Goal: Task Accomplishment & Management: Use online tool/utility

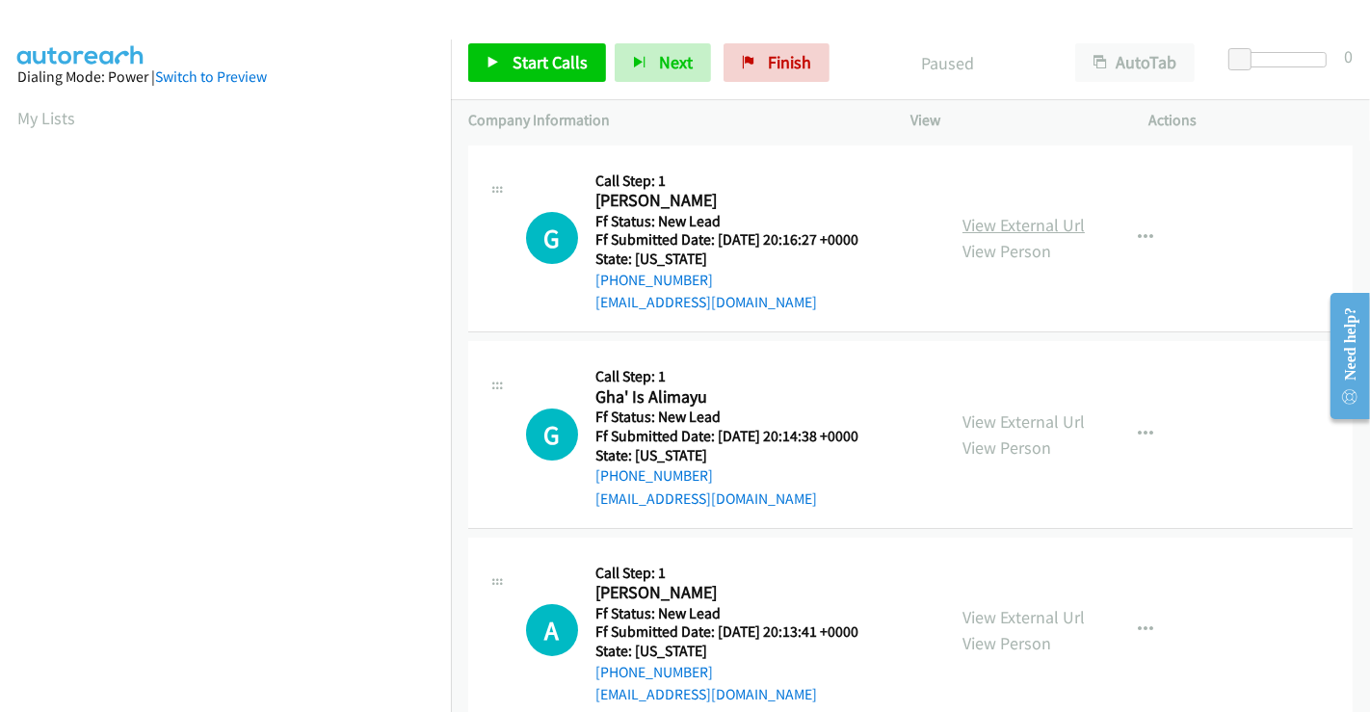
click at [1029, 229] on link "View External Url" at bounding box center [1023, 225] width 122 height 22
click at [1012, 417] on link "View External Url" at bounding box center [1023, 421] width 122 height 22
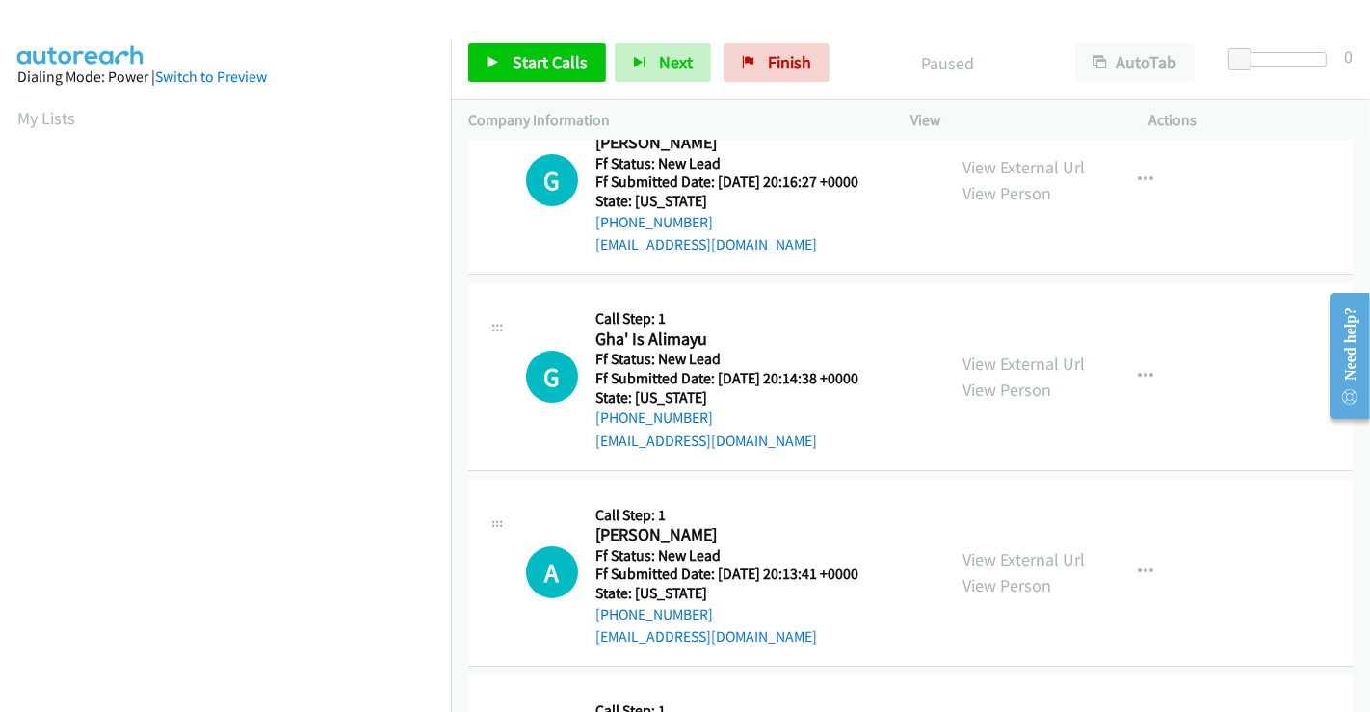
scroll to position [214, 0]
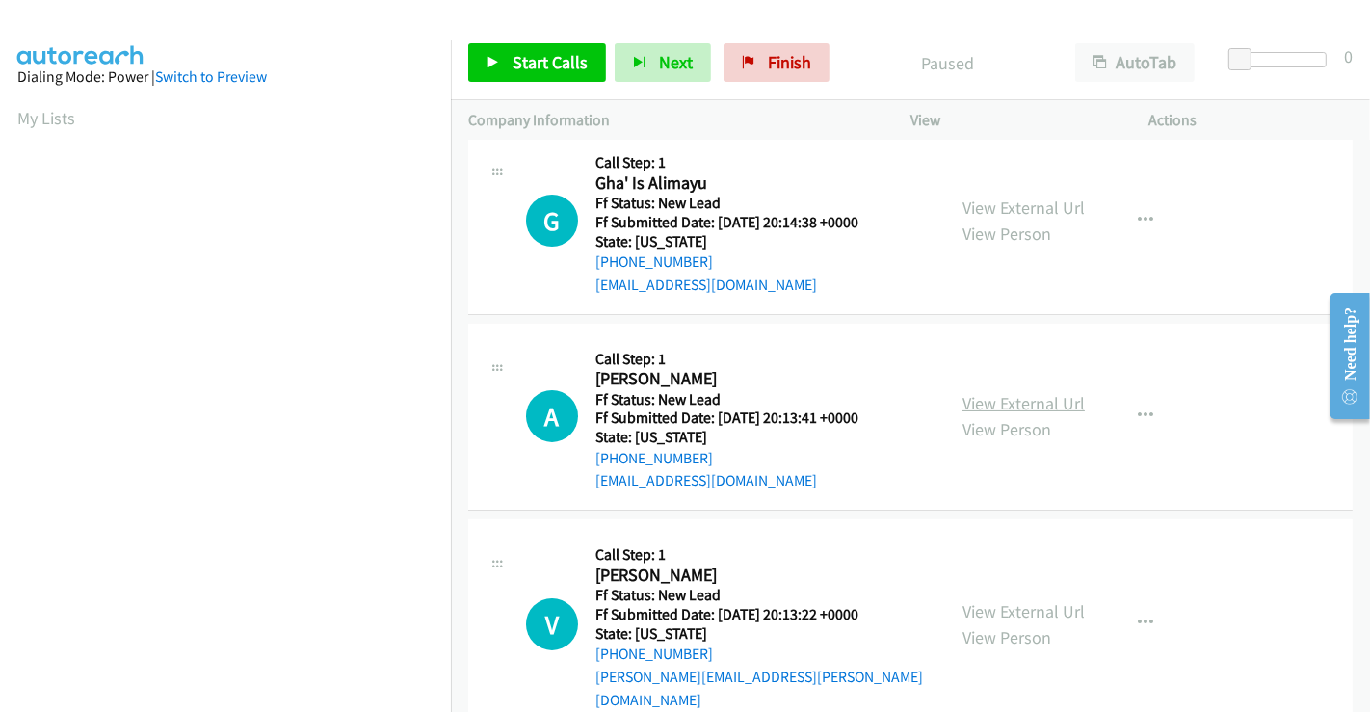
click at [1002, 408] on link "View External Url" at bounding box center [1023, 403] width 122 height 22
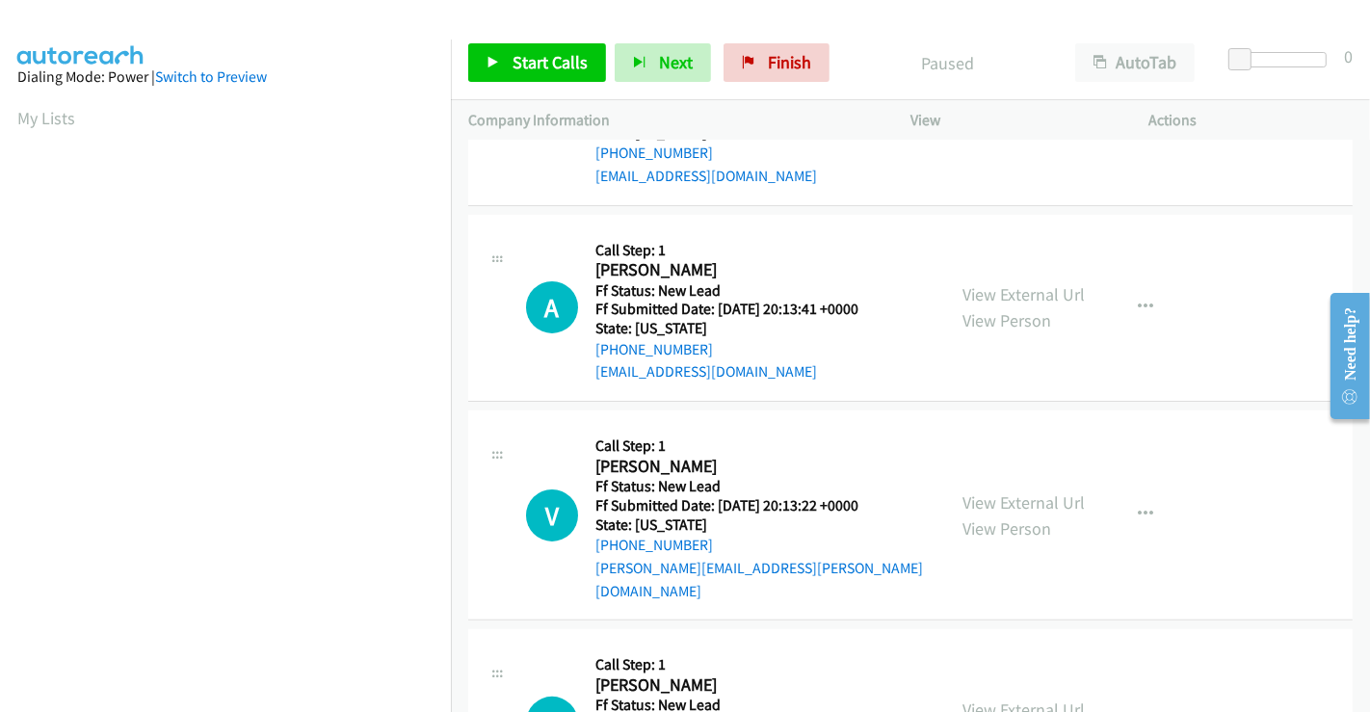
scroll to position [432, 0]
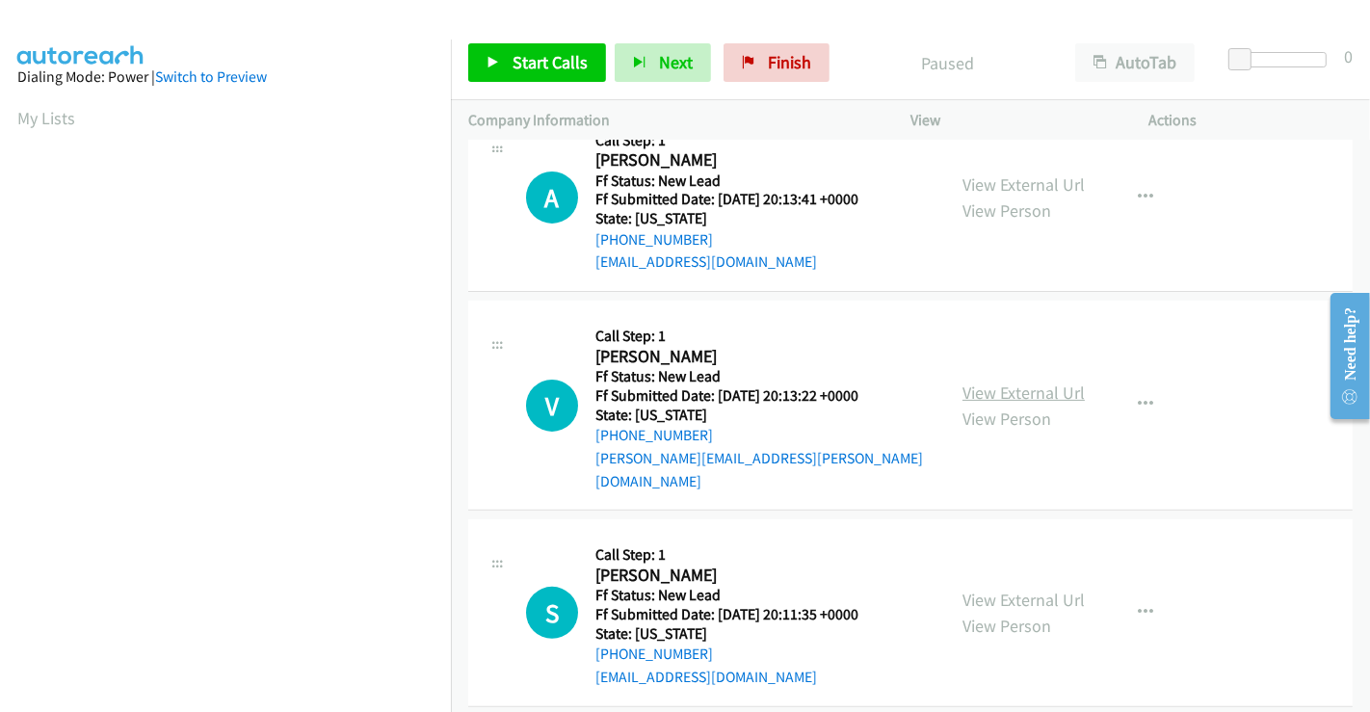
click at [1002, 385] on link "View External Url" at bounding box center [1023, 392] width 122 height 22
click at [999, 588] on link "View External Url" at bounding box center [1023, 599] width 122 height 22
click at [522, 72] on span "Start Calls" at bounding box center [549, 62] width 75 height 22
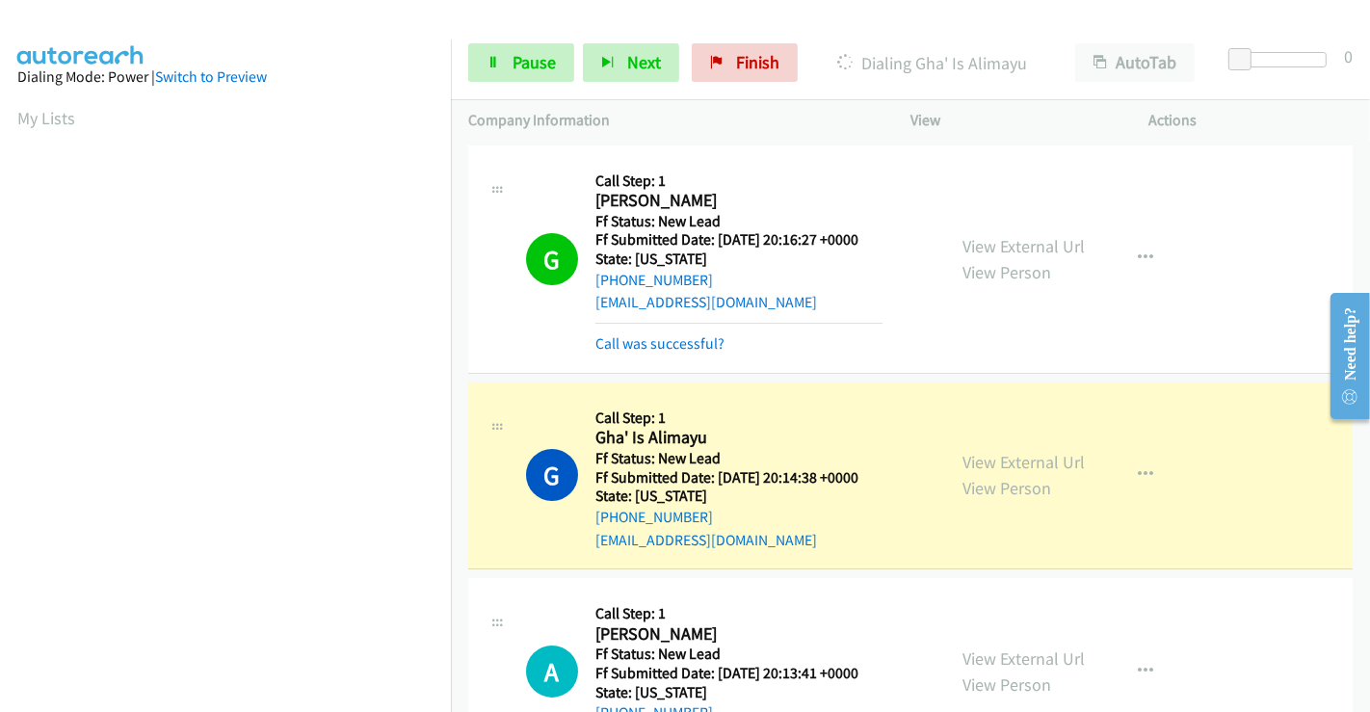
scroll to position [371, 0]
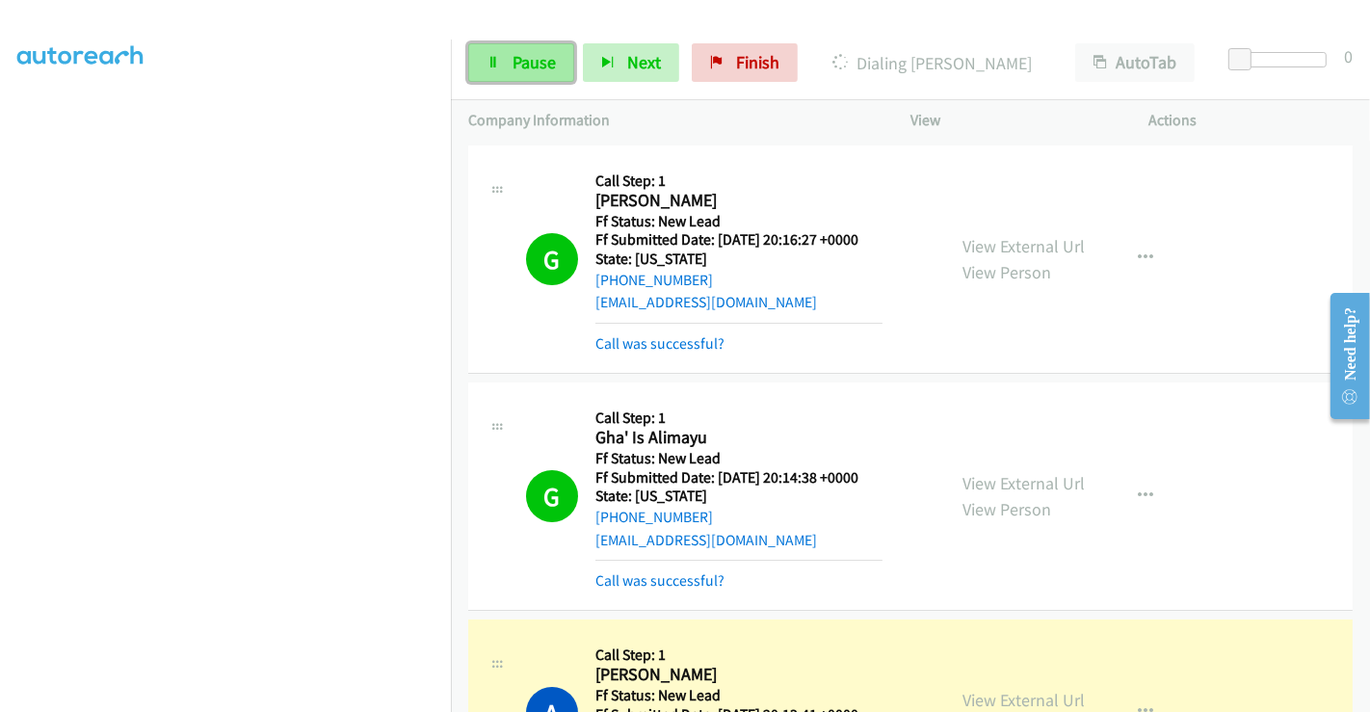
click at [518, 75] on link "Pause" at bounding box center [521, 62] width 106 height 39
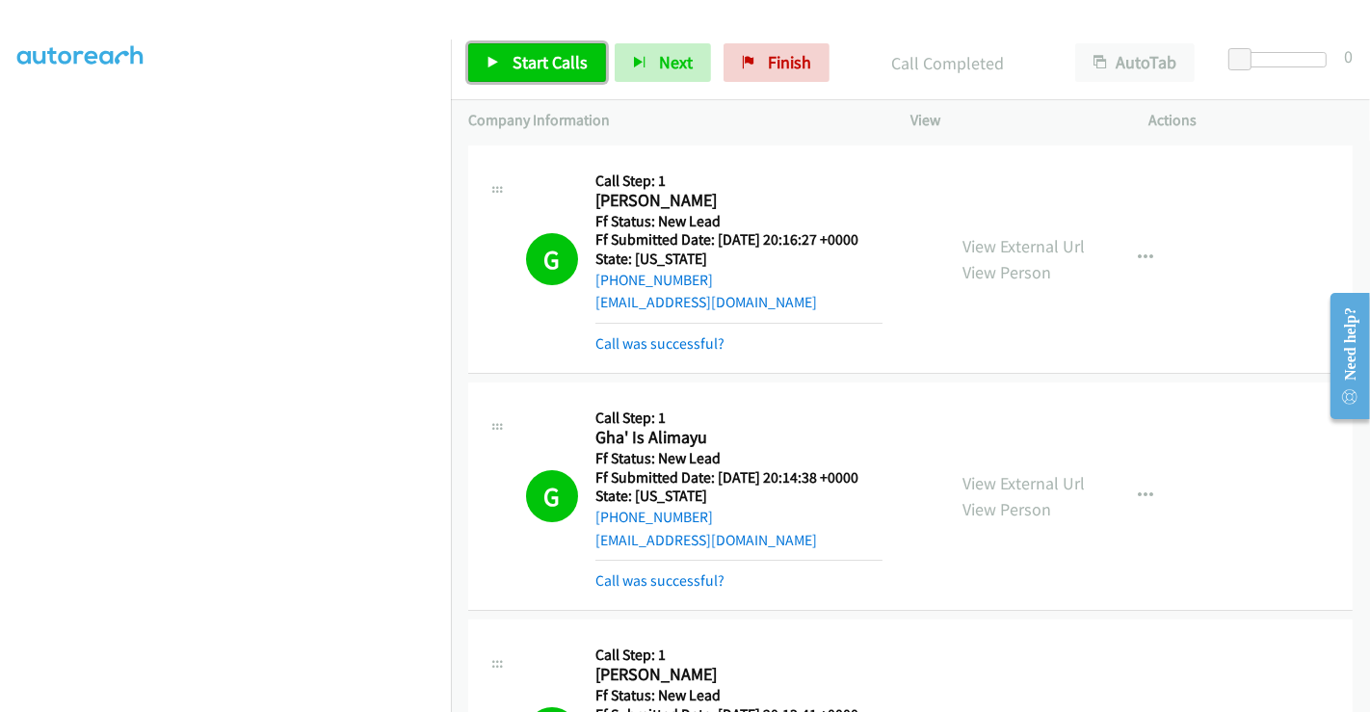
click at [556, 55] on span "Start Calls" at bounding box center [549, 62] width 75 height 22
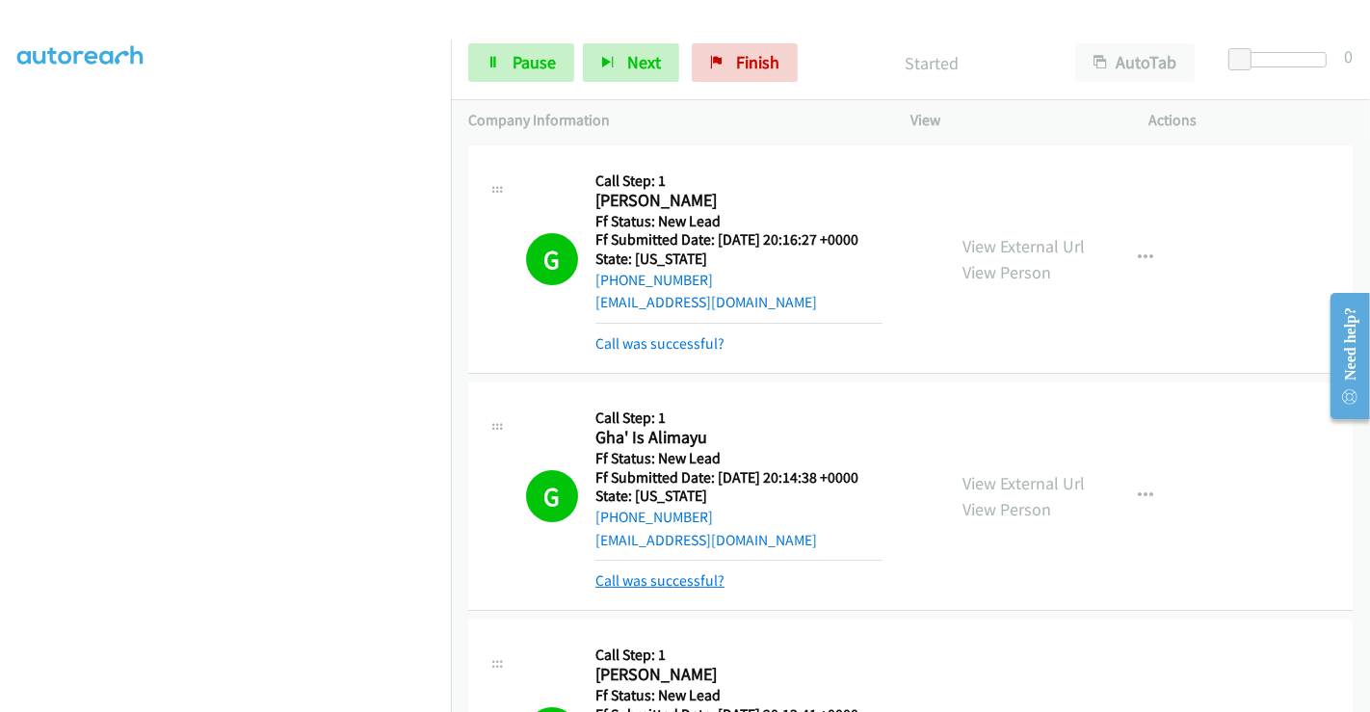
click at [682, 579] on link "Call was successful?" at bounding box center [659, 580] width 129 height 18
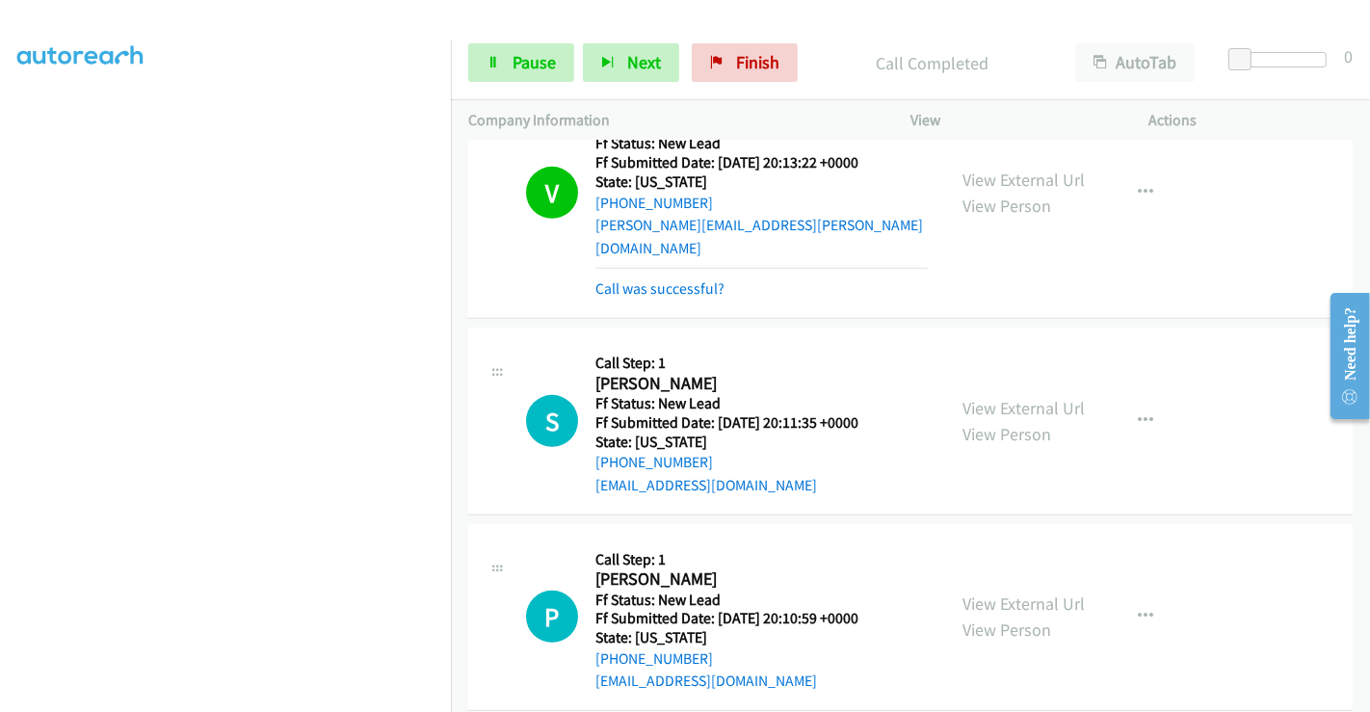
scroll to position [748, 0]
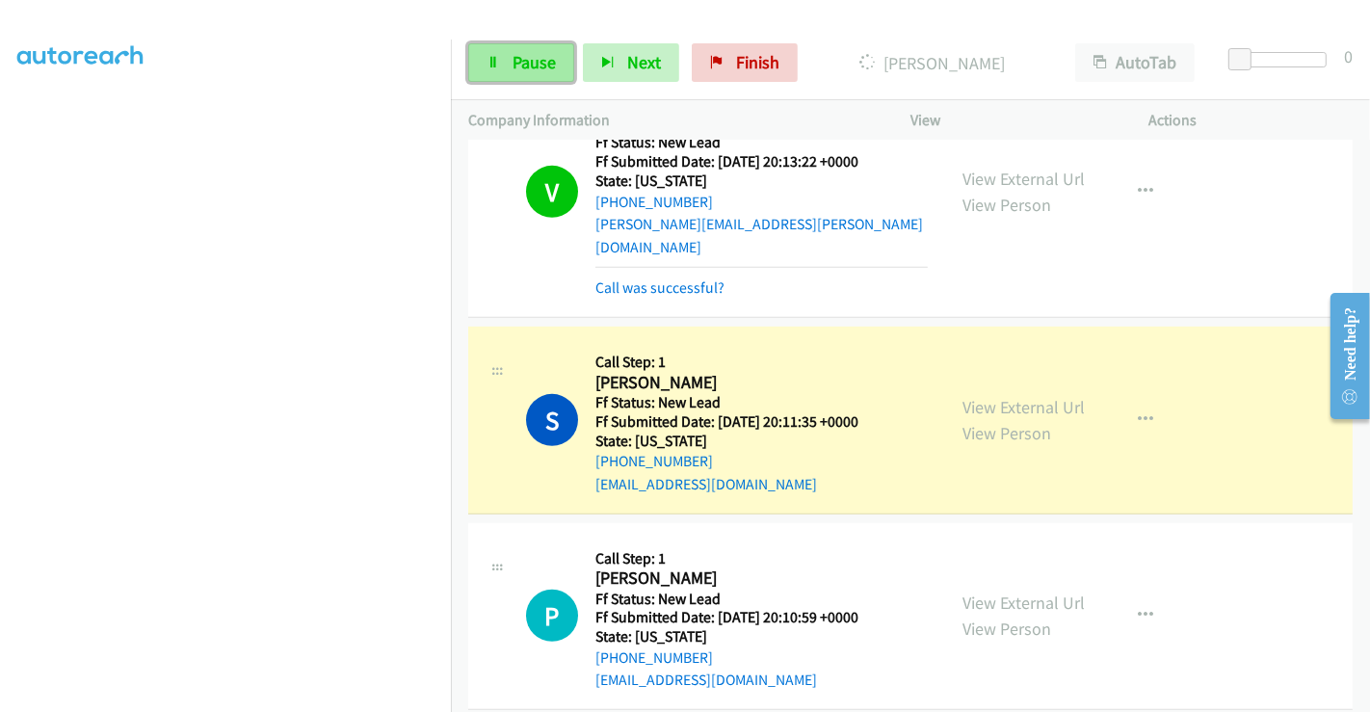
click at [506, 65] on link "Pause" at bounding box center [521, 62] width 106 height 39
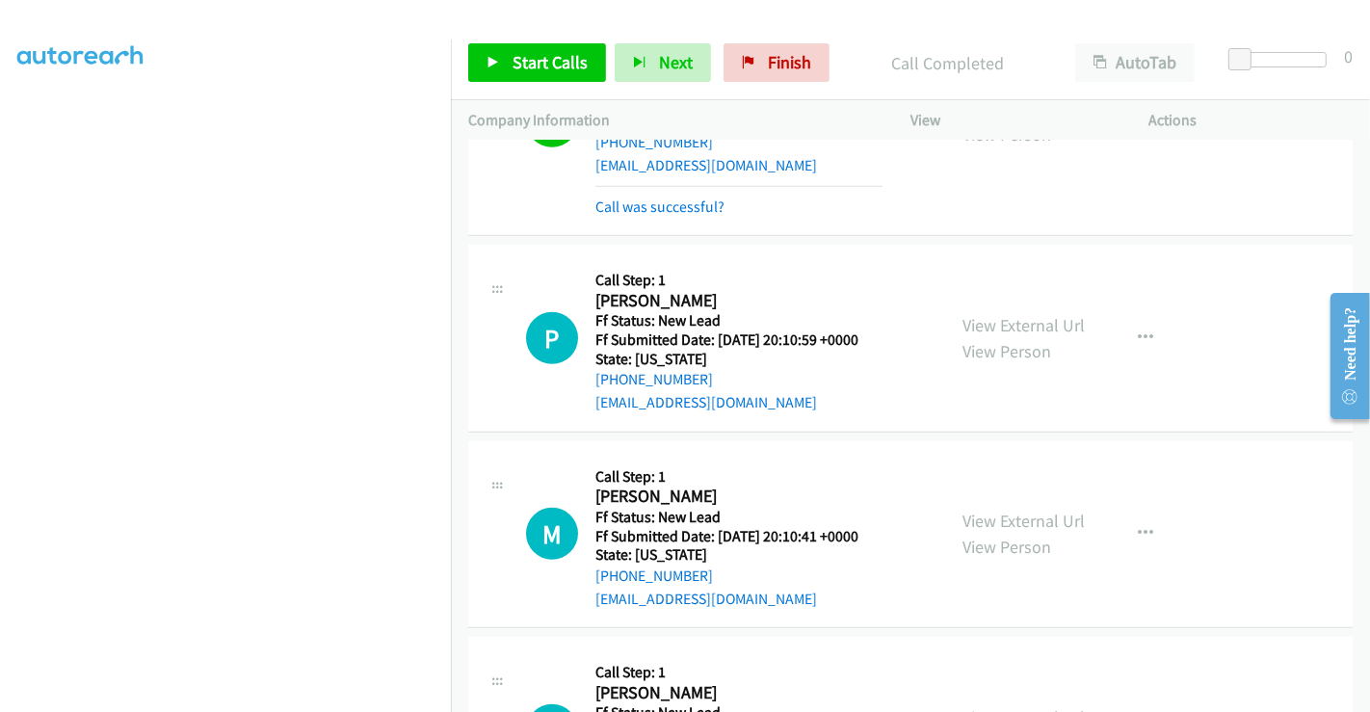
scroll to position [1183, 0]
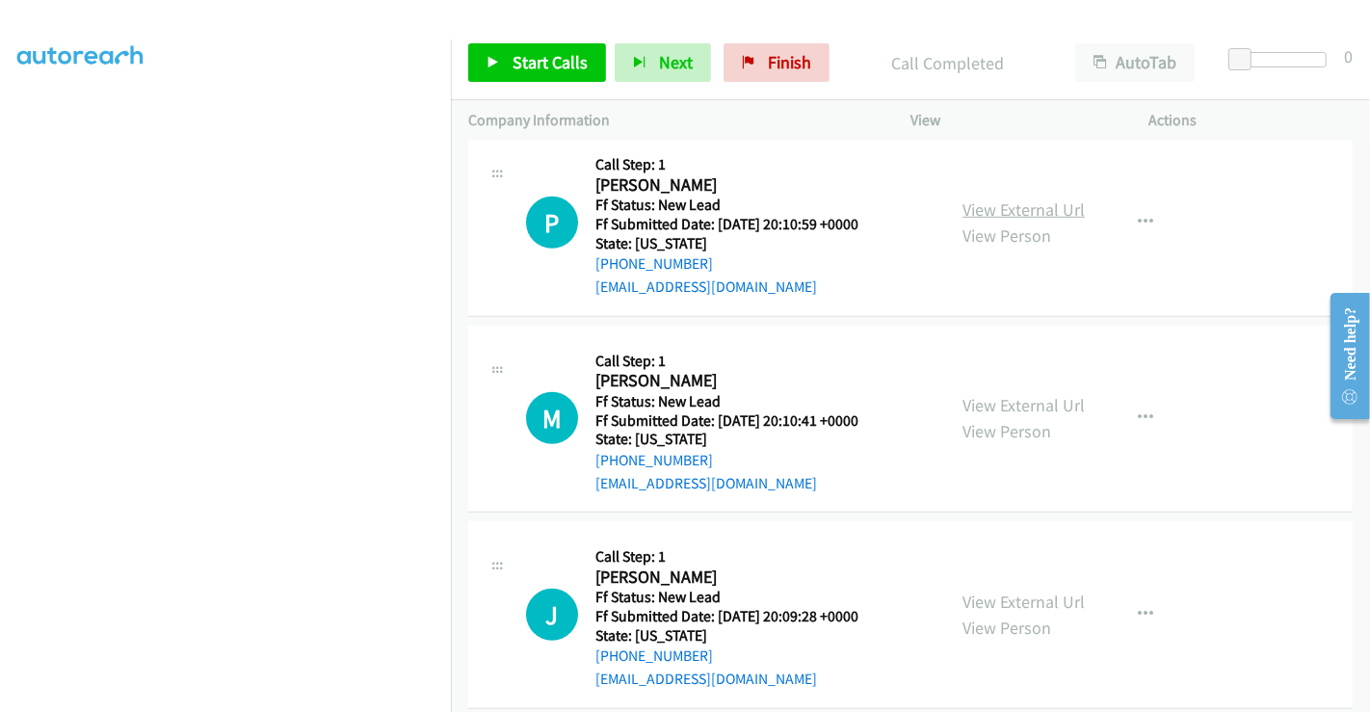
click at [1002, 198] on link "View External Url" at bounding box center [1023, 209] width 122 height 22
click at [989, 394] on link "View External Url" at bounding box center [1023, 405] width 122 height 22
click at [989, 590] on link "View External Url" at bounding box center [1023, 601] width 122 height 22
click at [561, 53] on span "Start Calls" at bounding box center [549, 62] width 75 height 22
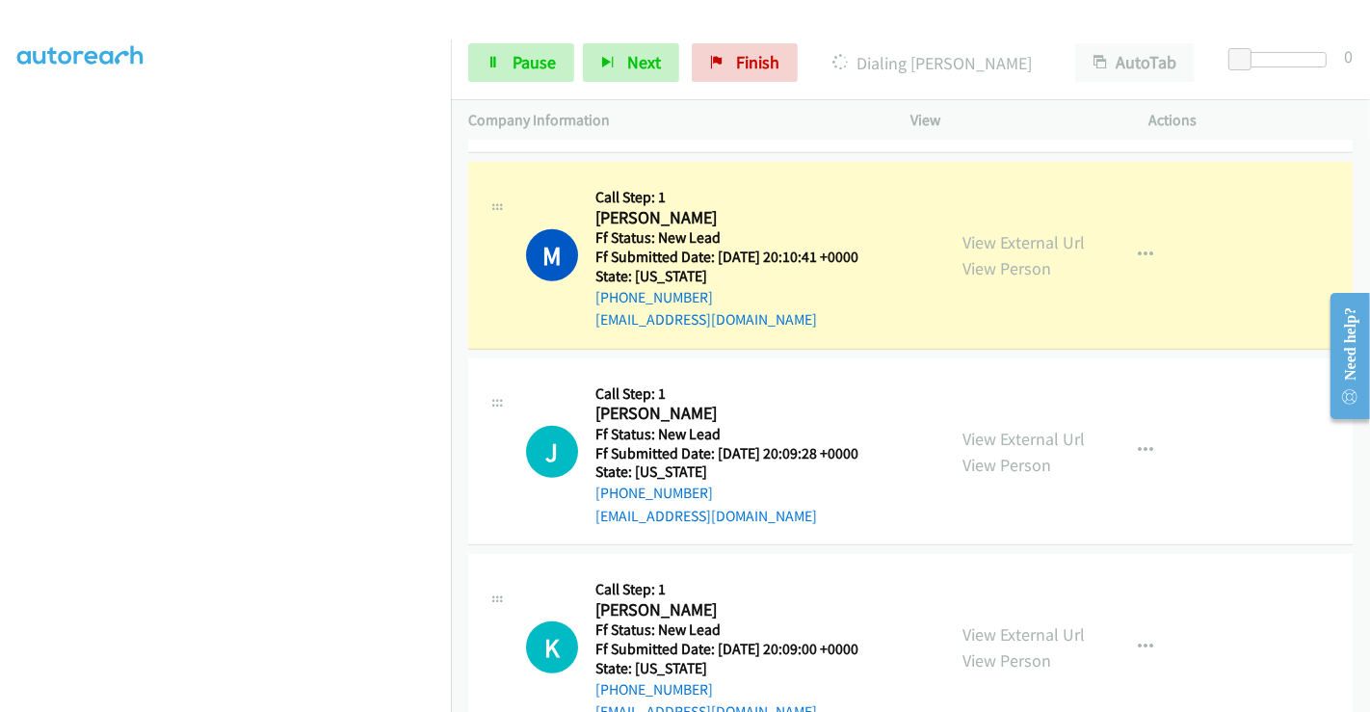
scroll to position [1291, 0]
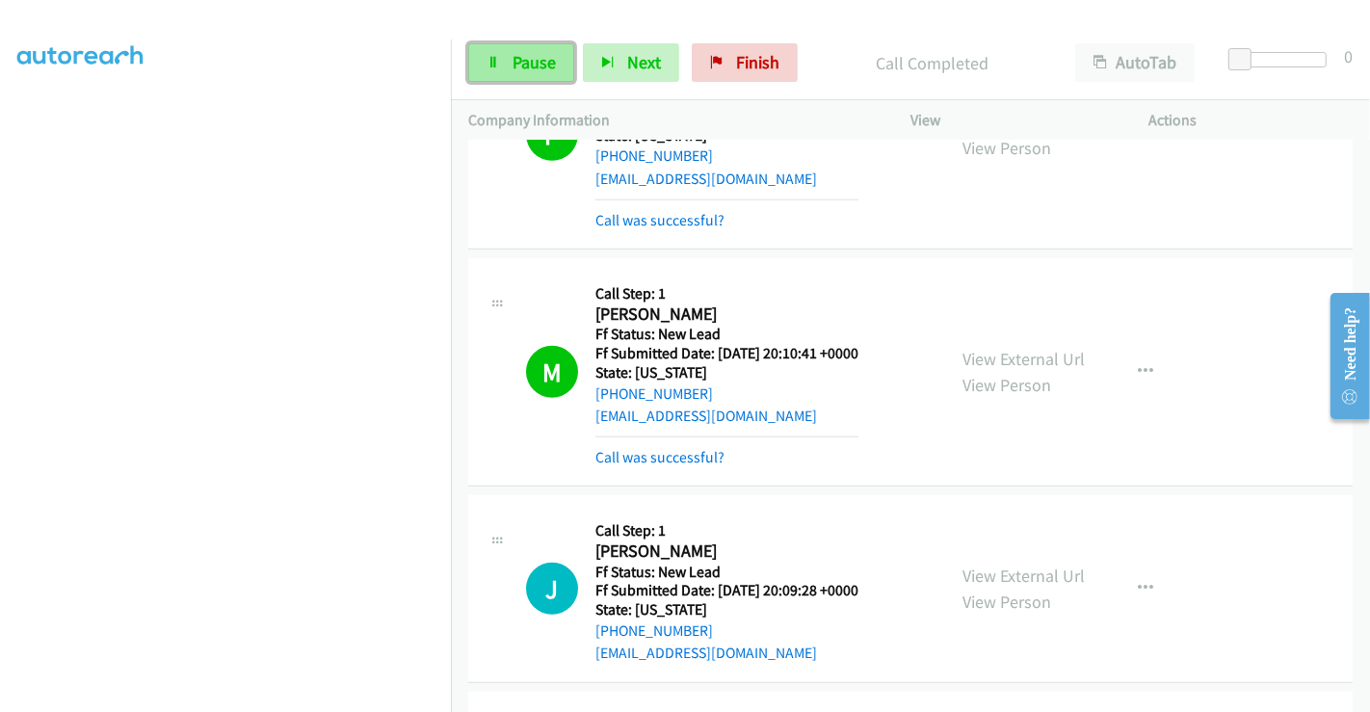
click at [520, 68] on span "Pause" at bounding box center [533, 62] width 43 height 22
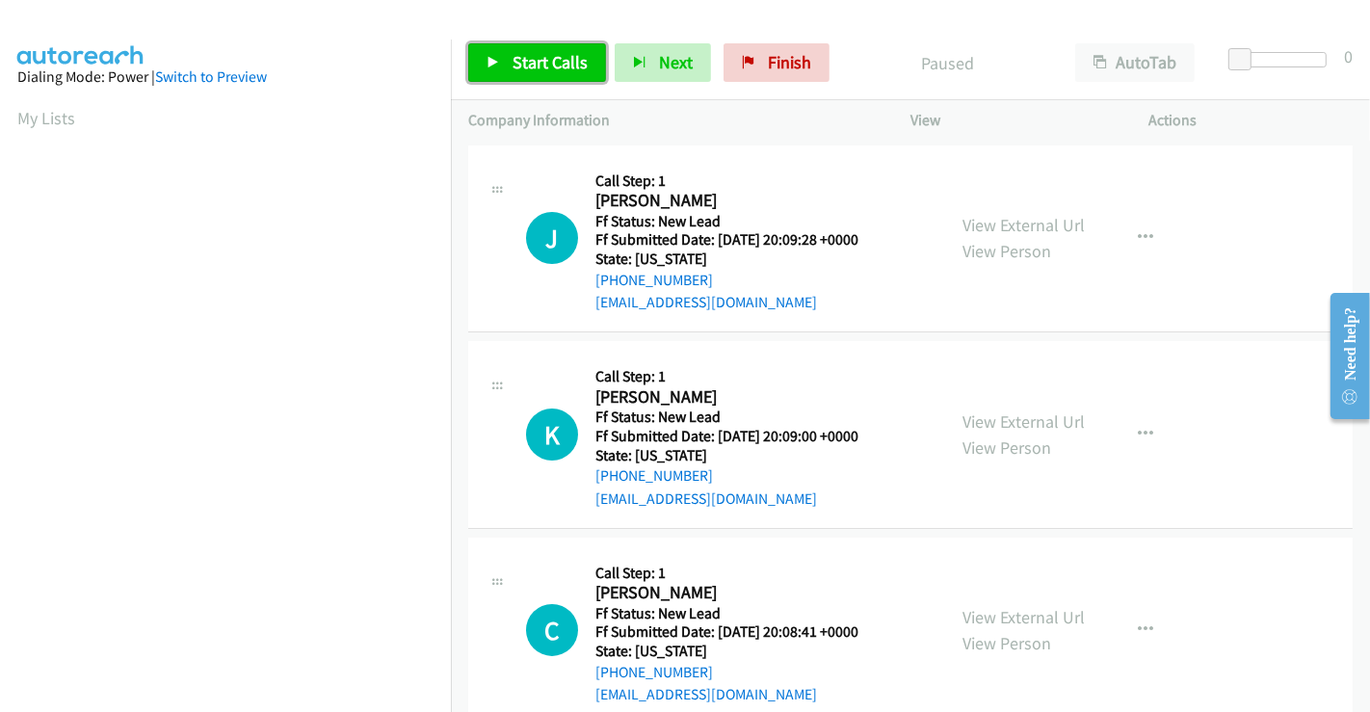
click at [531, 63] on span "Start Calls" at bounding box center [549, 62] width 75 height 22
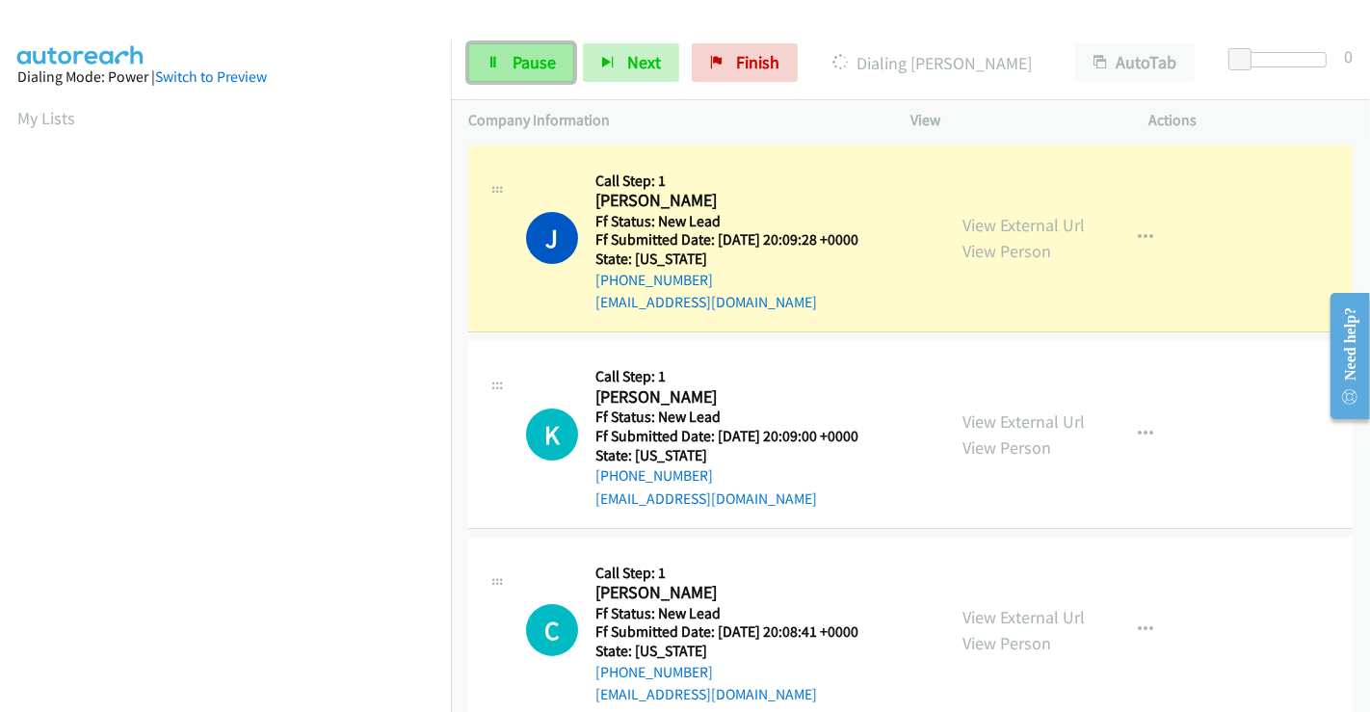
click at [512, 56] on span "Pause" at bounding box center [533, 62] width 43 height 22
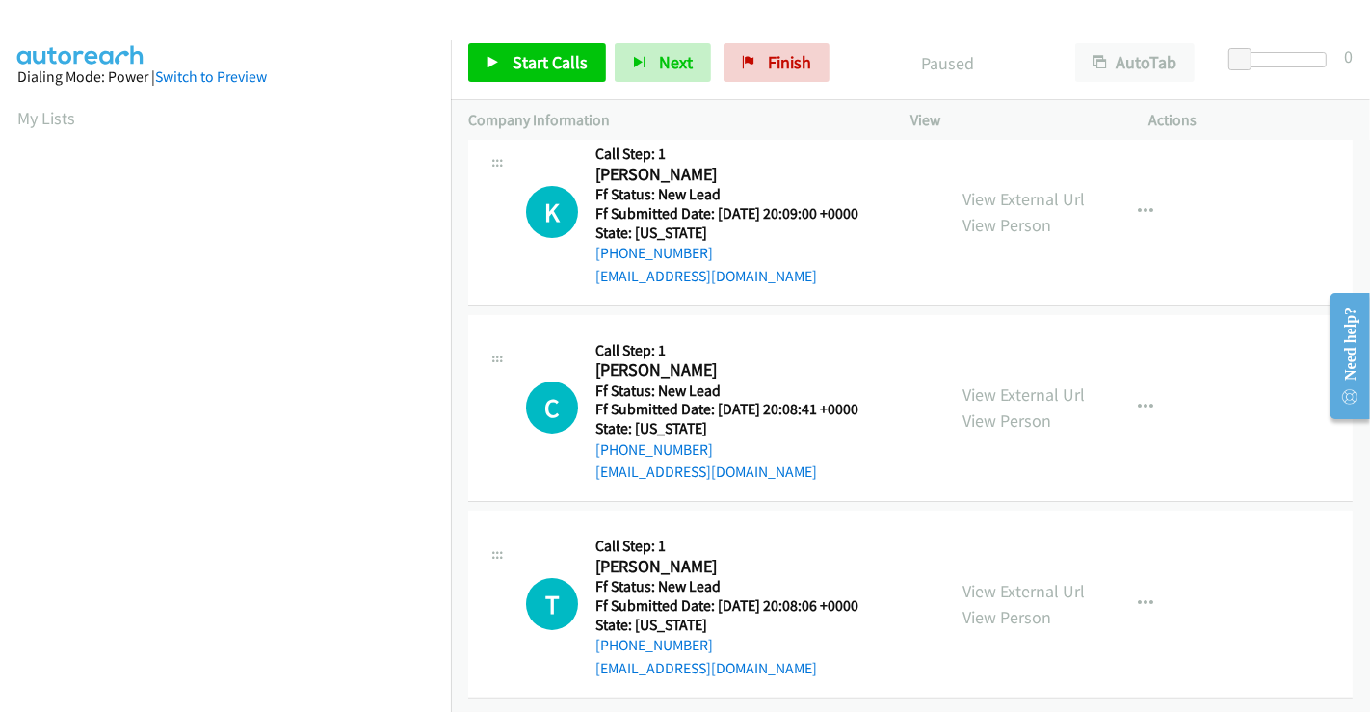
scroll to position [237, 0]
click at [1035, 188] on link "View External Url" at bounding box center [1023, 199] width 122 height 22
click at [997, 383] on link "View External Url" at bounding box center [1023, 394] width 122 height 22
click at [1007, 580] on link "View External Url" at bounding box center [1023, 591] width 122 height 22
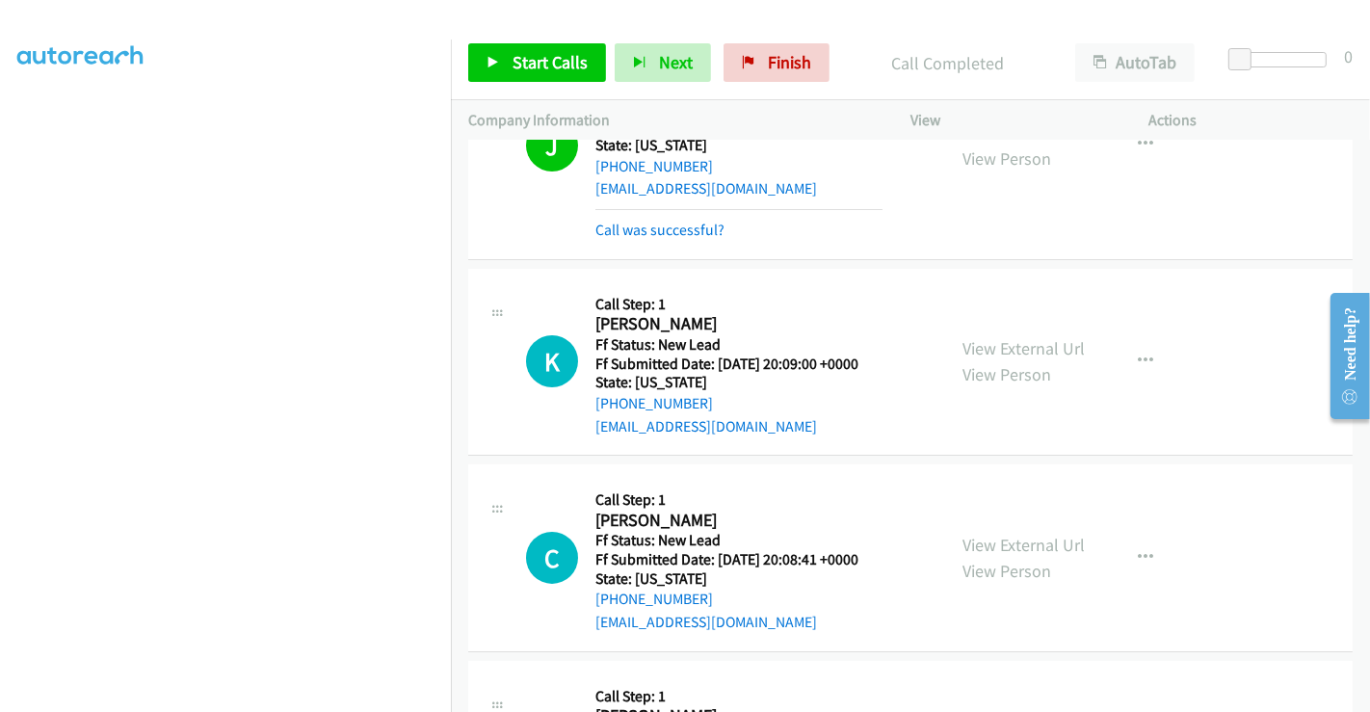
scroll to position [0, 0]
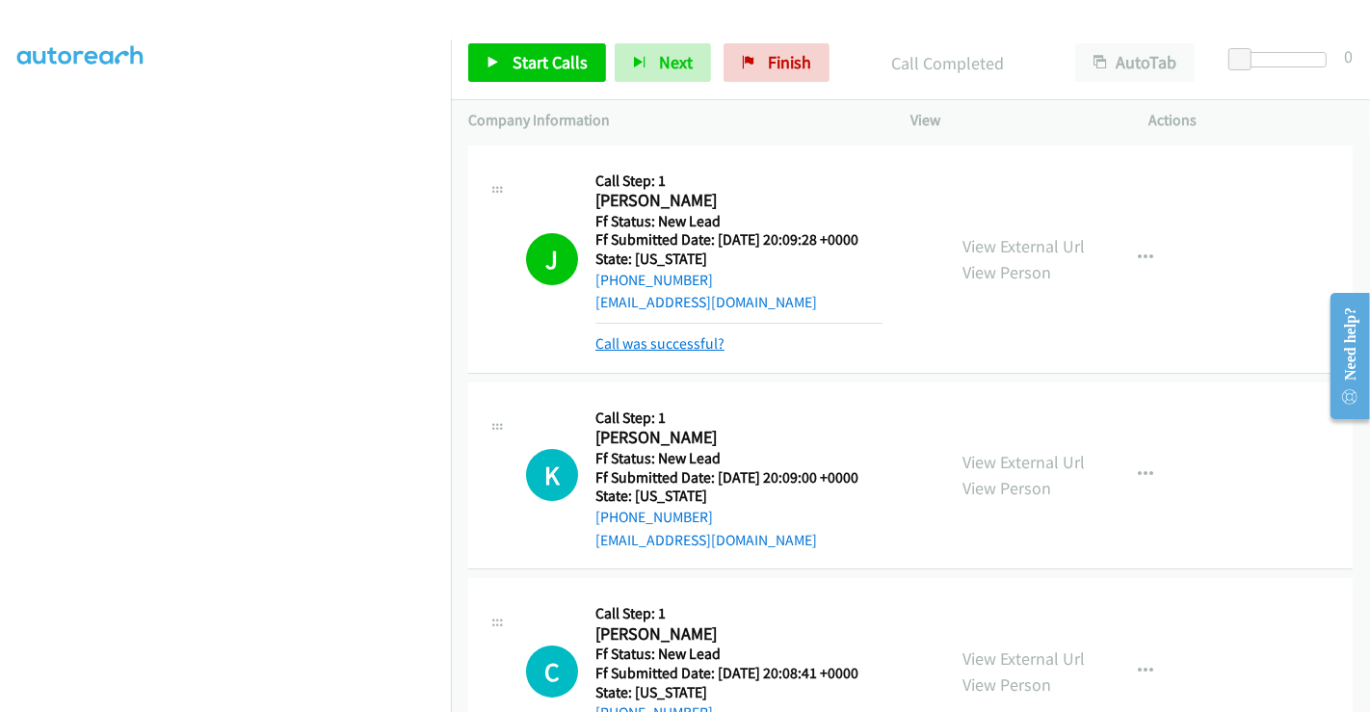
click at [690, 336] on link "Call was successful?" at bounding box center [659, 343] width 129 height 18
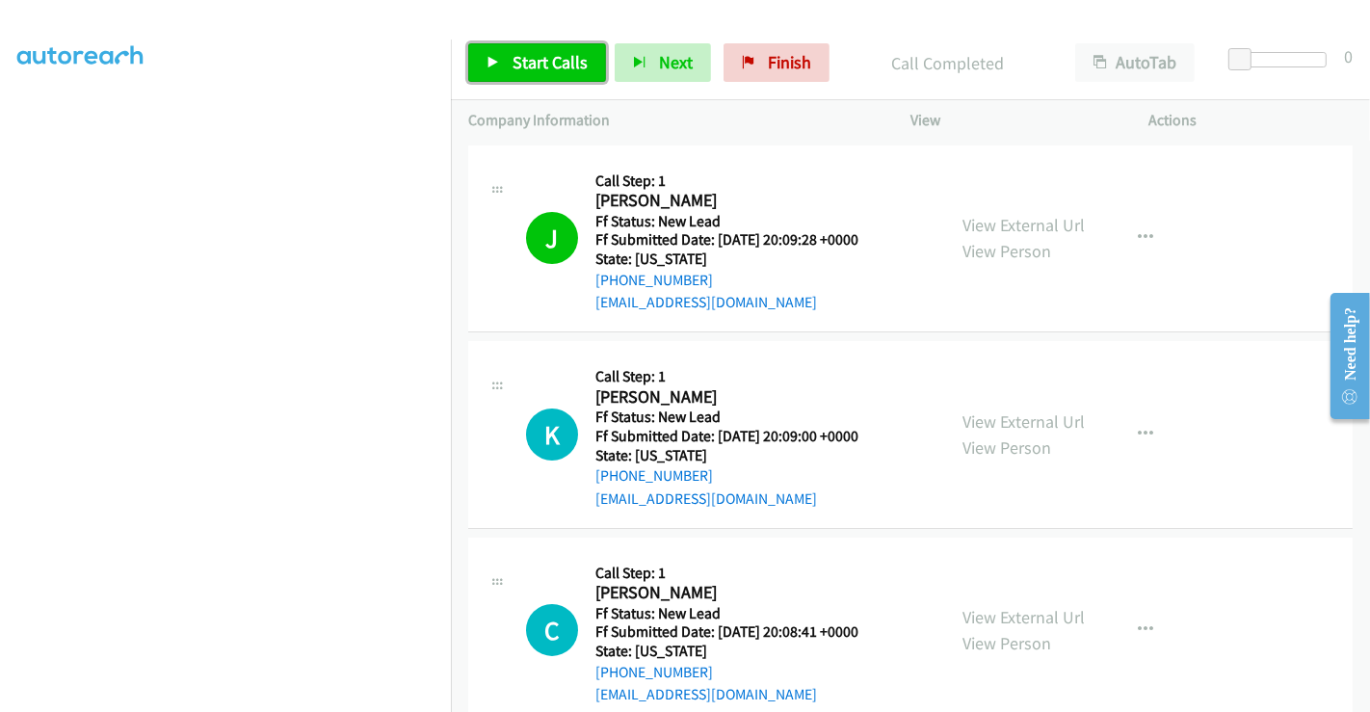
click at [527, 50] on link "Start Calls" at bounding box center [537, 62] width 138 height 39
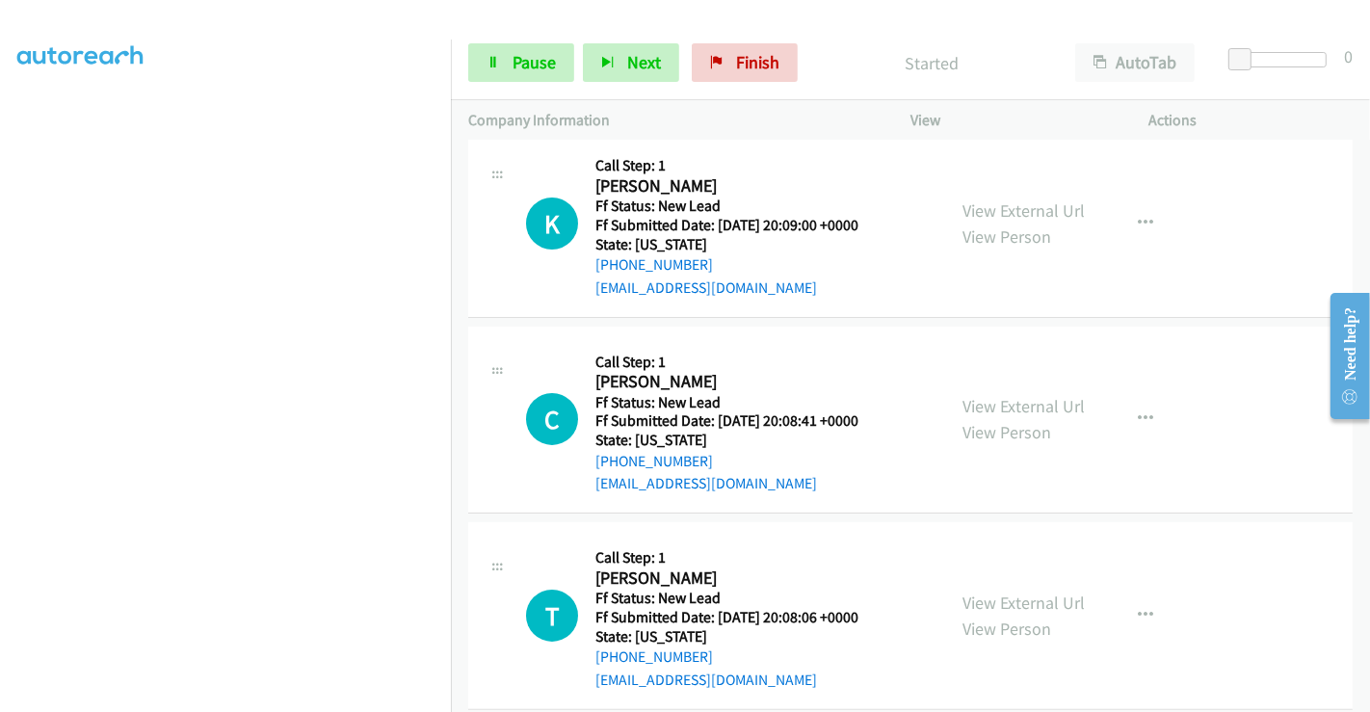
scroll to position [237, 0]
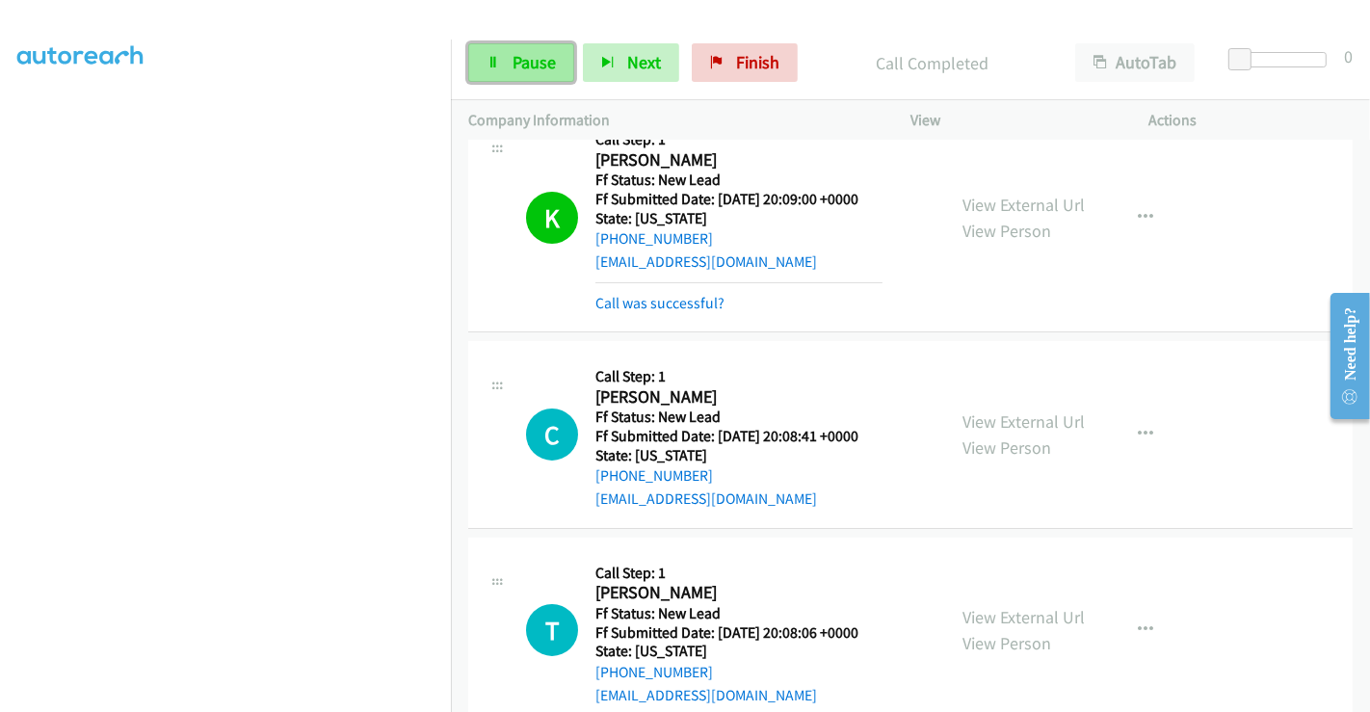
click at [515, 69] on span "Pause" at bounding box center [533, 62] width 43 height 22
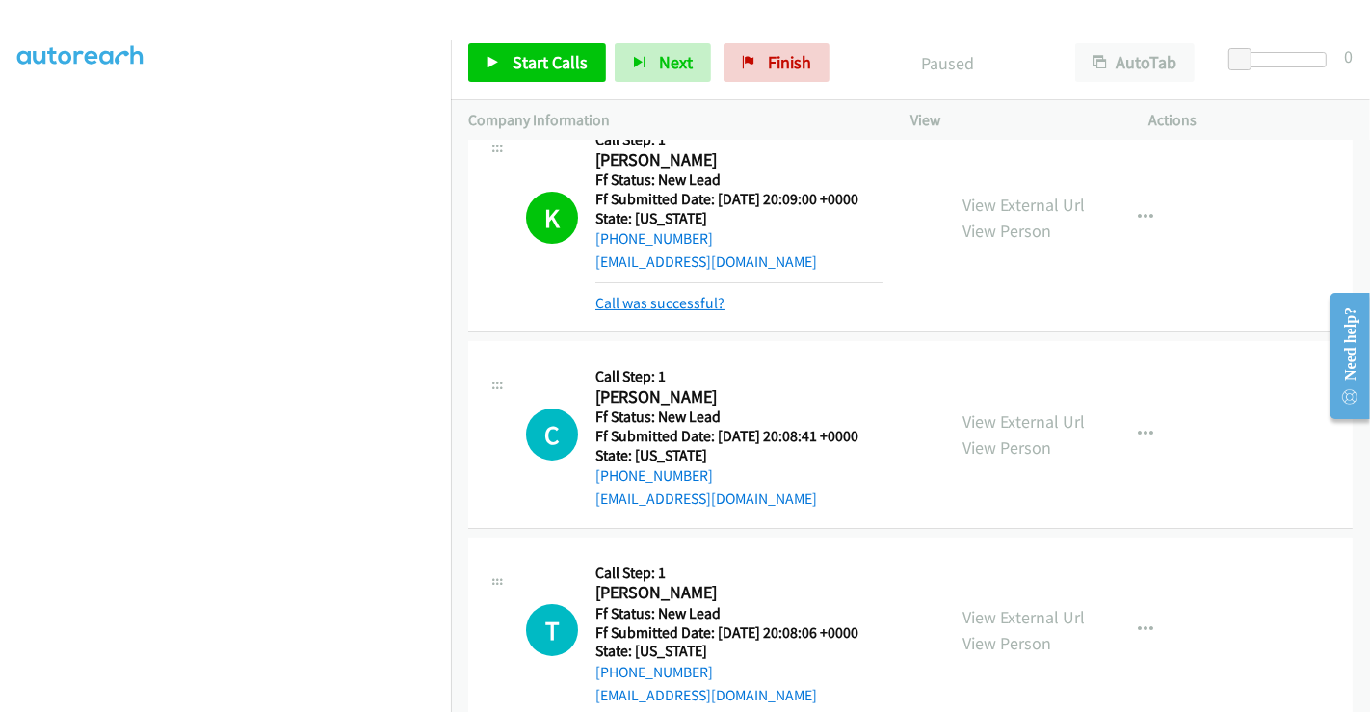
click at [665, 299] on link "Call was successful?" at bounding box center [659, 303] width 129 height 18
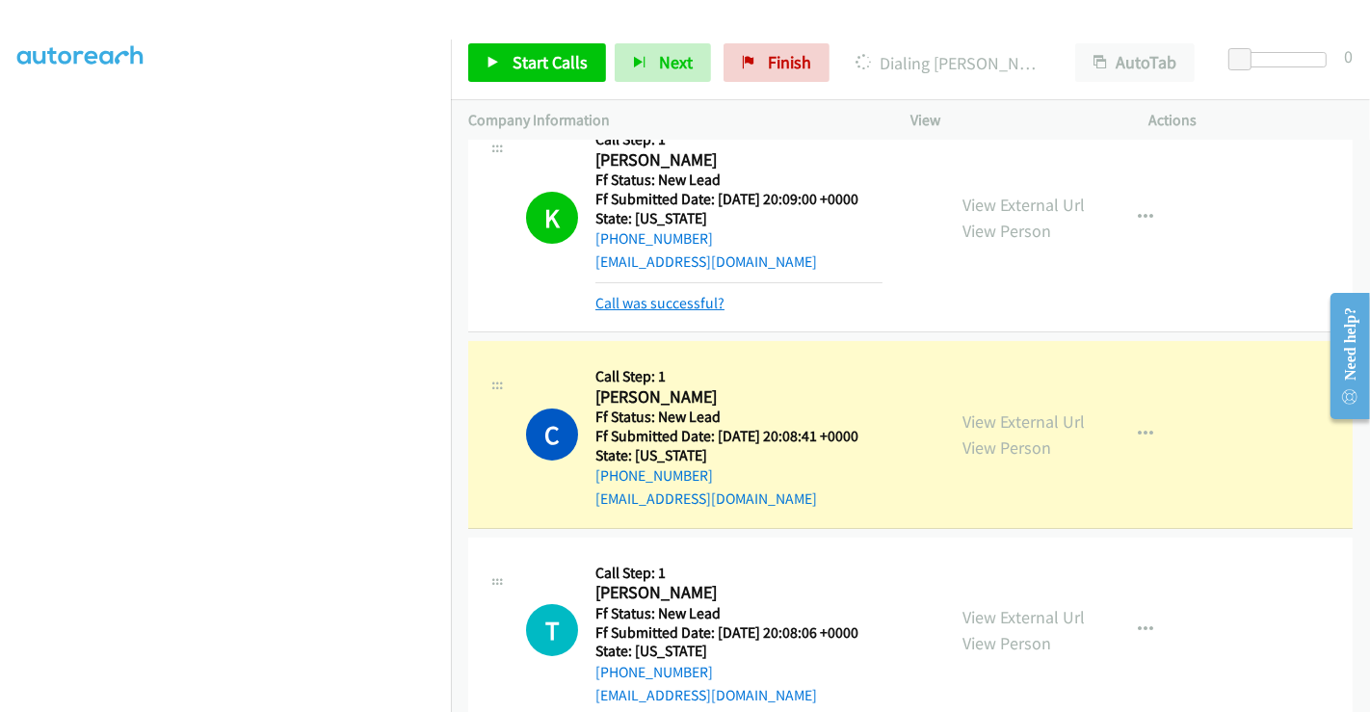
scroll to position [196, 0]
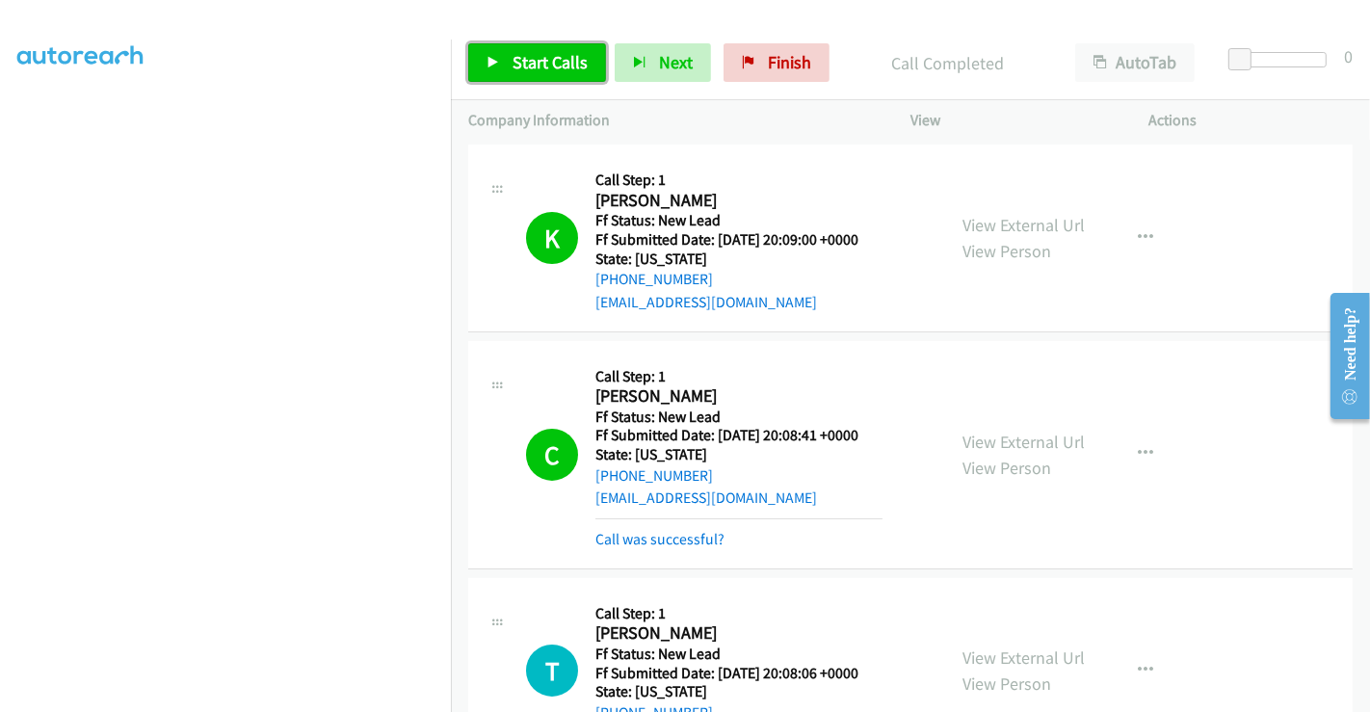
click at [517, 79] on link "Start Calls" at bounding box center [537, 62] width 138 height 39
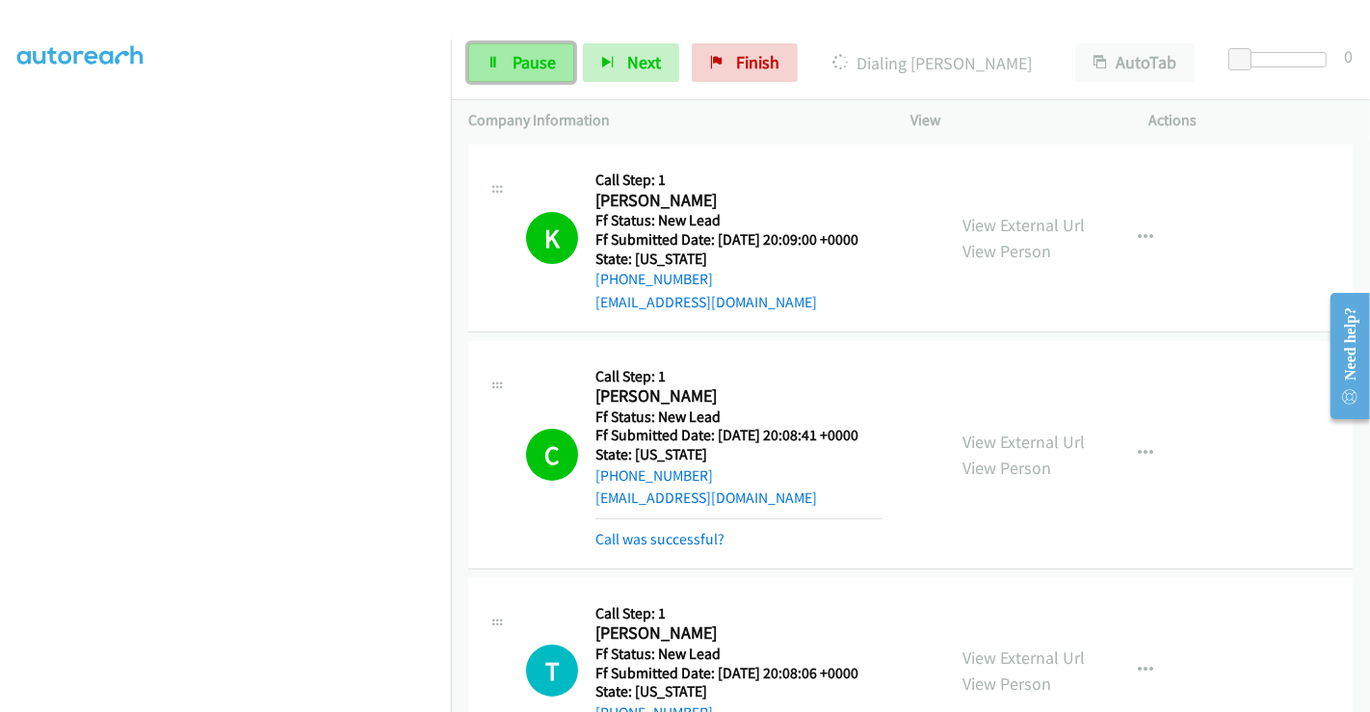
click at [517, 67] on span "Pause" at bounding box center [533, 62] width 43 height 22
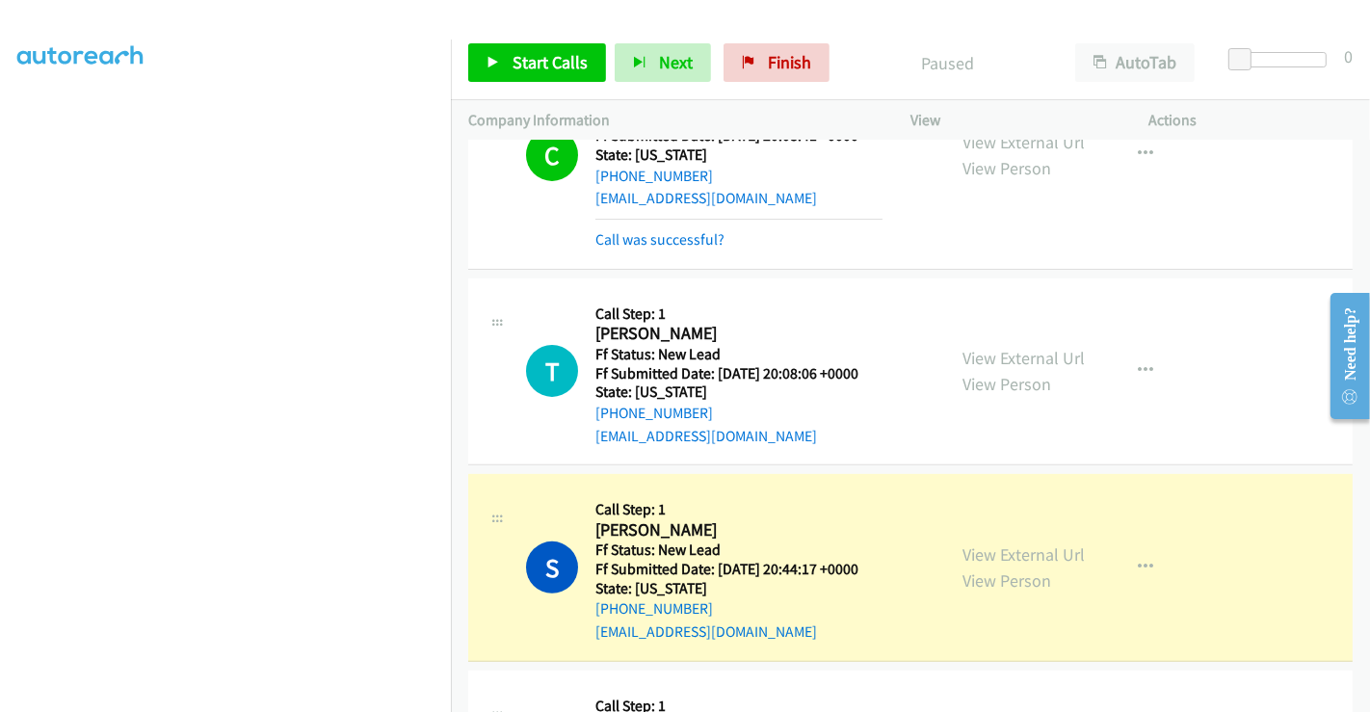
scroll to position [517, 0]
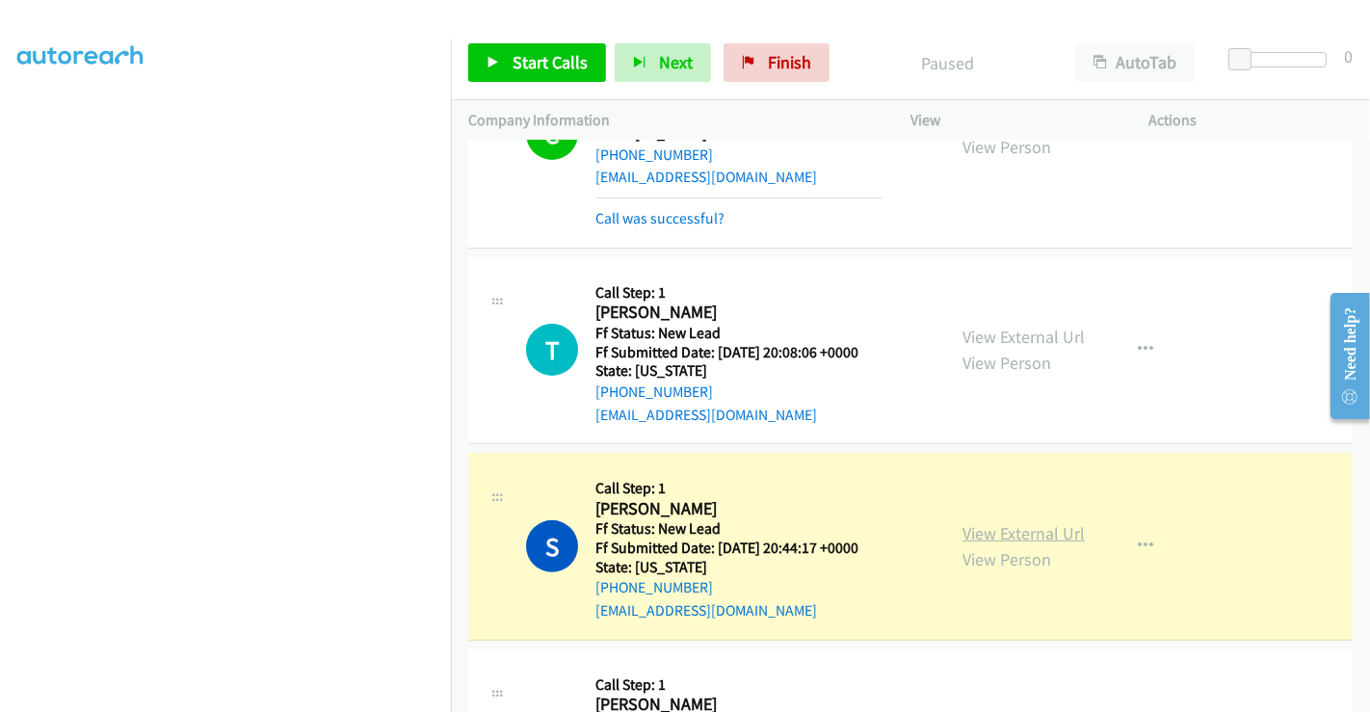
click at [1020, 534] on link "View External Url" at bounding box center [1023, 533] width 122 height 22
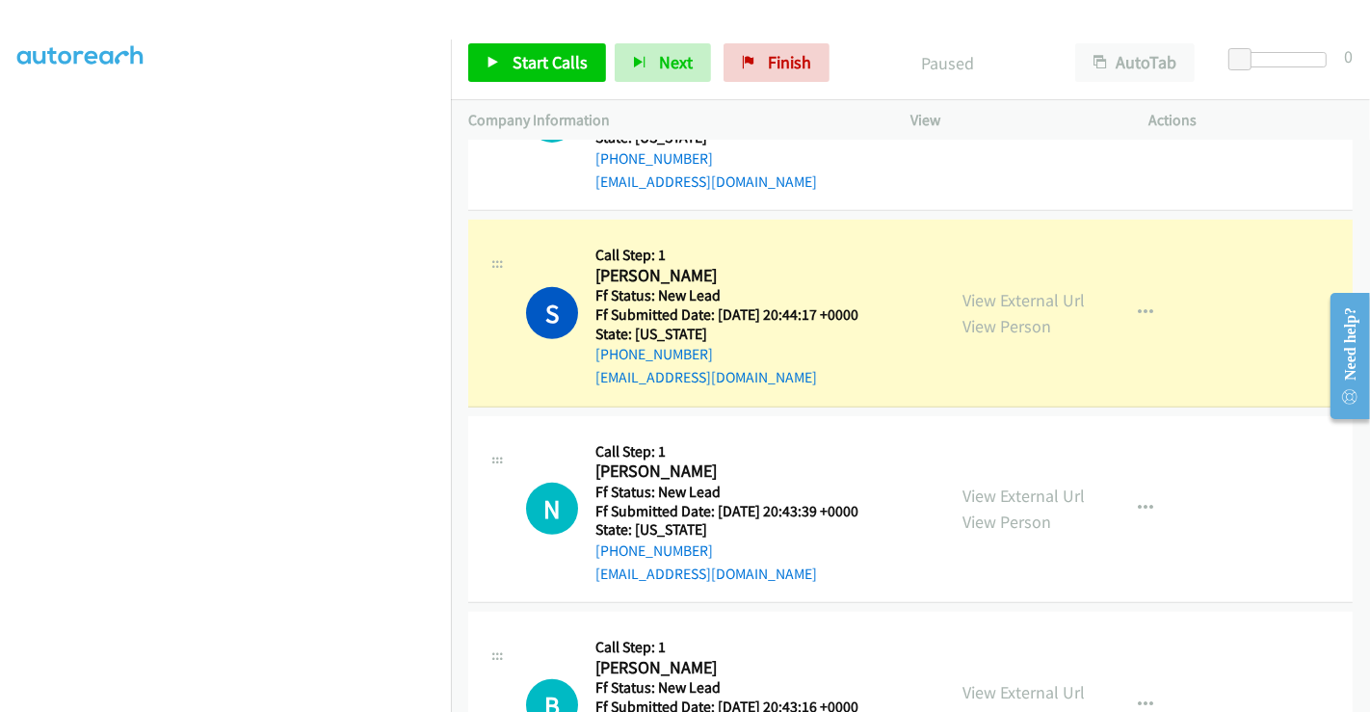
scroll to position [758, 0]
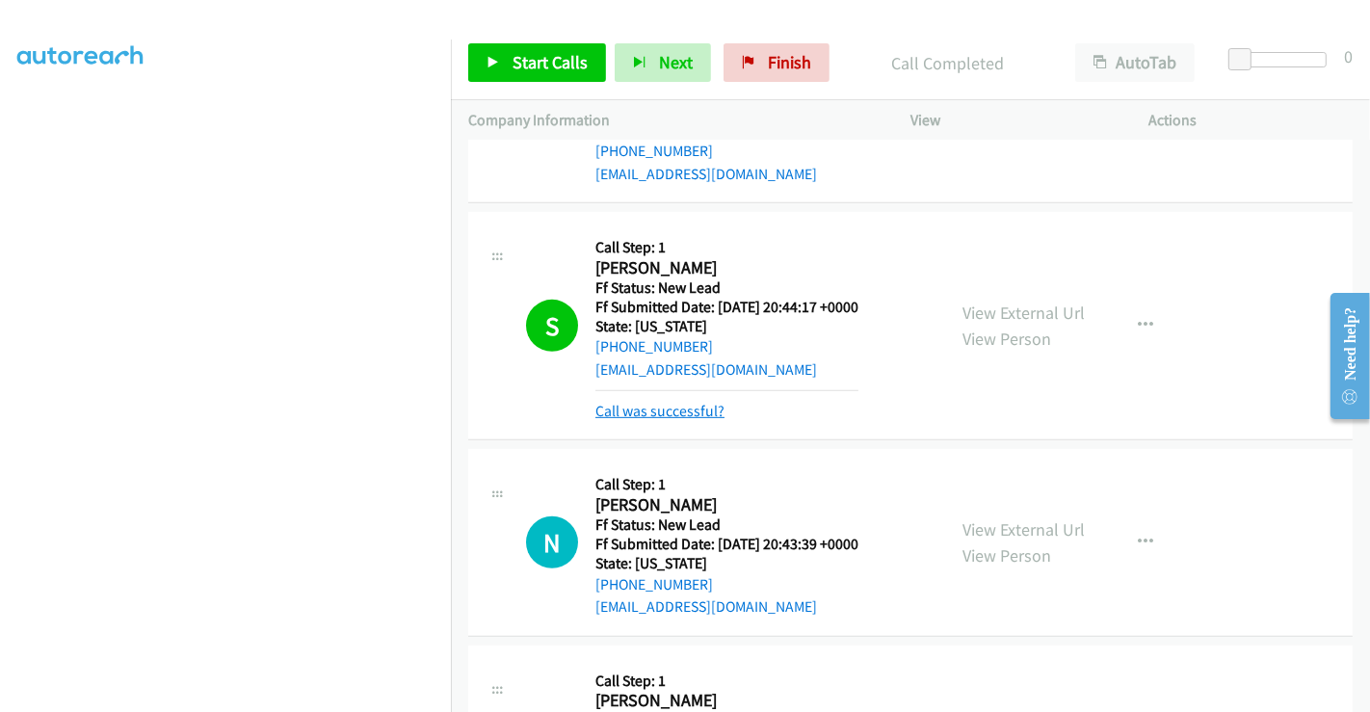
click at [690, 406] on link "Call was successful?" at bounding box center [659, 411] width 129 height 18
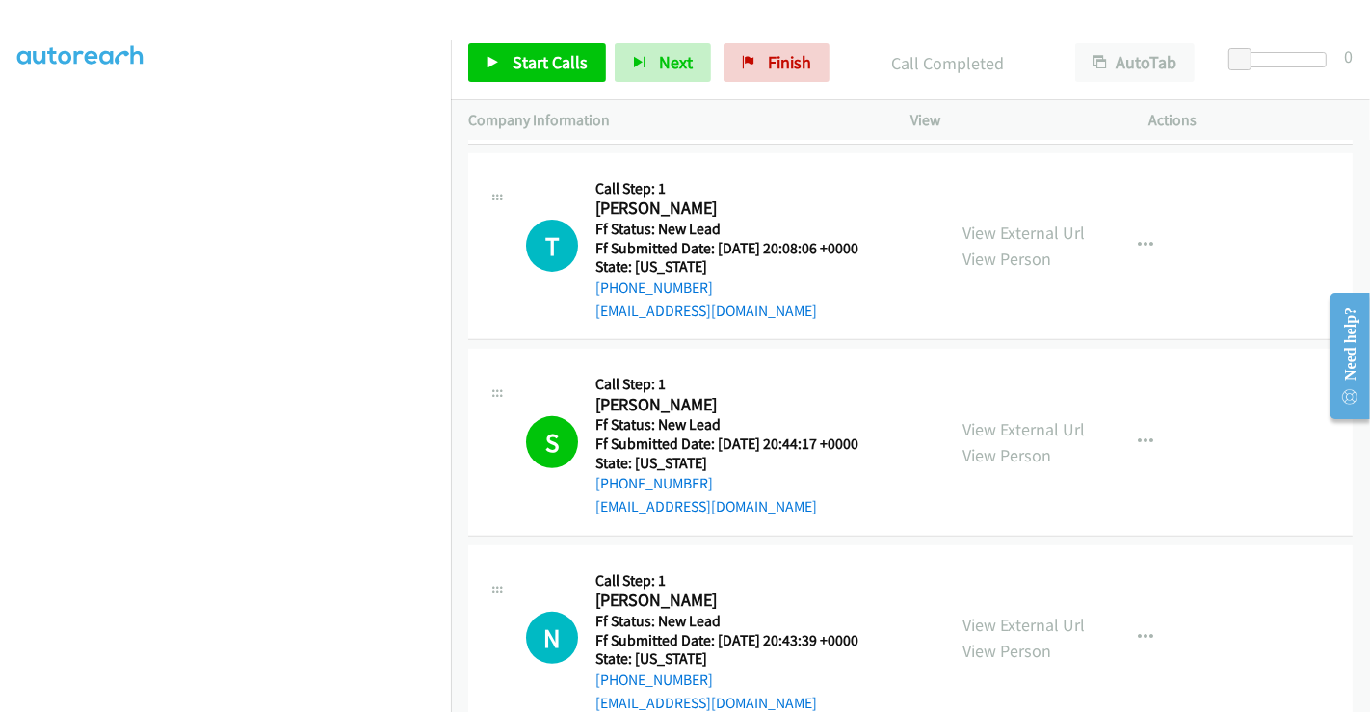
scroll to position [544, 0]
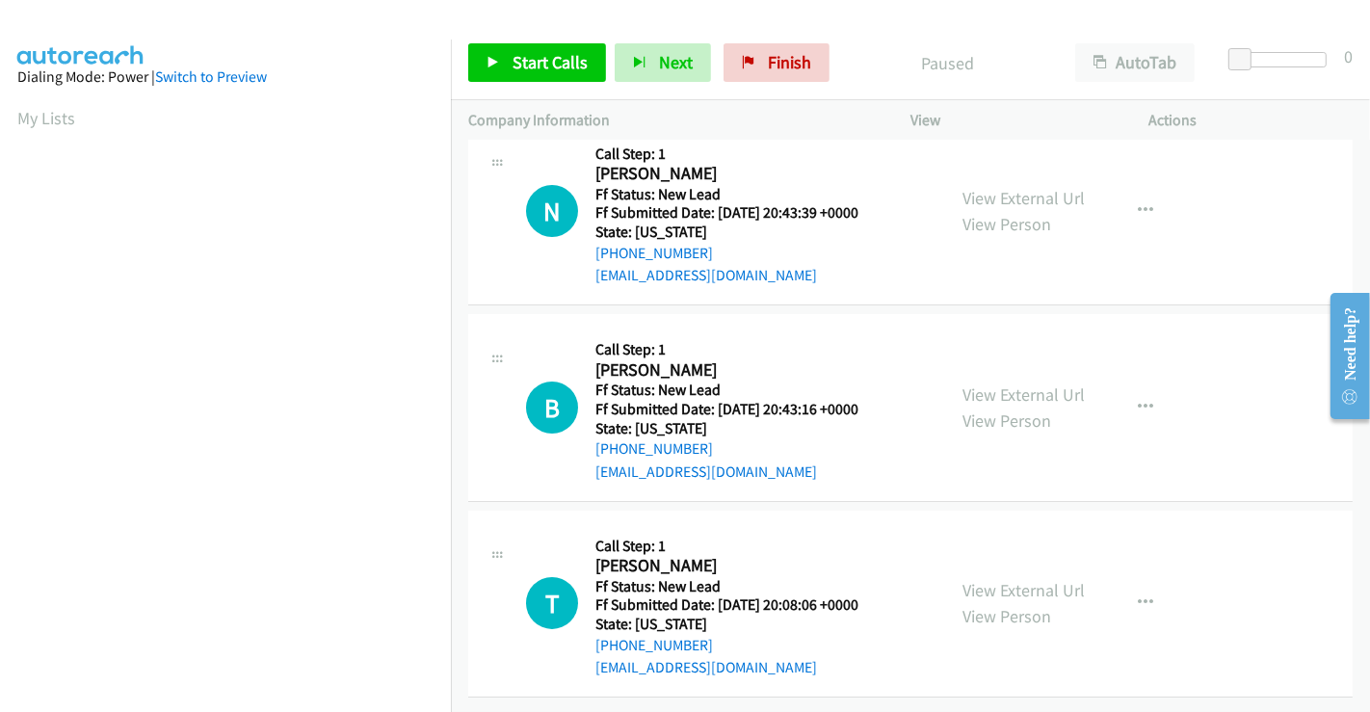
scroll to position [40, 0]
click at [986, 187] on link "View External Url" at bounding box center [1023, 198] width 122 height 22
click at [1007, 383] on link "View External Url" at bounding box center [1023, 394] width 122 height 22
click at [542, 55] on span "Start Calls" at bounding box center [549, 62] width 75 height 22
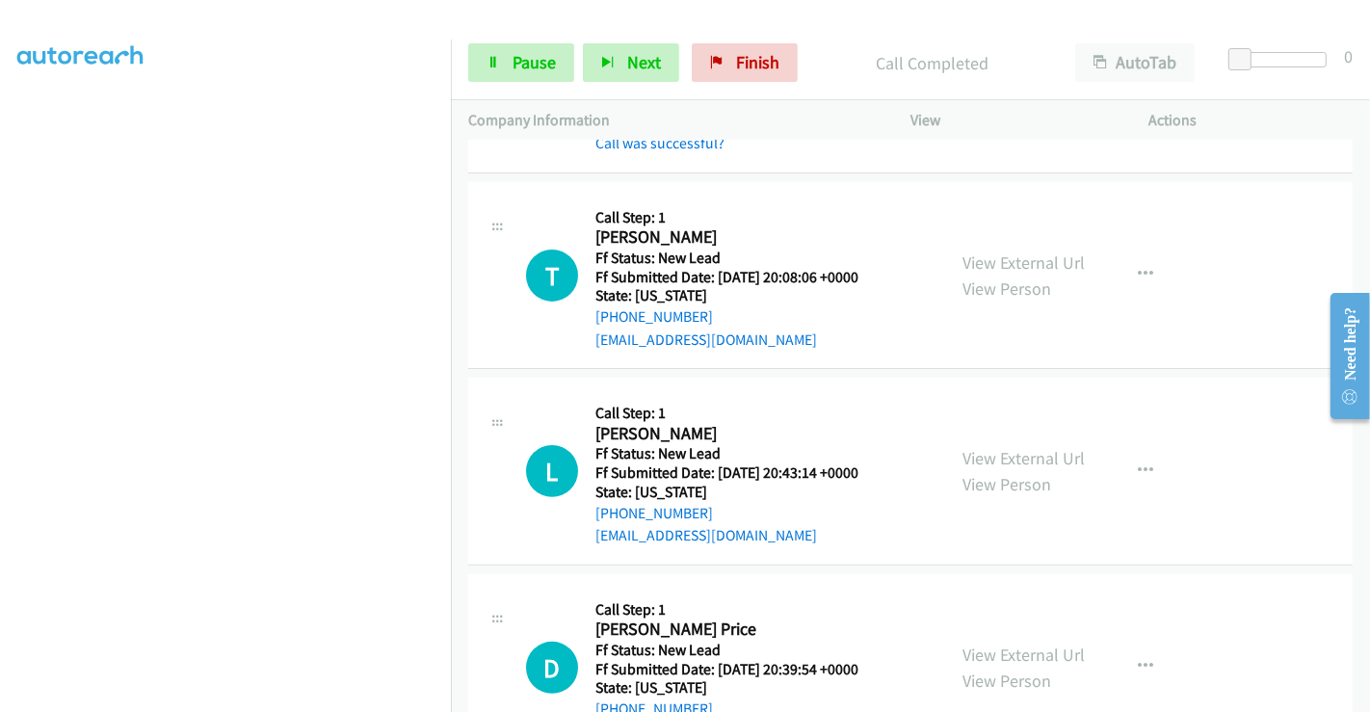
scroll to position [469, 0]
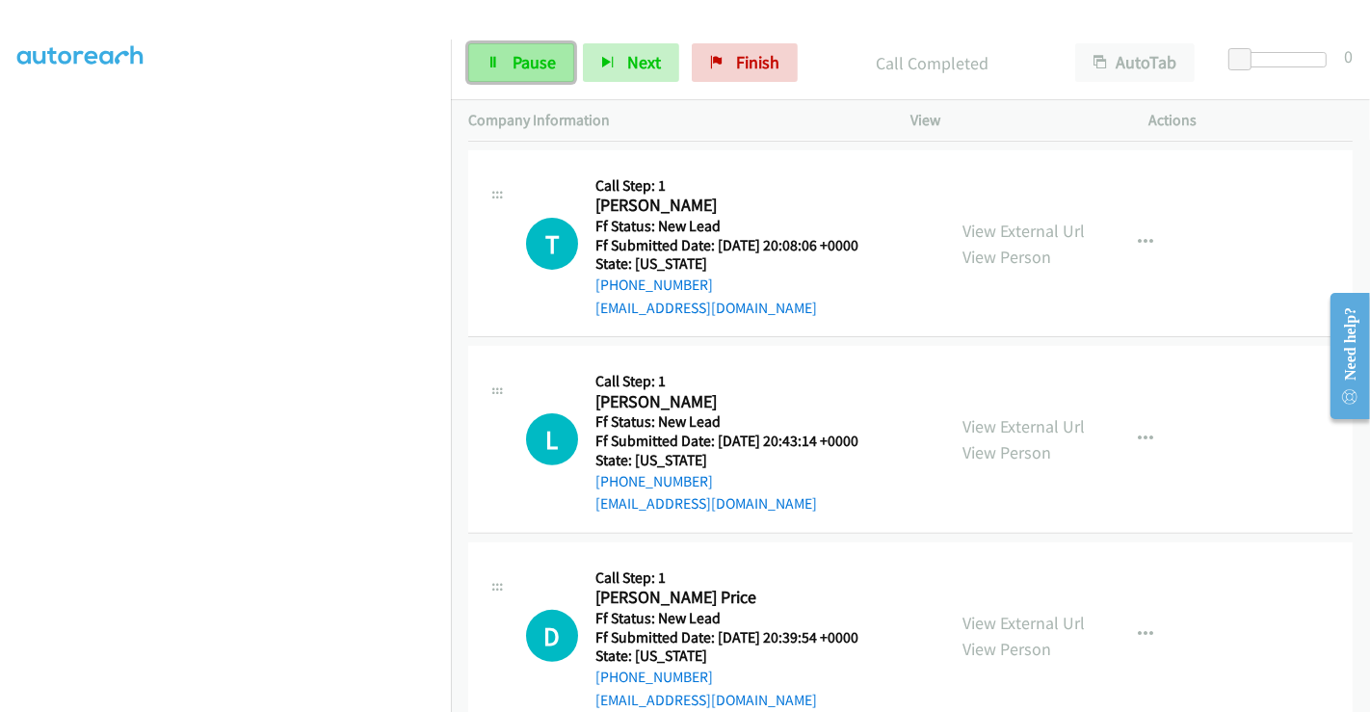
click at [523, 51] on span "Pause" at bounding box center [533, 62] width 43 height 22
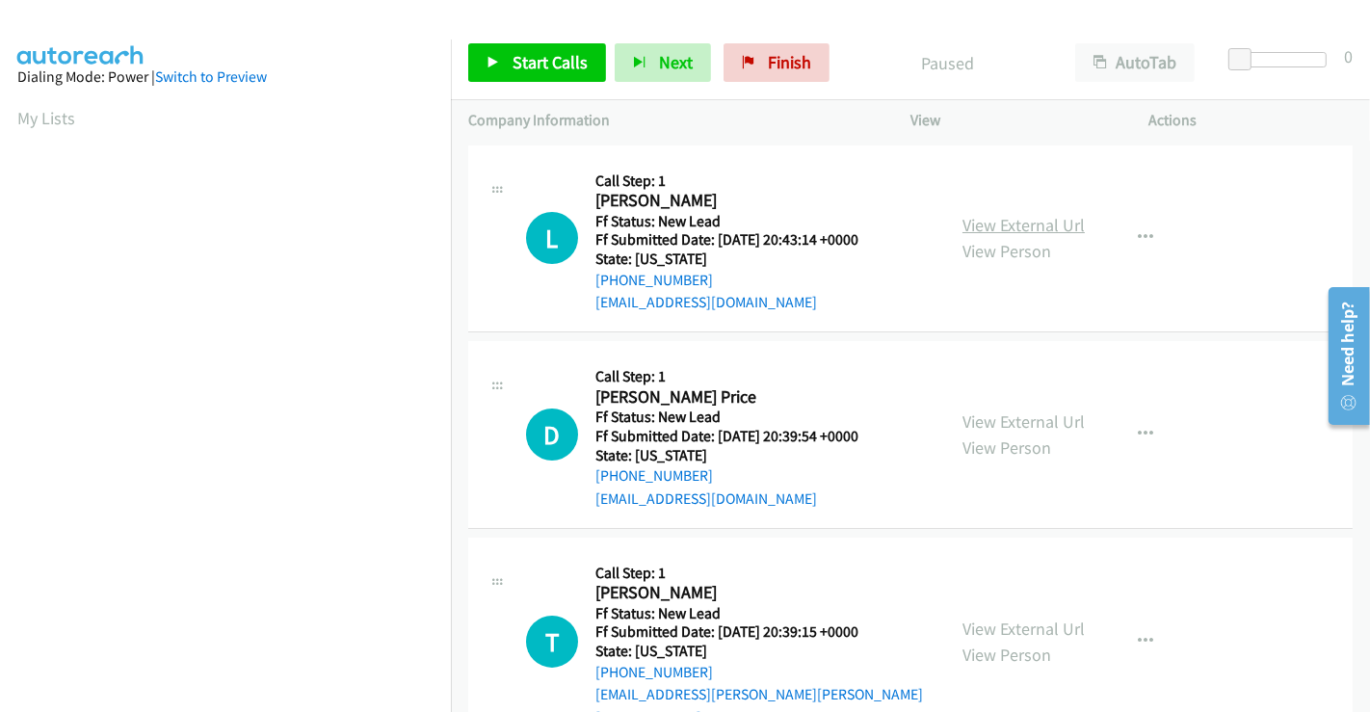
click at [993, 214] on link "View External Url" at bounding box center [1023, 225] width 122 height 22
click at [1023, 408] on div "View External Url View Person" at bounding box center [1023, 434] width 122 height 52
click at [1023, 416] on link "View External Url" at bounding box center [1023, 421] width 122 height 22
click at [1018, 617] on link "View External Url" at bounding box center [1023, 628] width 122 height 22
click at [556, 63] on span "Start Calls" at bounding box center [549, 62] width 75 height 22
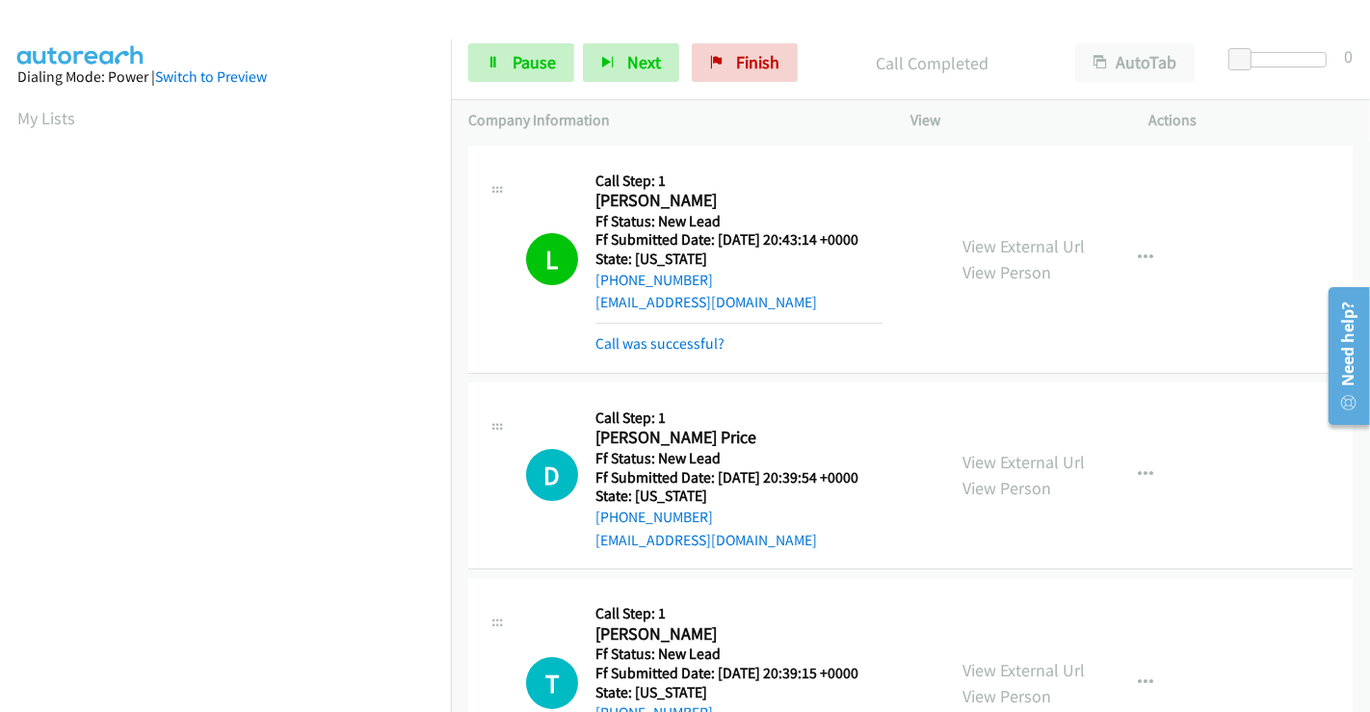
scroll to position [371, 0]
click at [679, 345] on link "Call was successful?" at bounding box center [659, 343] width 129 height 18
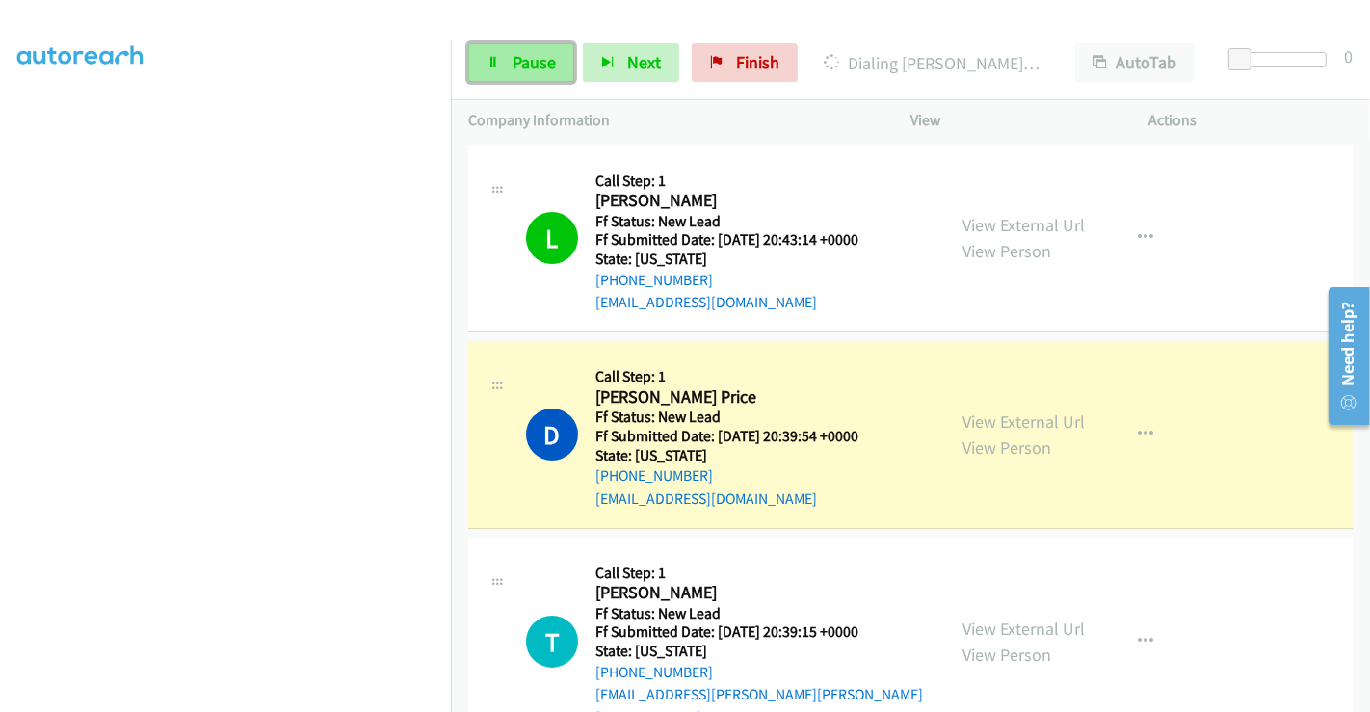
click at [512, 59] on span "Pause" at bounding box center [533, 62] width 43 height 22
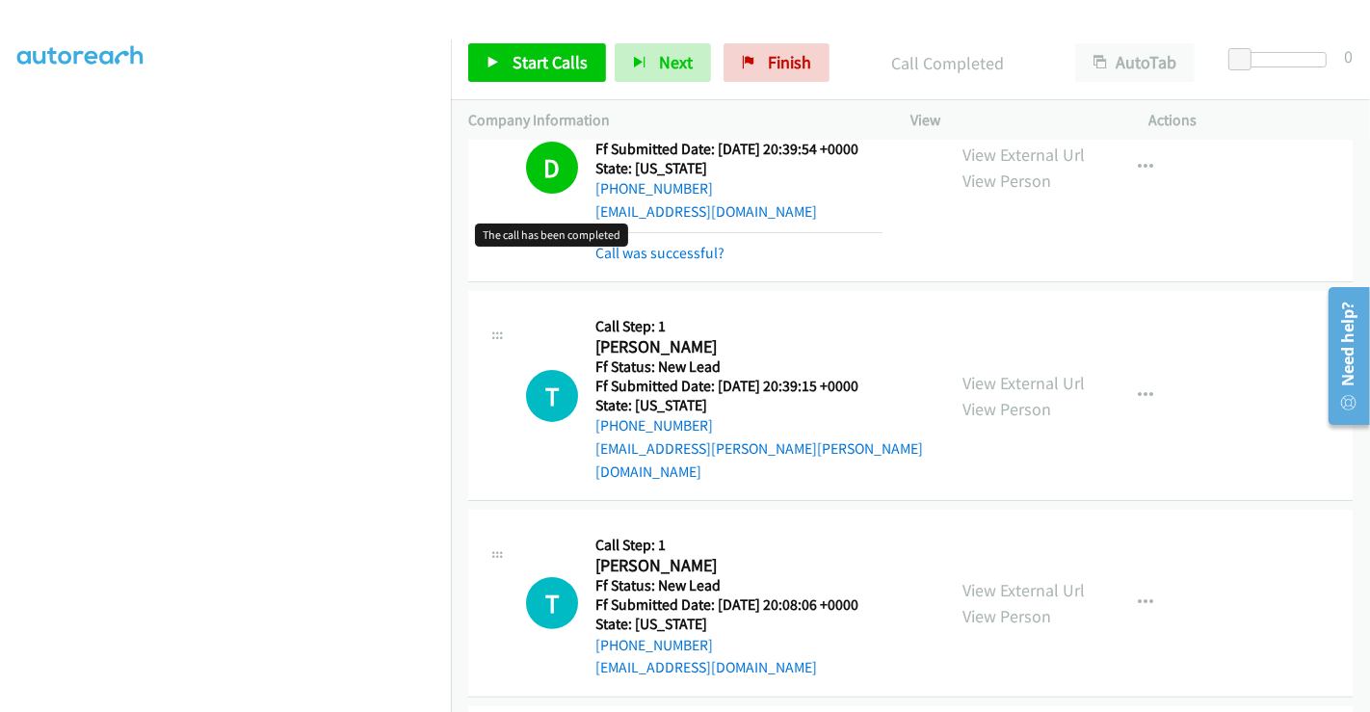
scroll to position [321, 0]
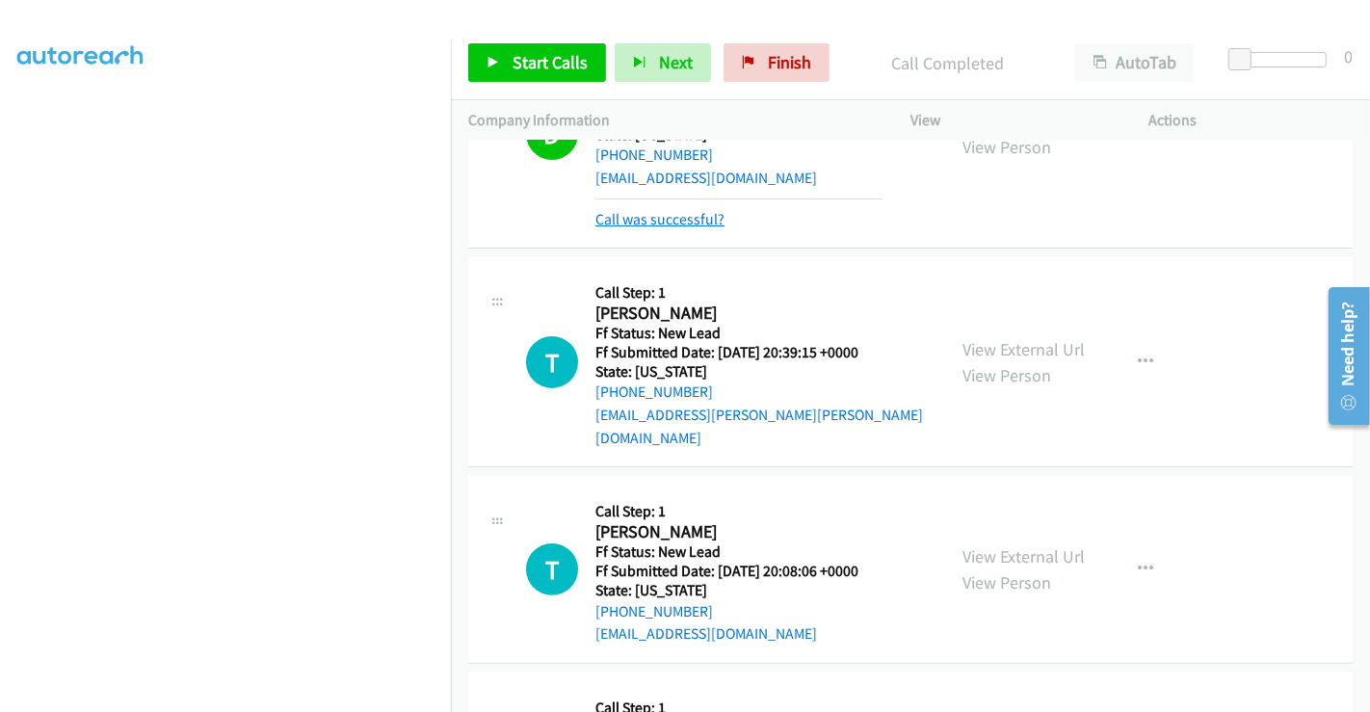
click at [689, 213] on link "Call was successful?" at bounding box center [659, 219] width 129 height 18
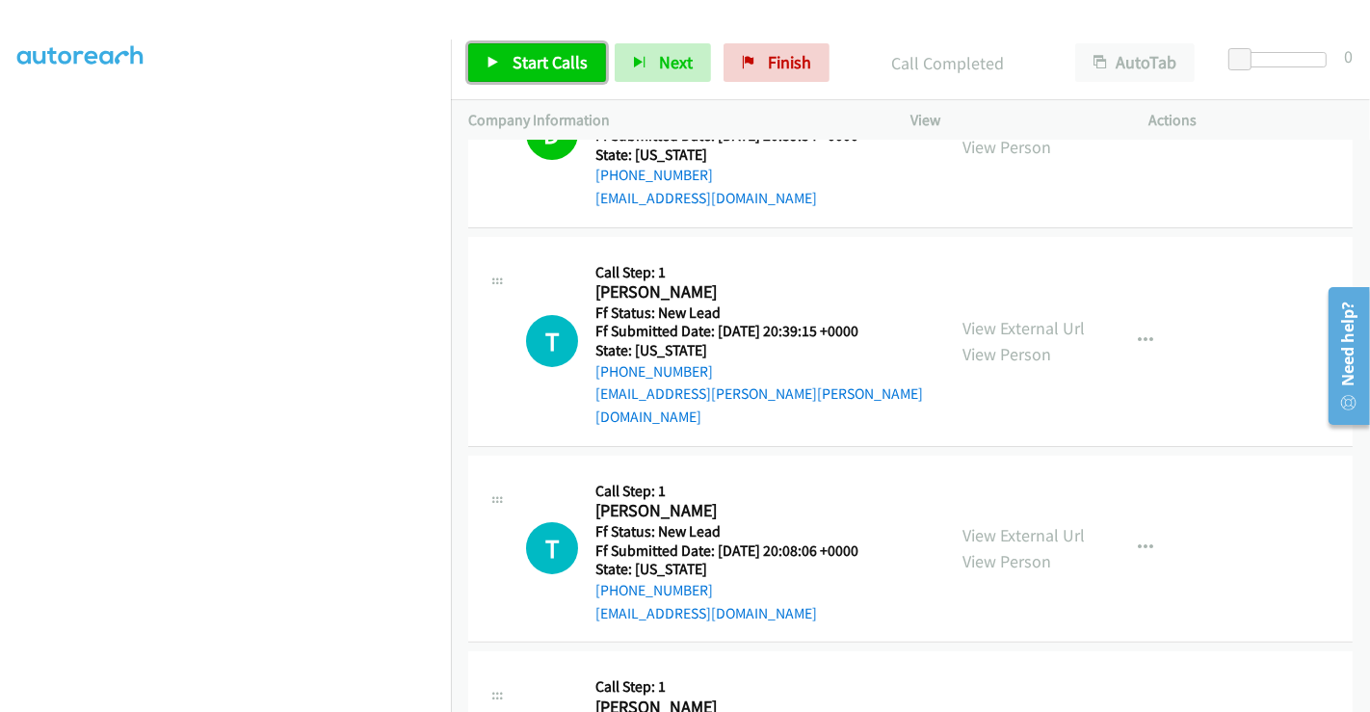
click at [546, 57] on span "Start Calls" at bounding box center [549, 62] width 75 height 22
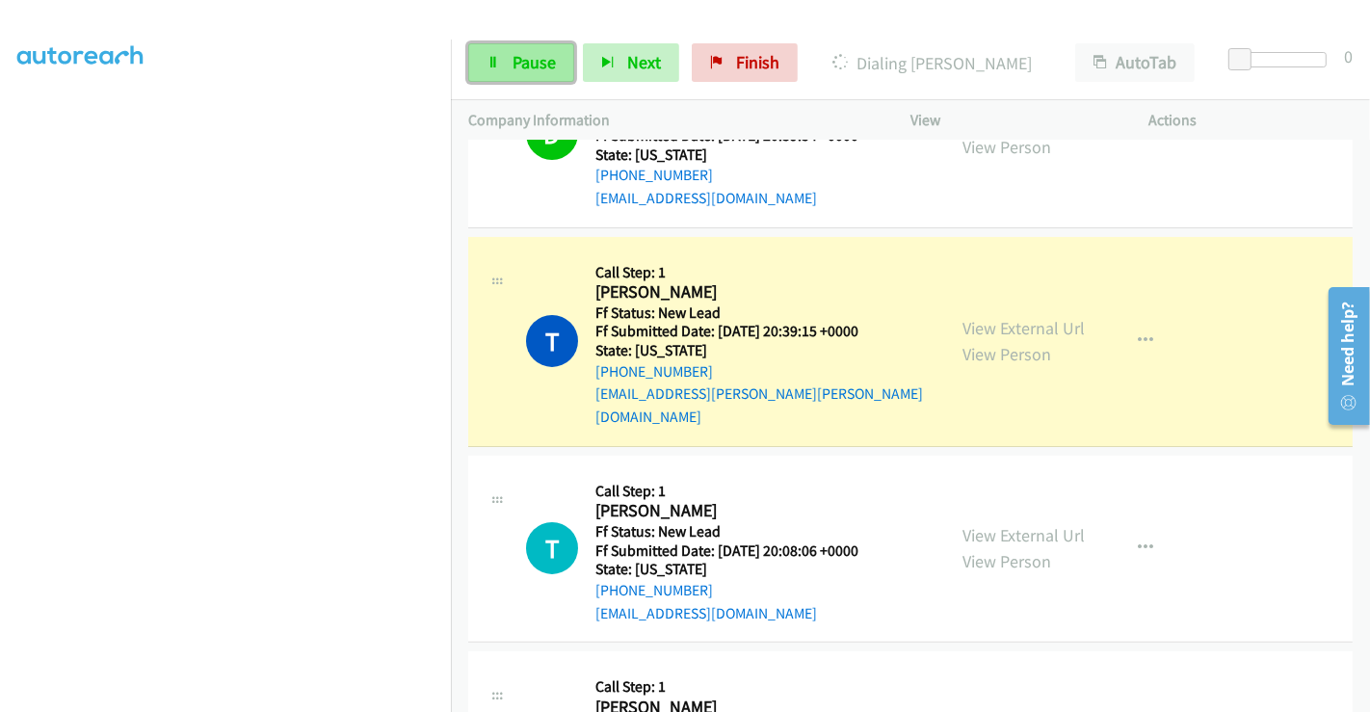
click at [531, 58] on span "Pause" at bounding box center [533, 62] width 43 height 22
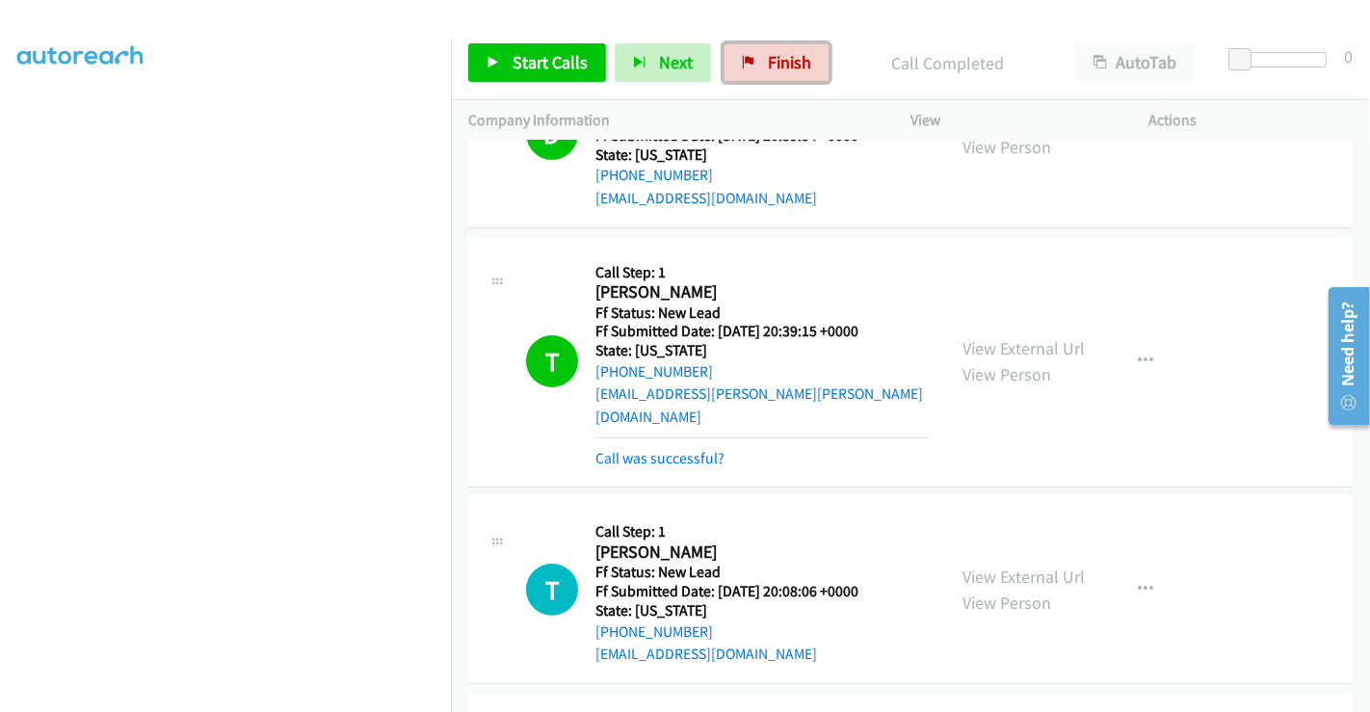
drag, startPoint x: 781, startPoint y: 61, endPoint x: 768, endPoint y: 131, distance: 71.6
click at [781, 61] on span "Finish" at bounding box center [789, 62] width 43 height 22
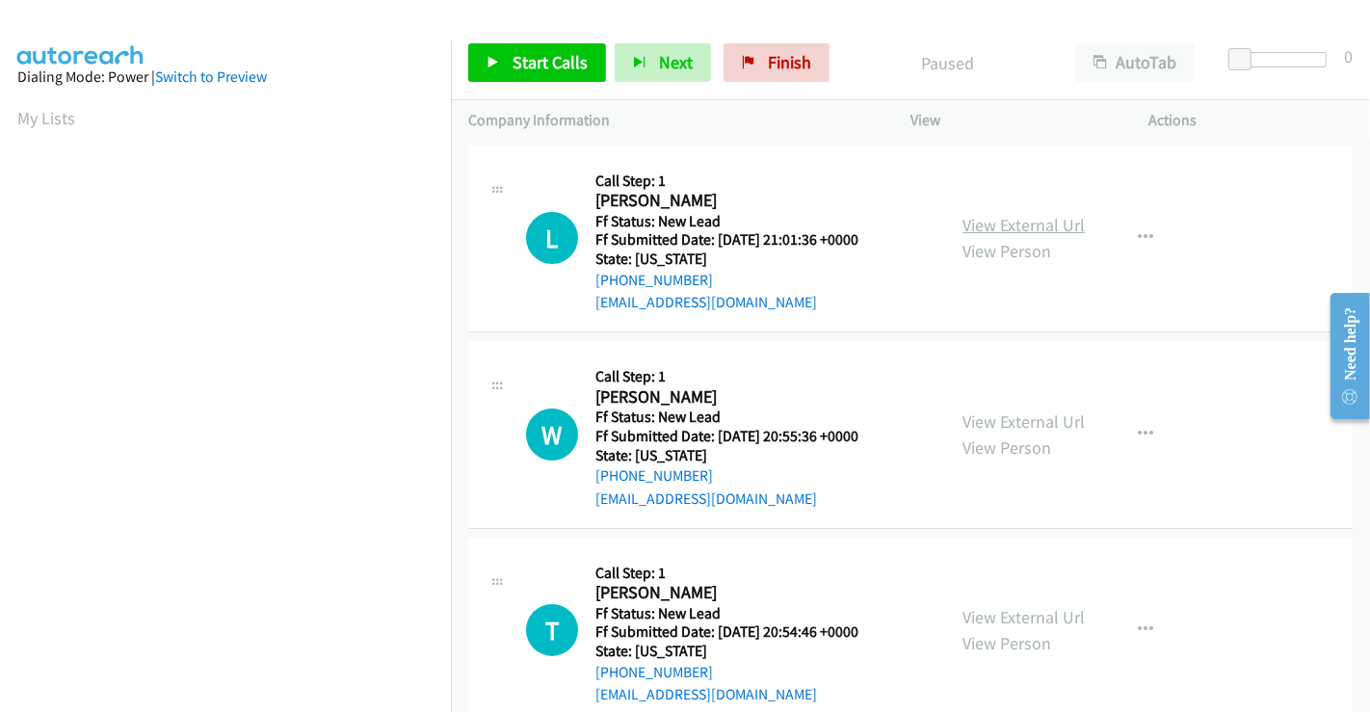
click at [1021, 222] on link "View External Url" at bounding box center [1023, 225] width 122 height 22
click at [998, 414] on link "View External Url" at bounding box center [1023, 421] width 122 height 22
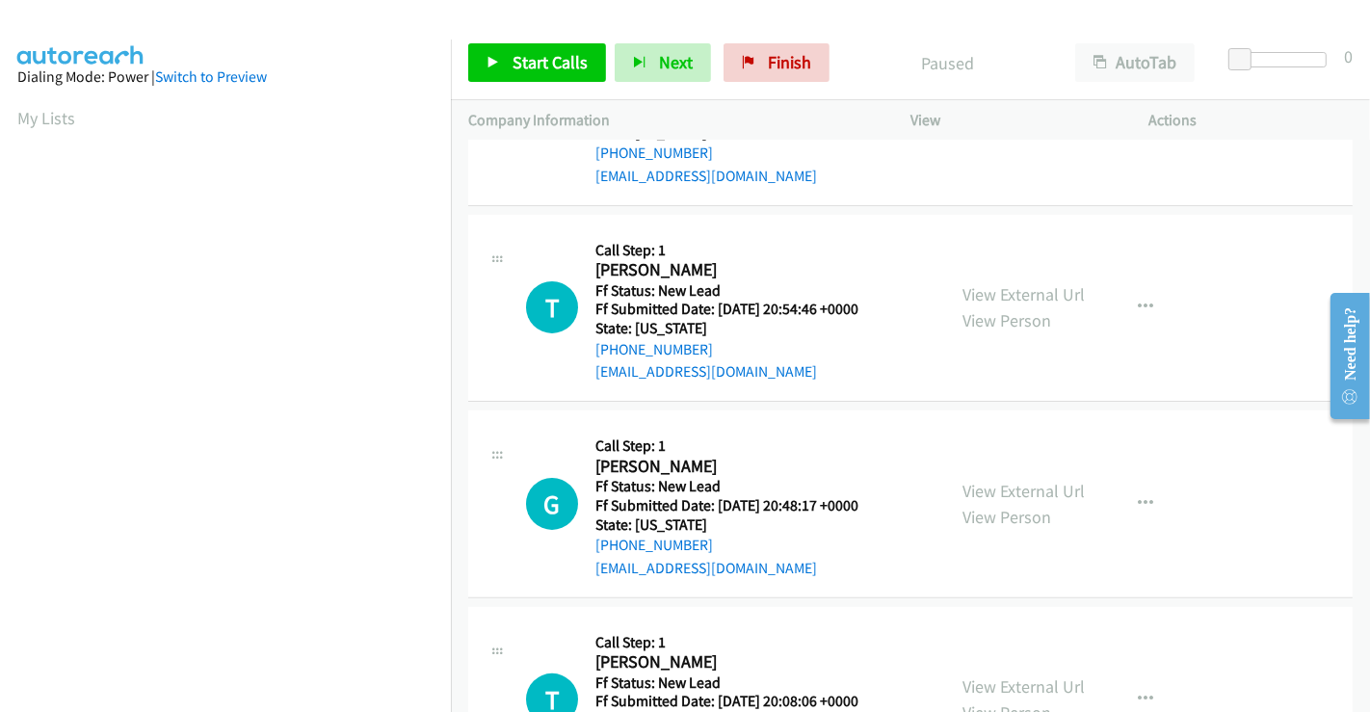
scroll to position [432, 0]
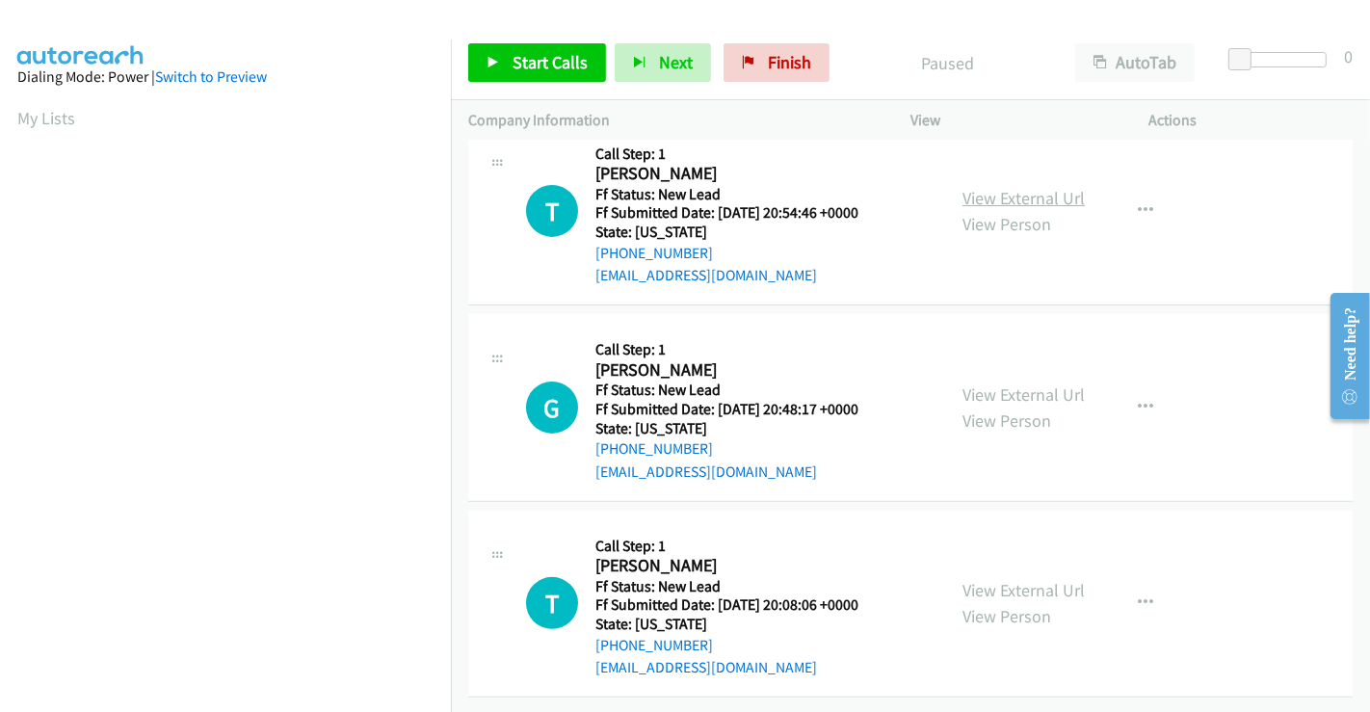
click at [1018, 187] on link "View External Url" at bounding box center [1023, 198] width 122 height 22
click at [1002, 383] on link "View External Url" at bounding box center [1023, 394] width 122 height 22
click at [997, 579] on link "View External Url" at bounding box center [1023, 590] width 122 height 22
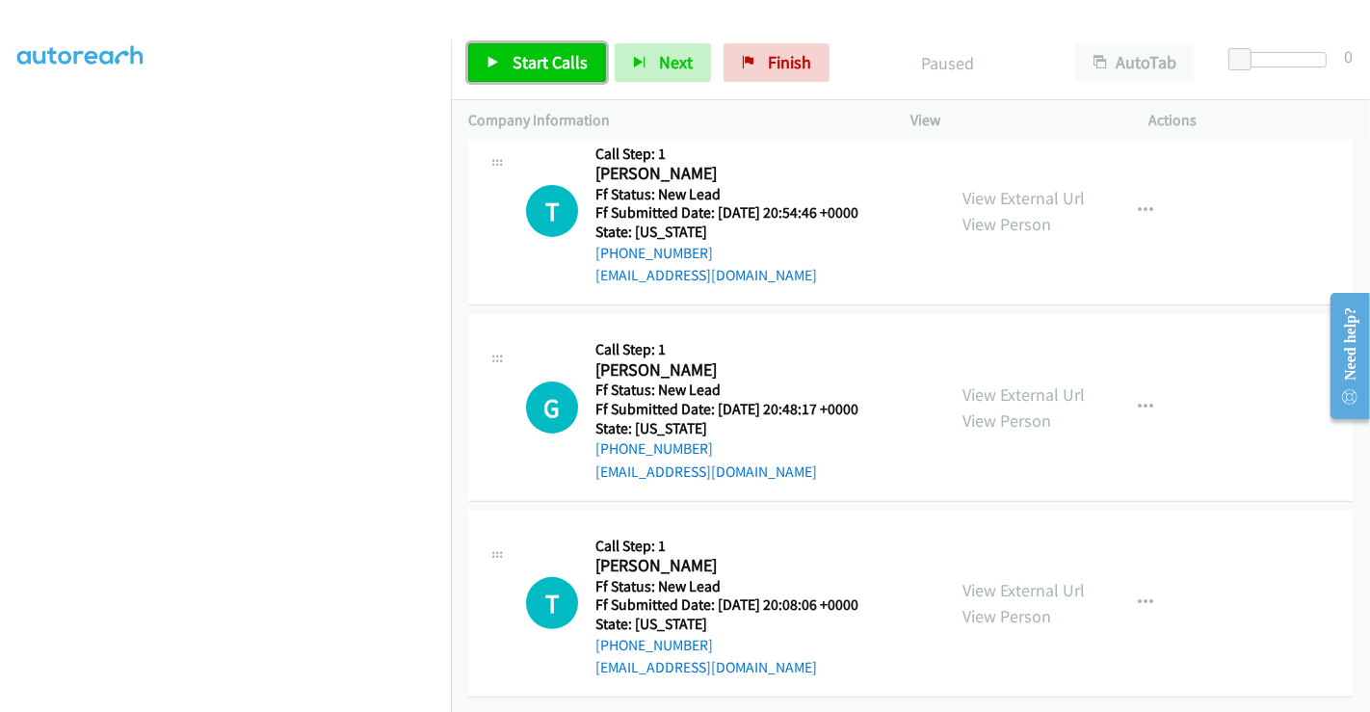
click at [559, 65] on span "Start Calls" at bounding box center [549, 62] width 75 height 22
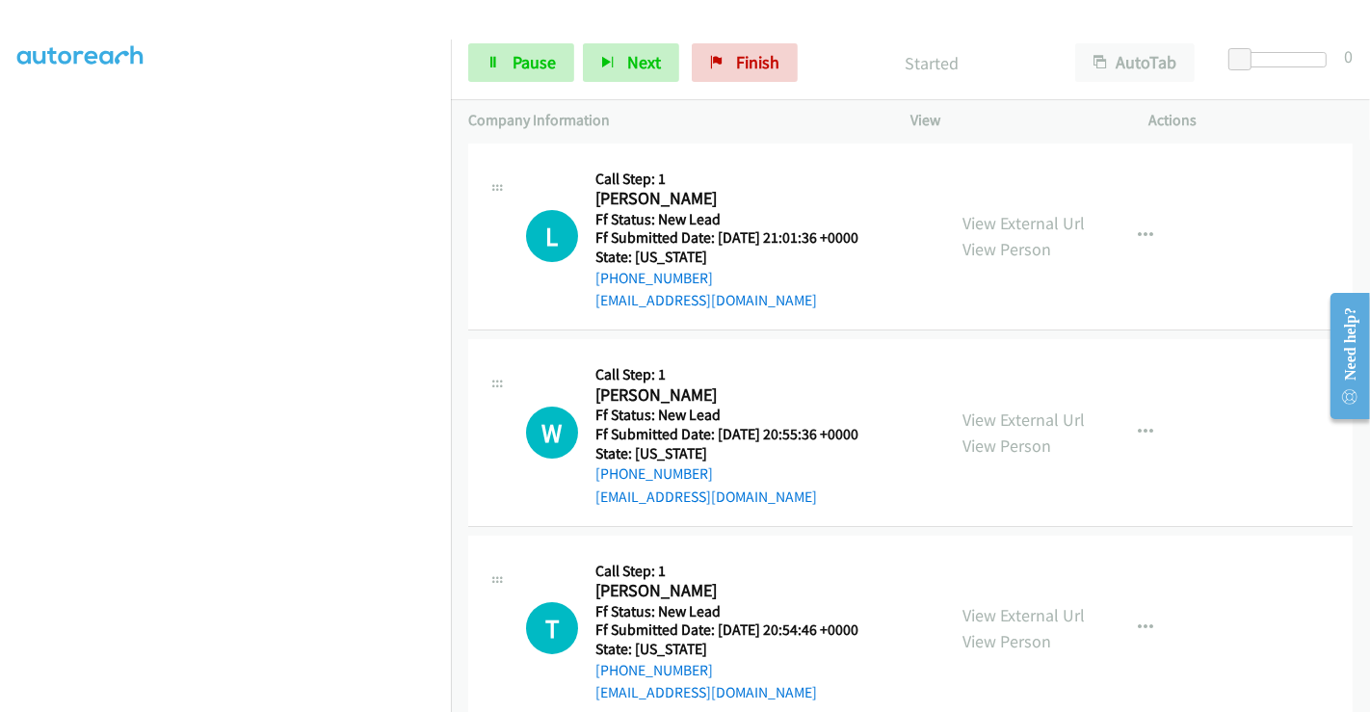
scroll to position [0, 0]
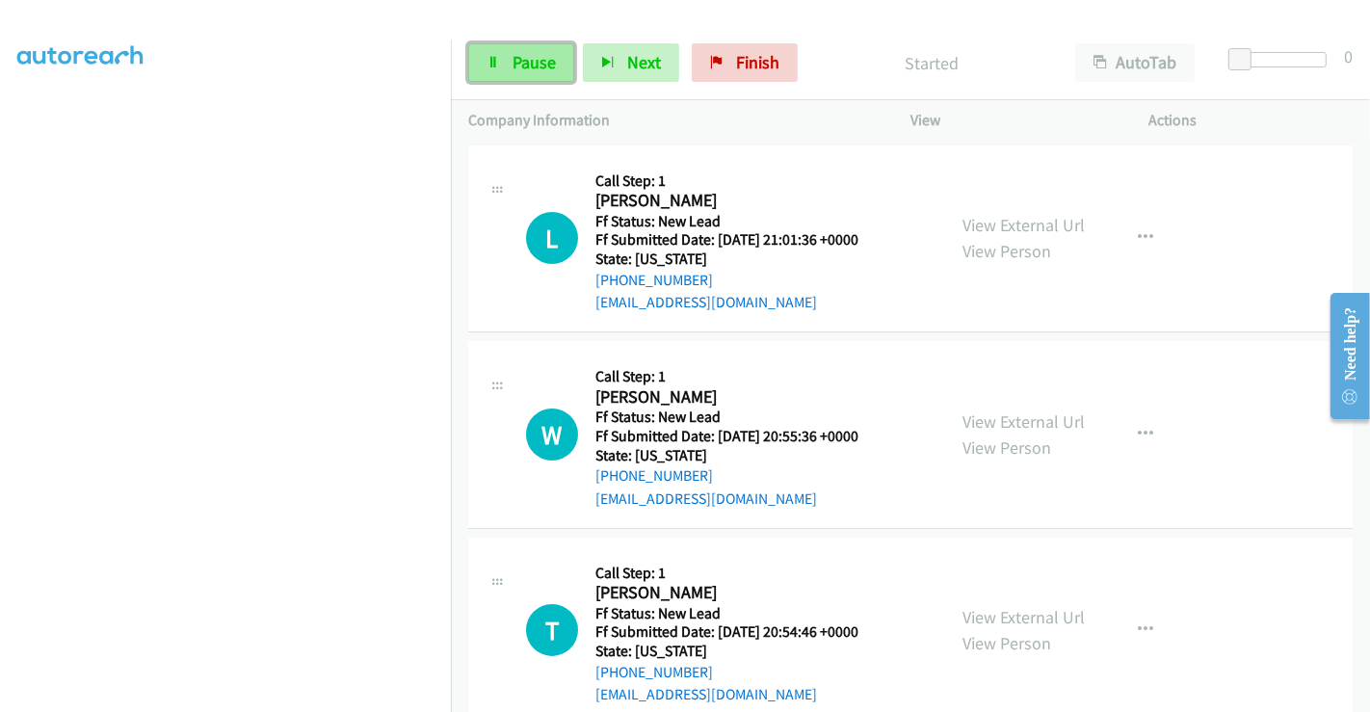
click at [519, 43] on link "Pause" at bounding box center [521, 62] width 106 height 39
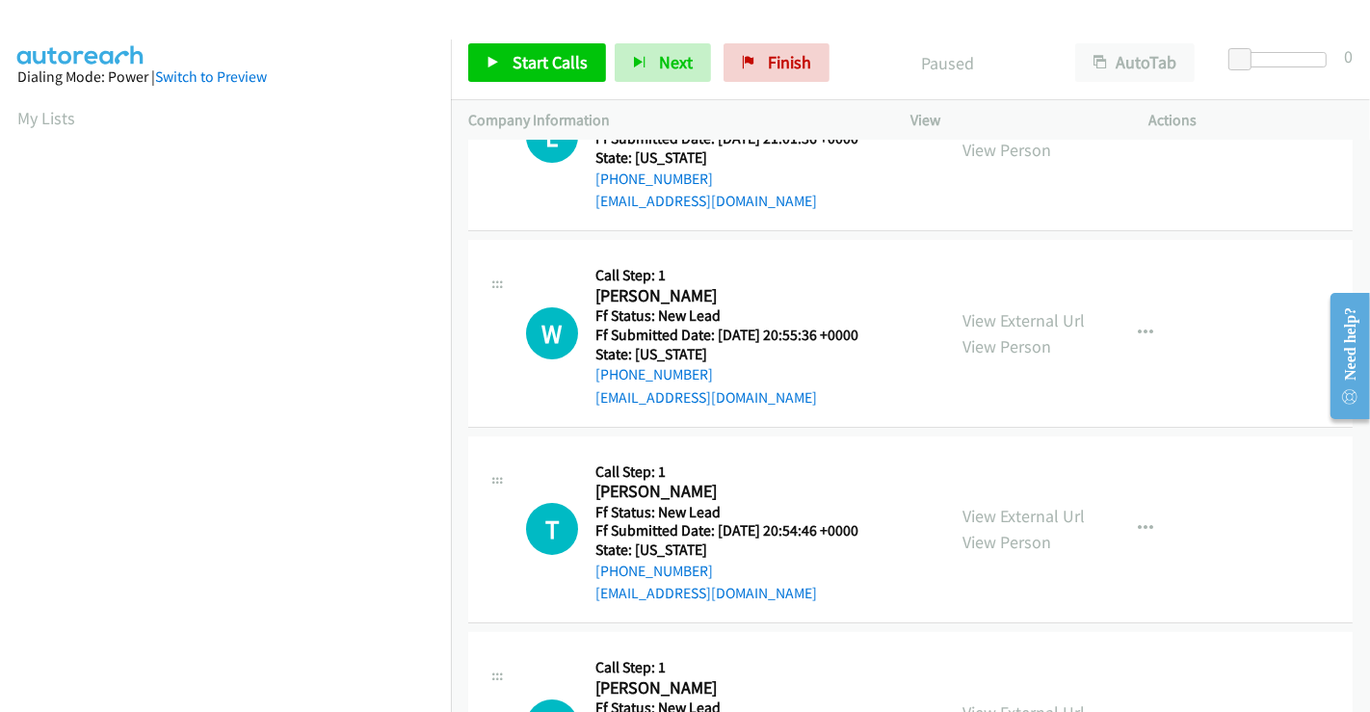
scroll to position [214, 0]
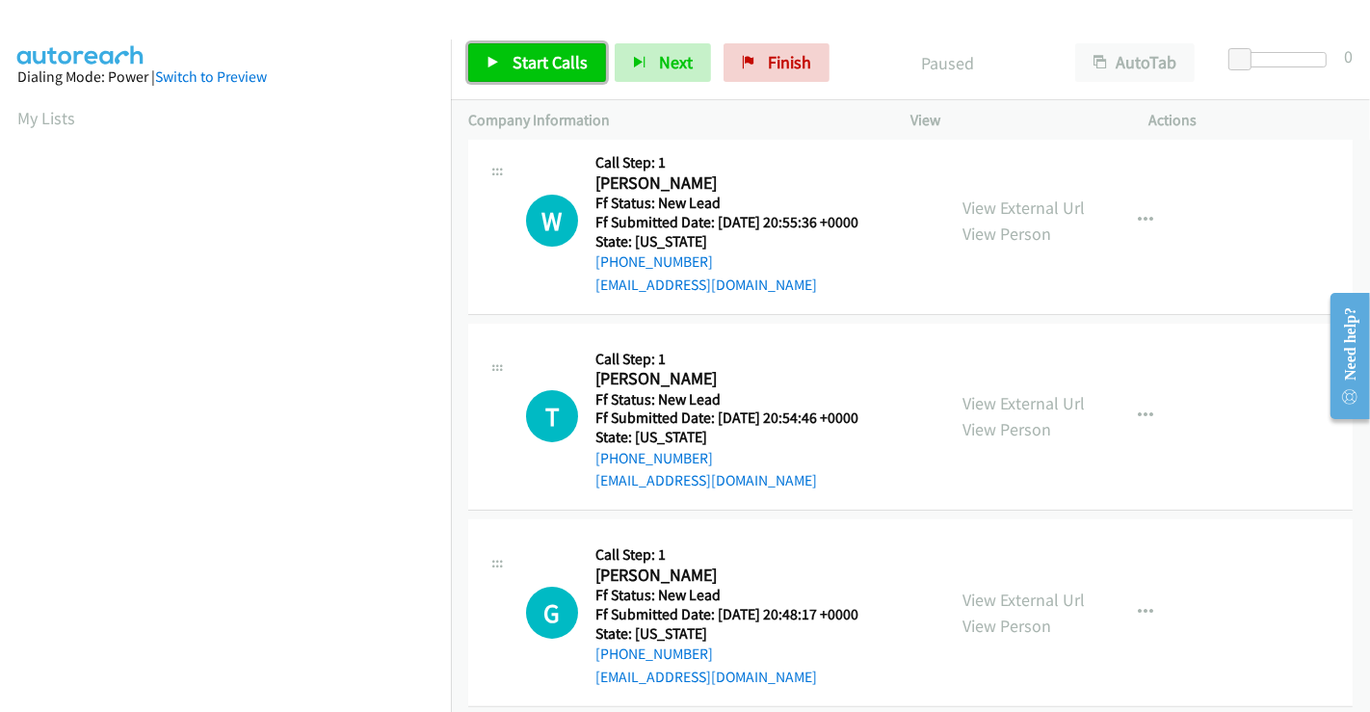
click at [539, 59] on span "Start Calls" at bounding box center [549, 62] width 75 height 22
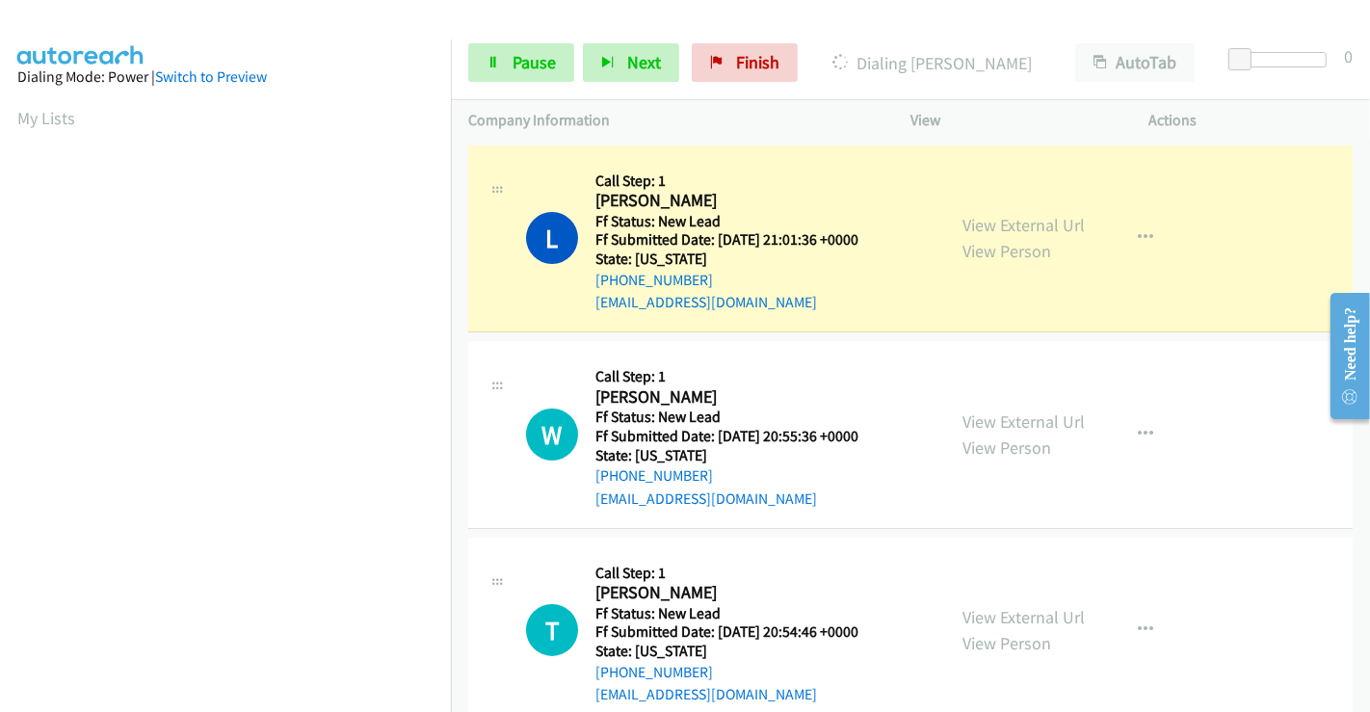
scroll to position [0, 0]
click at [531, 60] on span "Pause" at bounding box center [533, 62] width 43 height 22
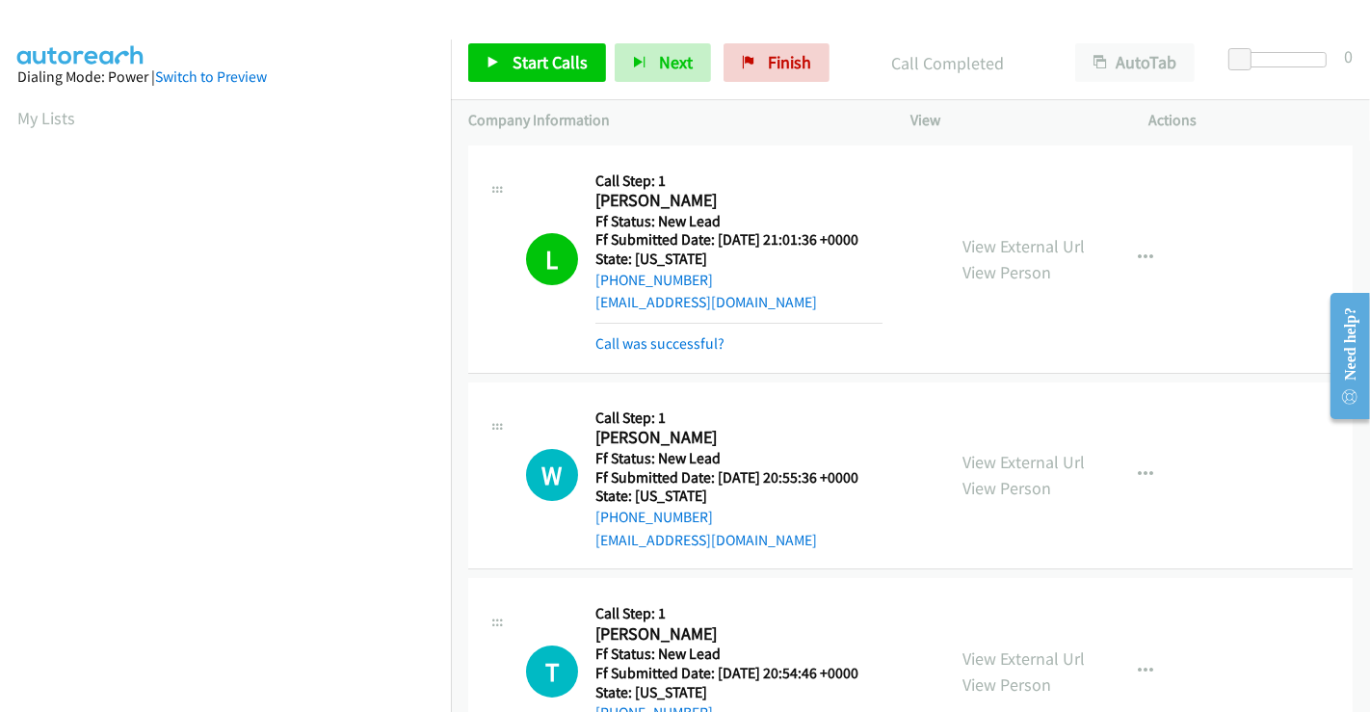
scroll to position [371, 0]
click at [698, 343] on link "Call was successful?" at bounding box center [659, 343] width 129 height 18
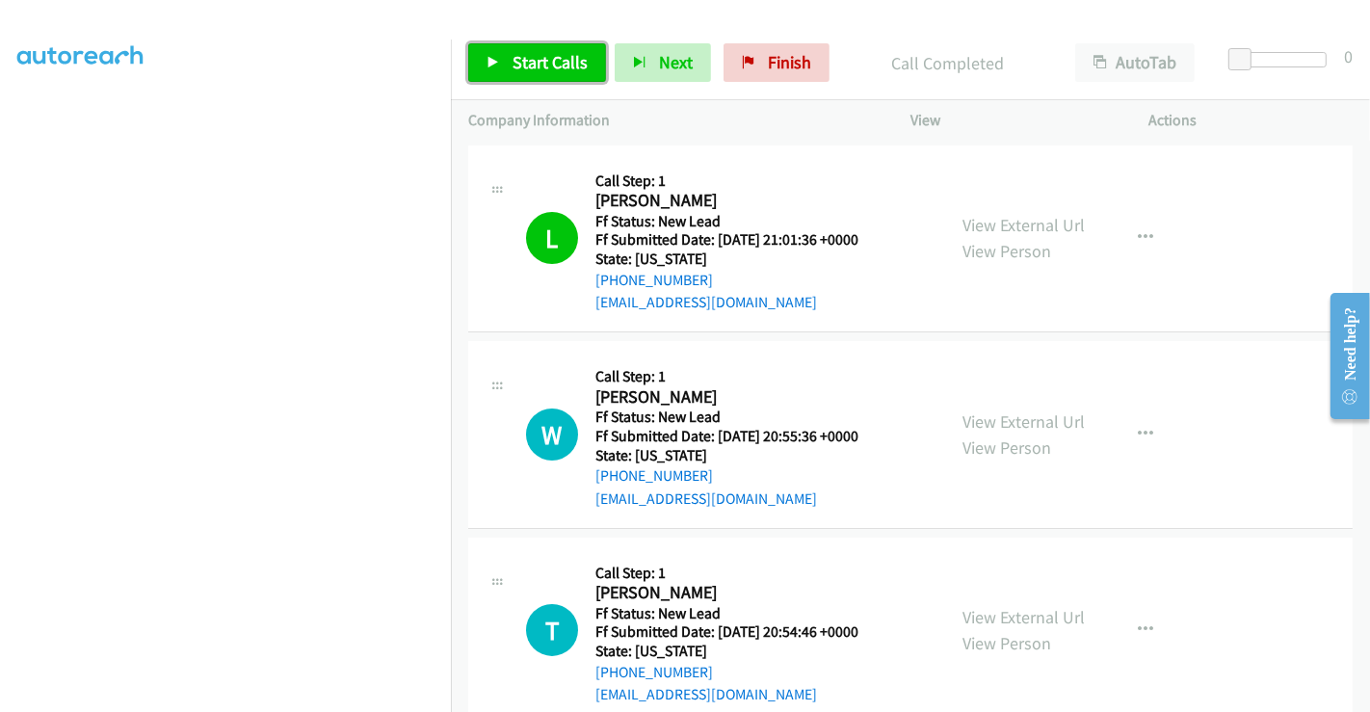
click at [547, 65] on span "Start Calls" at bounding box center [549, 62] width 75 height 22
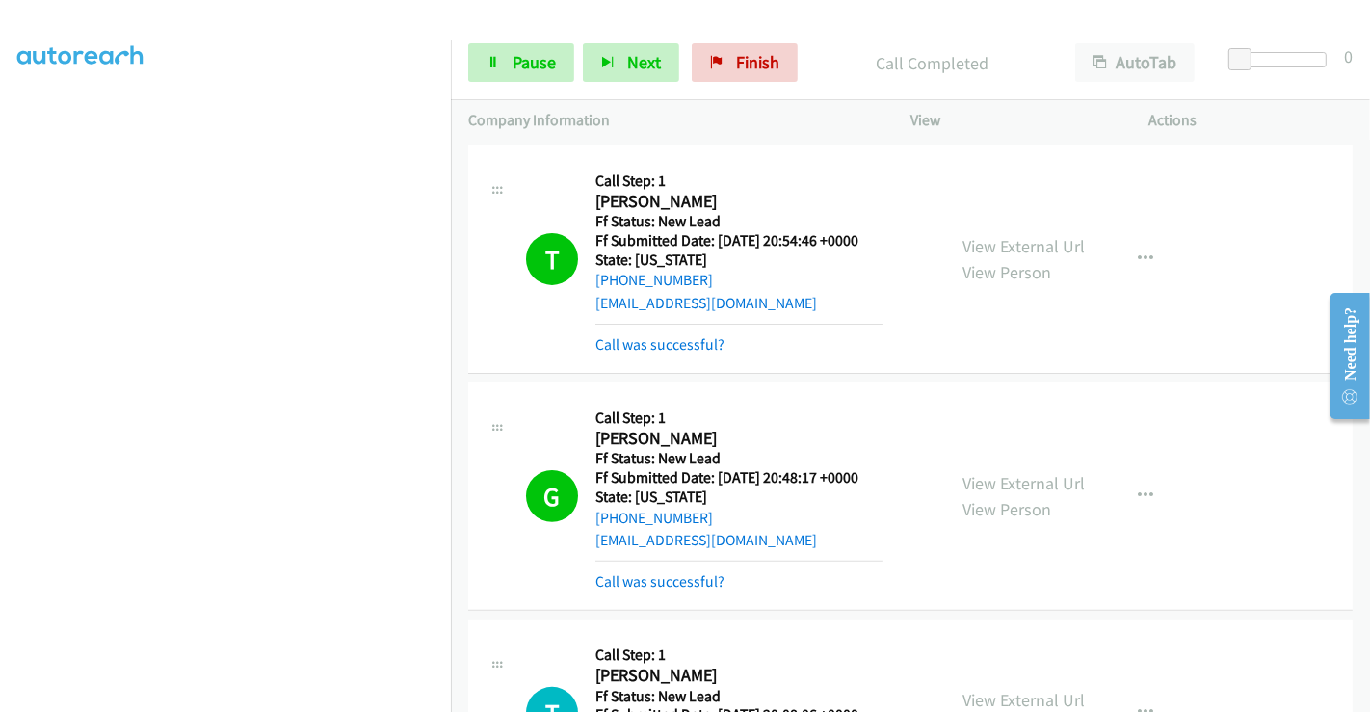
scroll to position [473, 0]
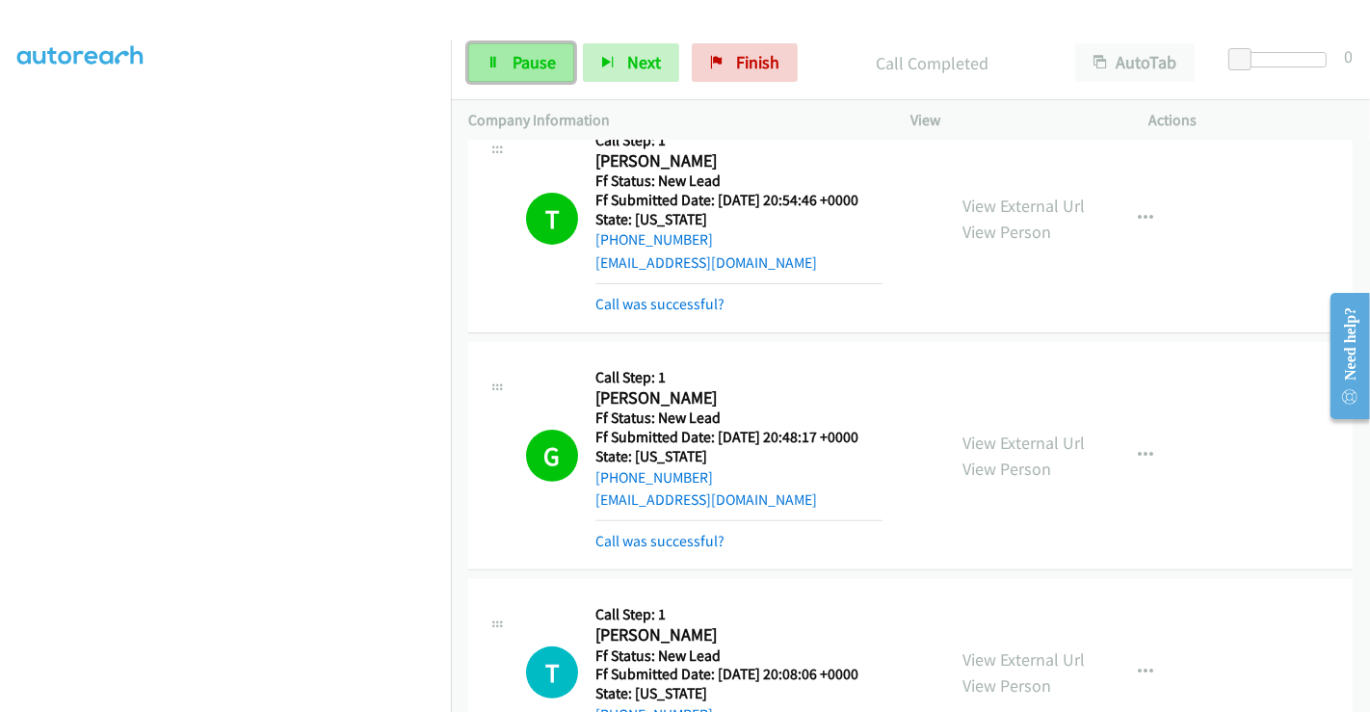
click at [514, 58] on span "Pause" at bounding box center [533, 62] width 43 height 22
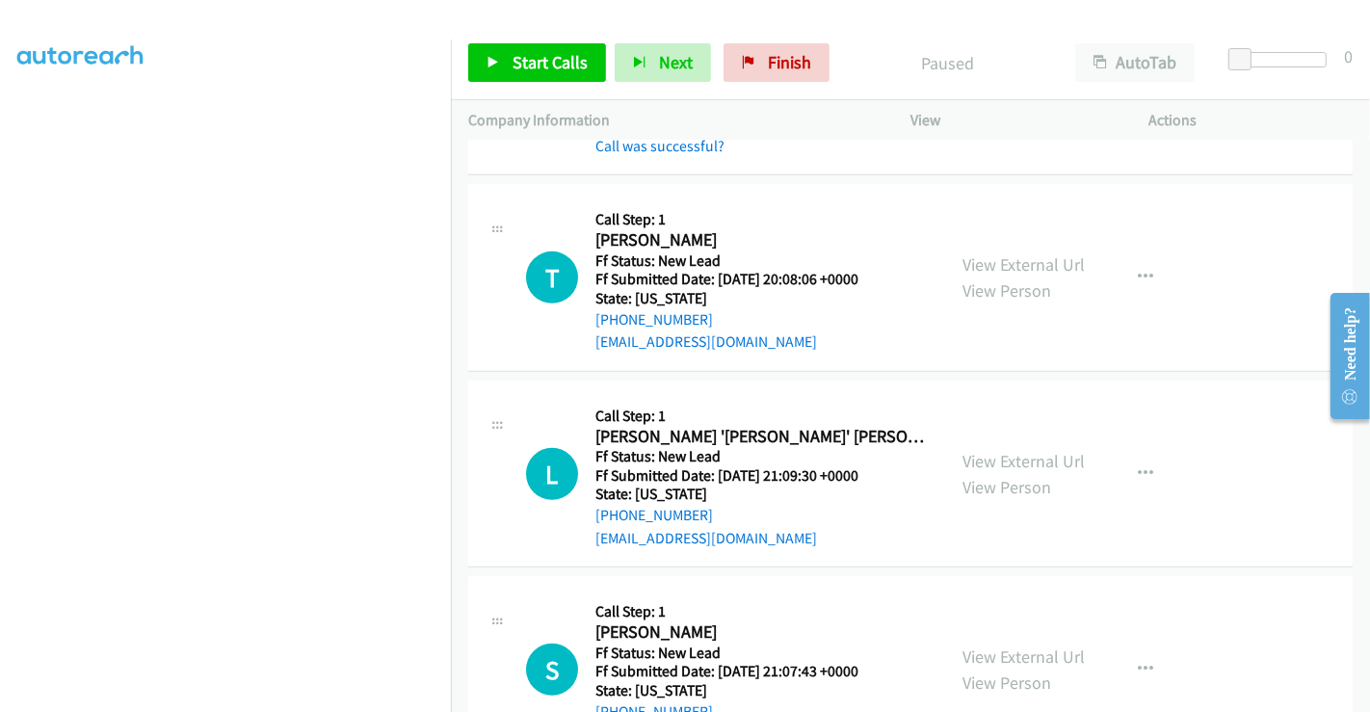
scroll to position [901, 0]
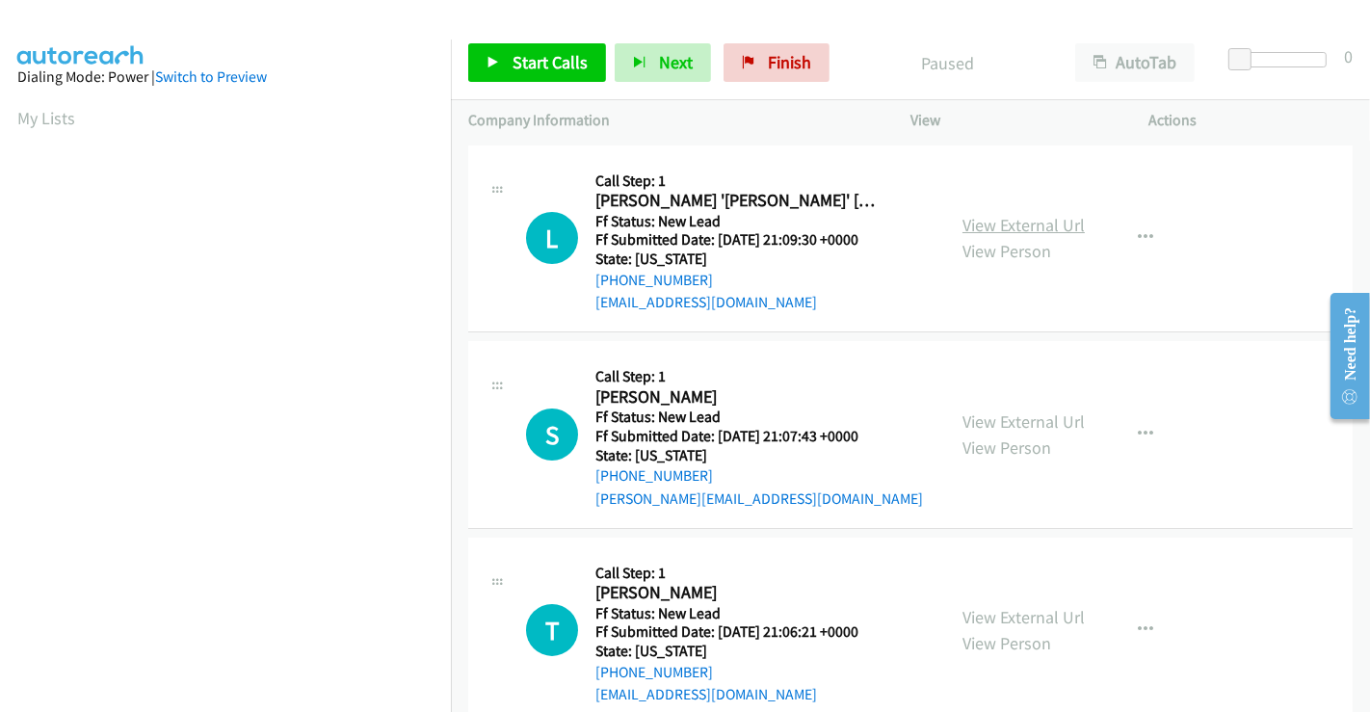
click at [1030, 226] on link "View External Url" at bounding box center [1023, 225] width 122 height 22
click at [1004, 417] on link "View External Url" at bounding box center [1023, 421] width 122 height 22
click at [1016, 612] on link "View External Url" at bounding box center [1023, 617] width 122 height 22
click at [522, 61] on span "Start Calls" at bounding box center [549, 62] width 75 height 22
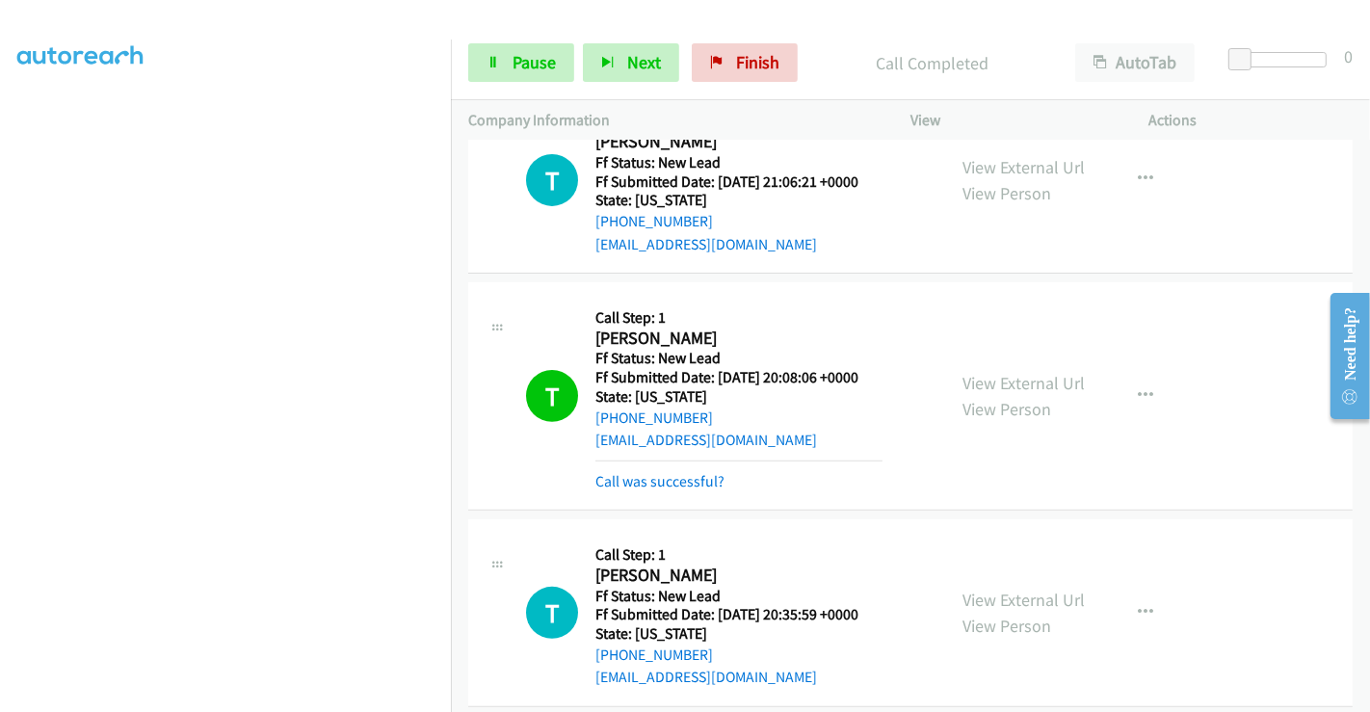
scroll to position [535, 0]
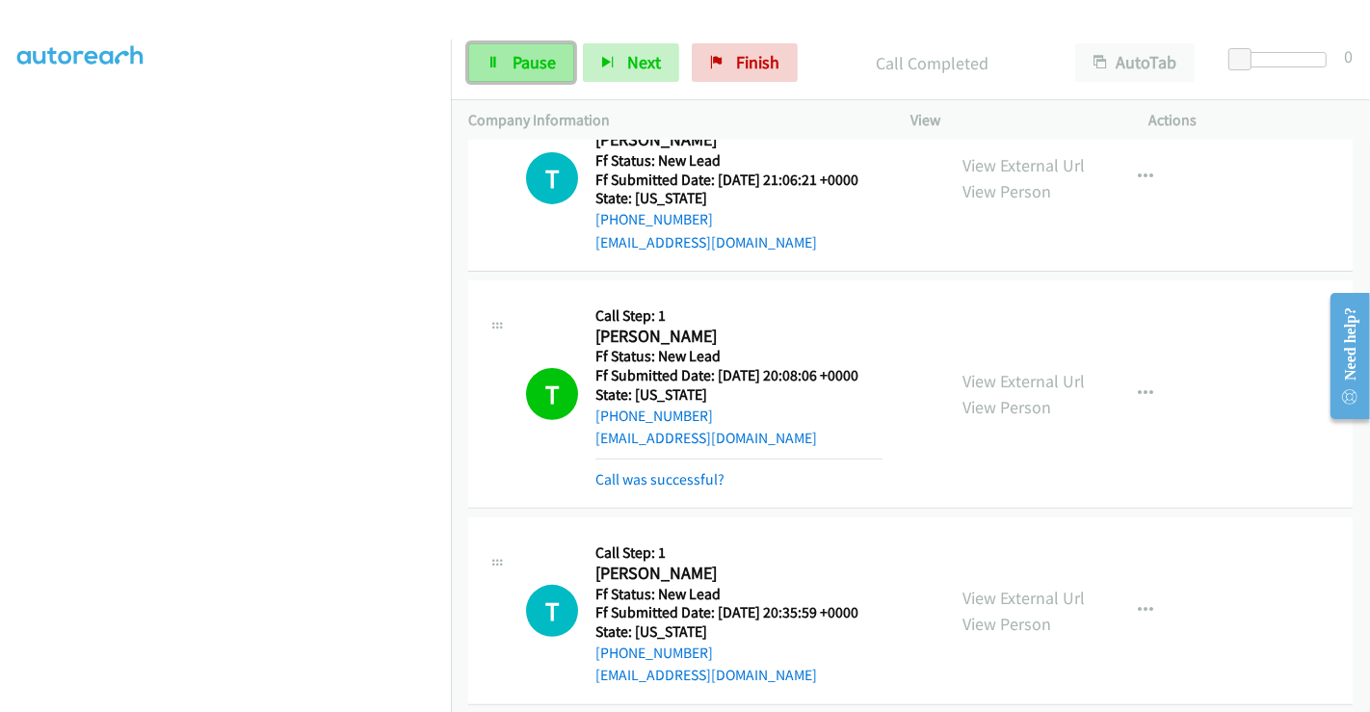
click at [524, 67] on span "Pause" at bounding box center [533, 62] width 43 height 22
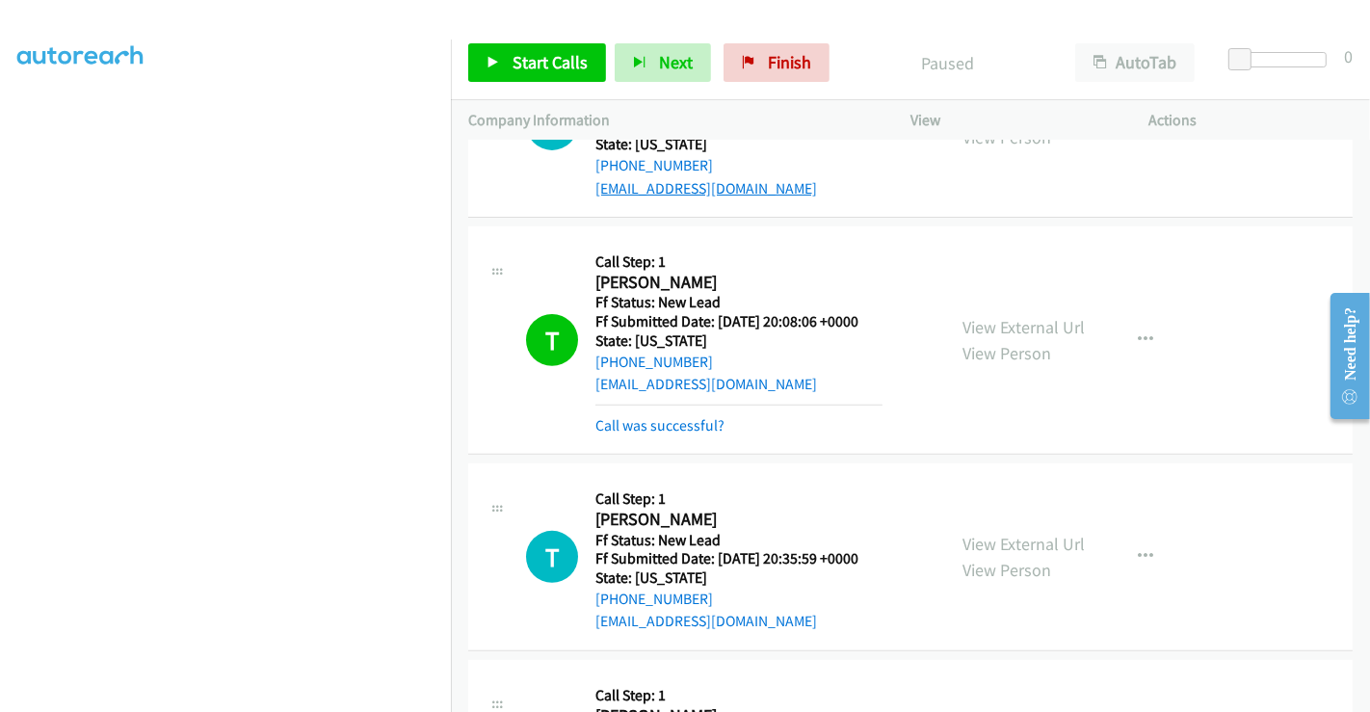
scroll to position [411, 0]
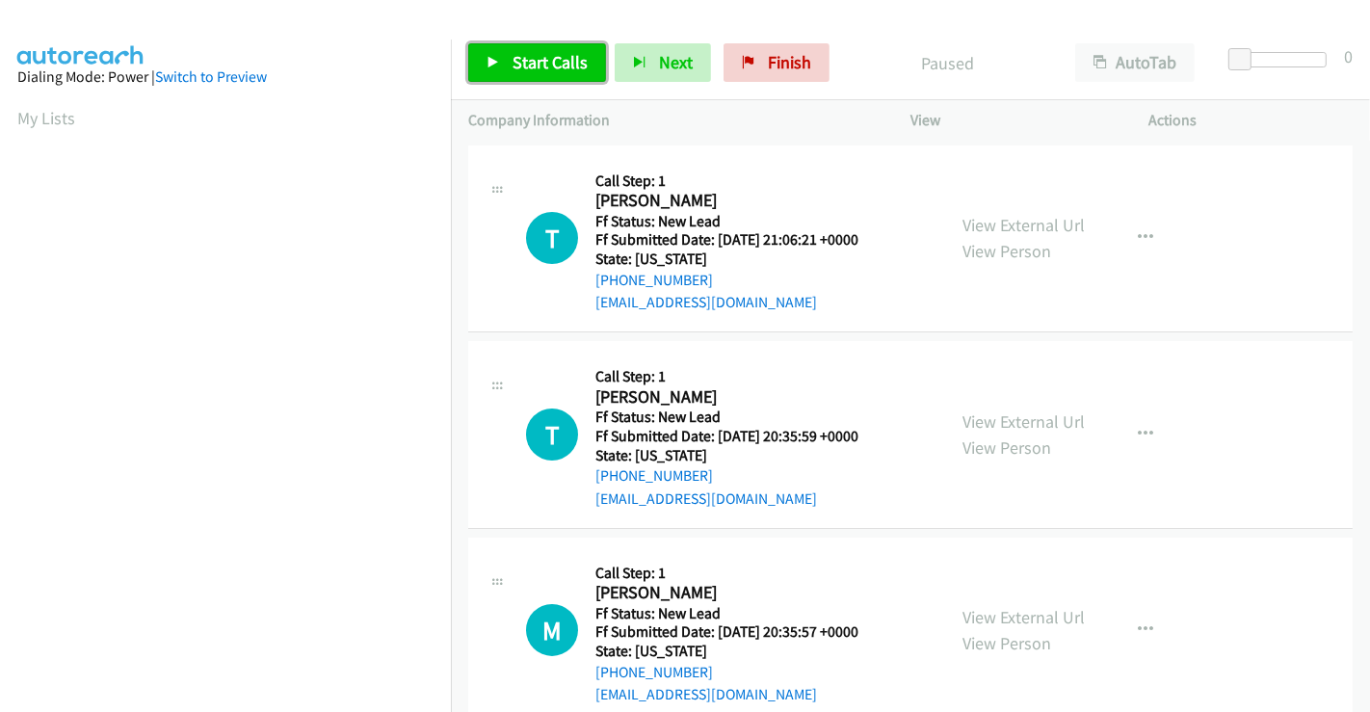
click at [545, 66] on span "Start Calls" at bounding box center [549, 62] width 75 height 22
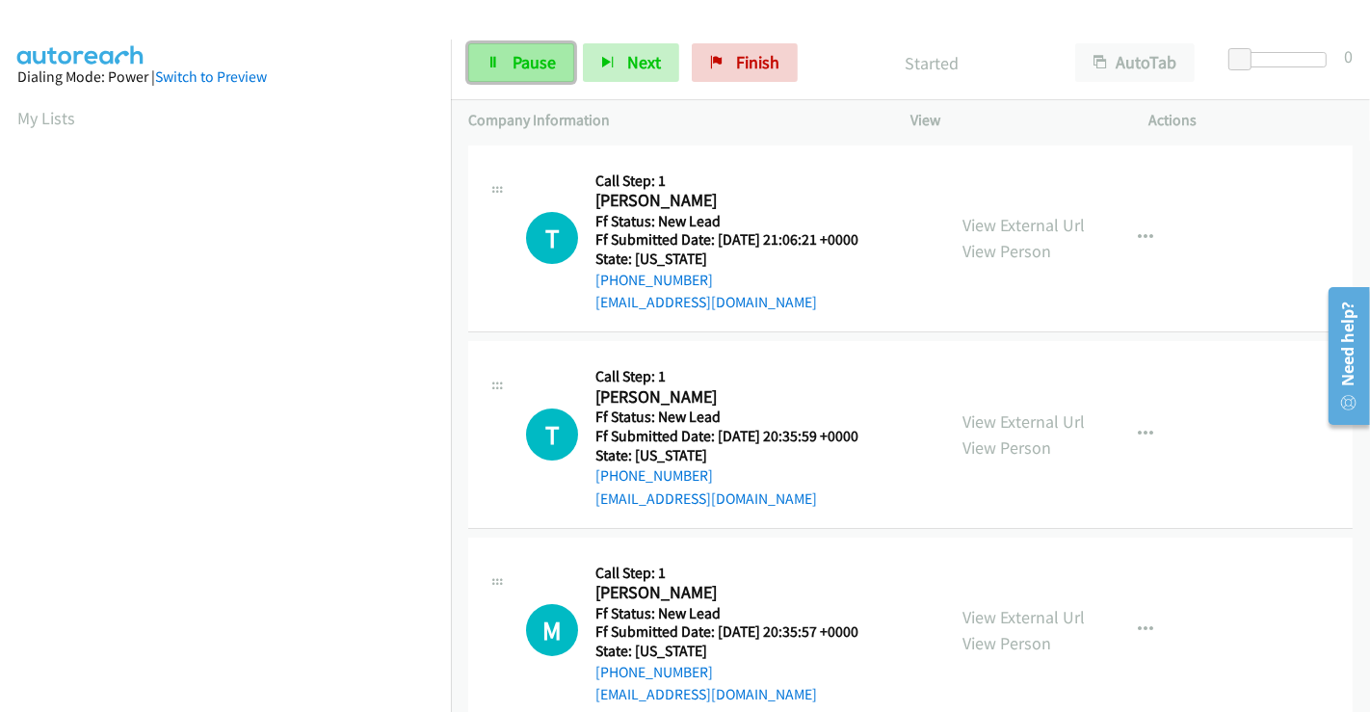
click at [512, 56] on span "Pause" at bounding box center [533, 62] width 43 height 22
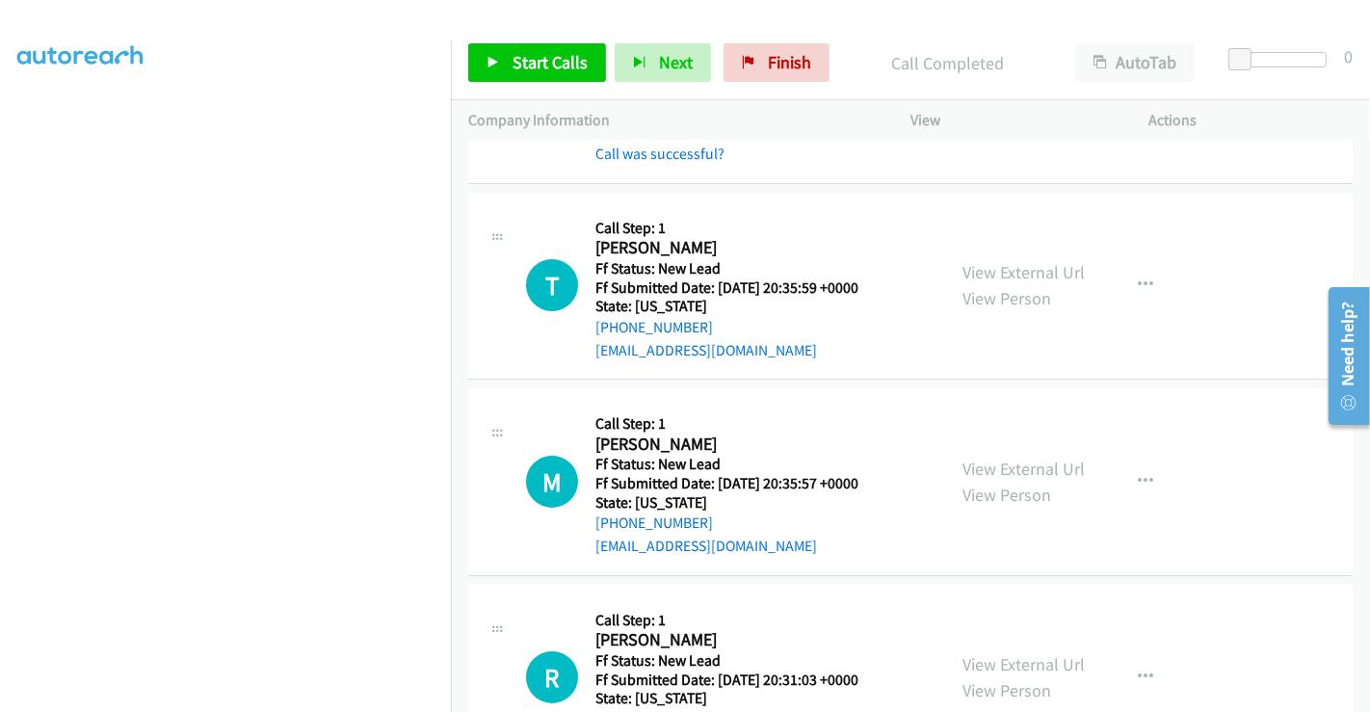
scroll to position [277, 0]
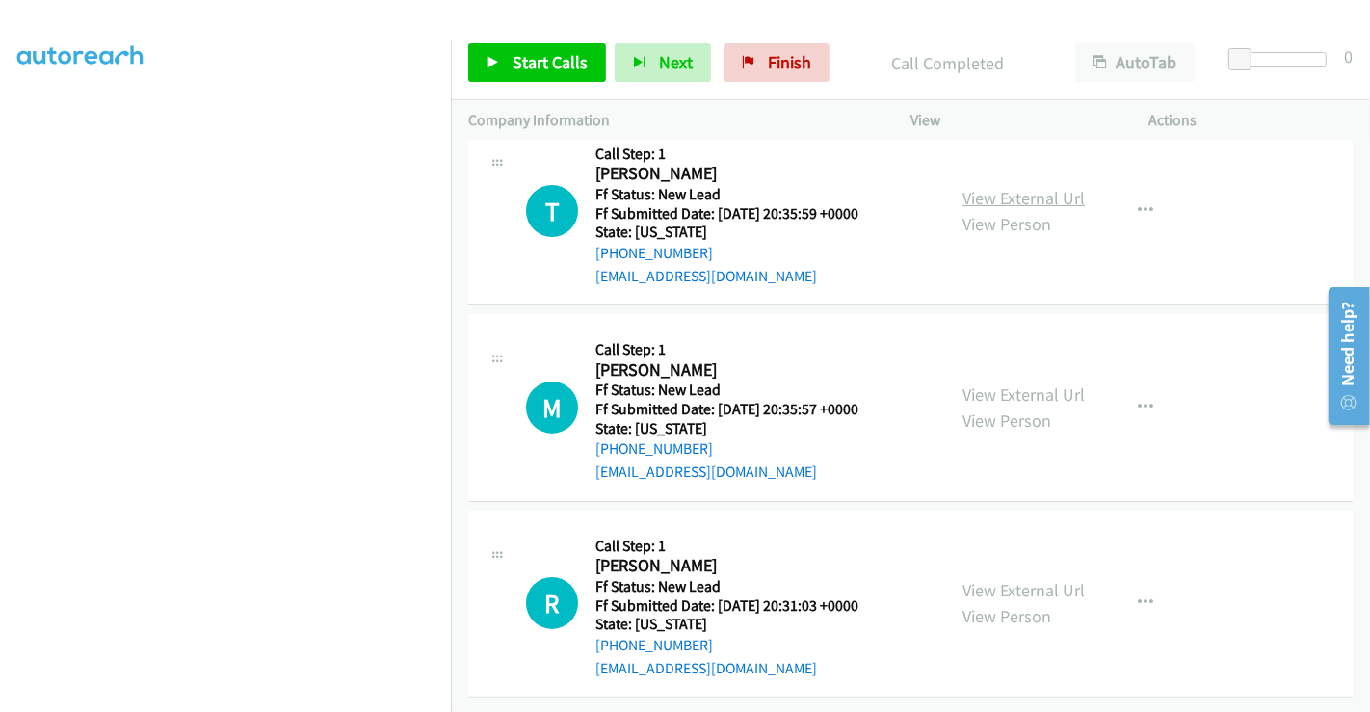
click at [1044, 189] on link "View External Url" at bounding box center [1023, 198] width 122 height 22
click at [1023, 383] on link "View External Url" at bounding box center [1023, 394] width 122 height 22
click at [1013, 579] on link "View External Url" at bounding box center [1023, 590] width 122 height 22
click at [547, 60] on span "Start Calls" at bounding box center [549, 62] width 75 height 22
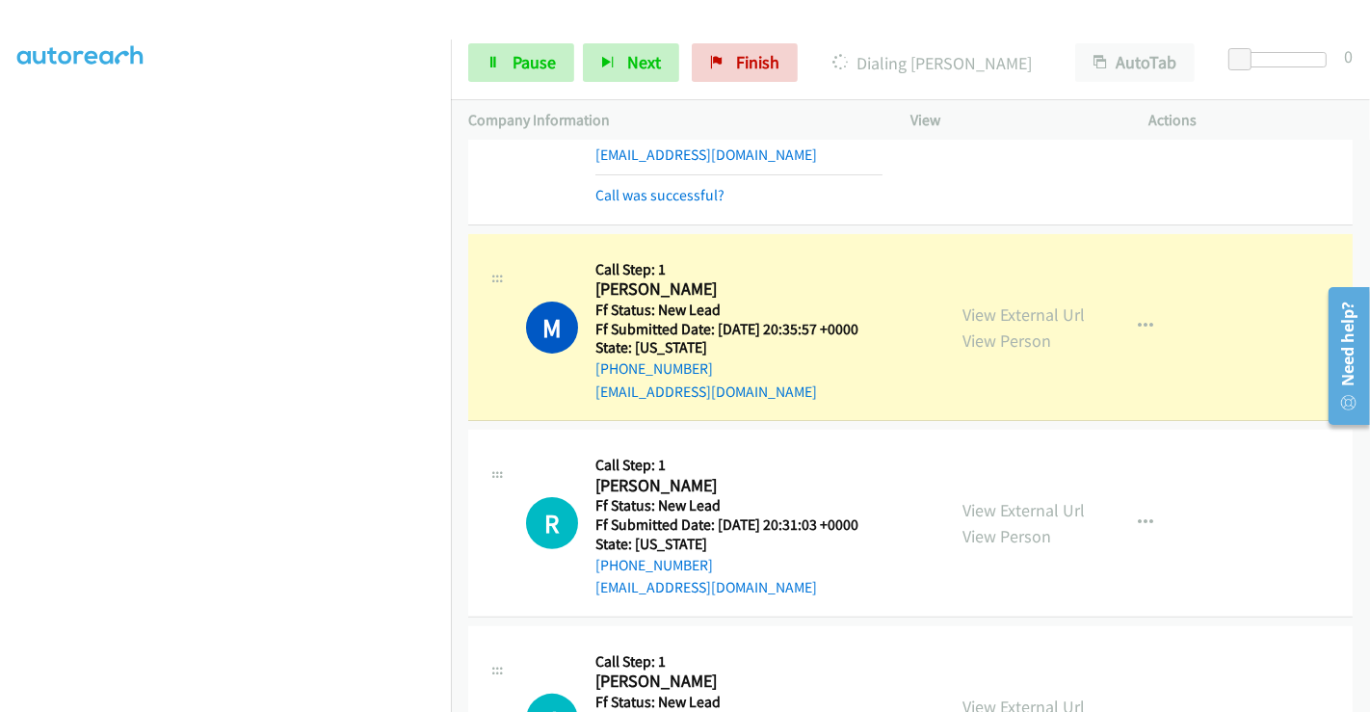
scroll to position [492, 0]
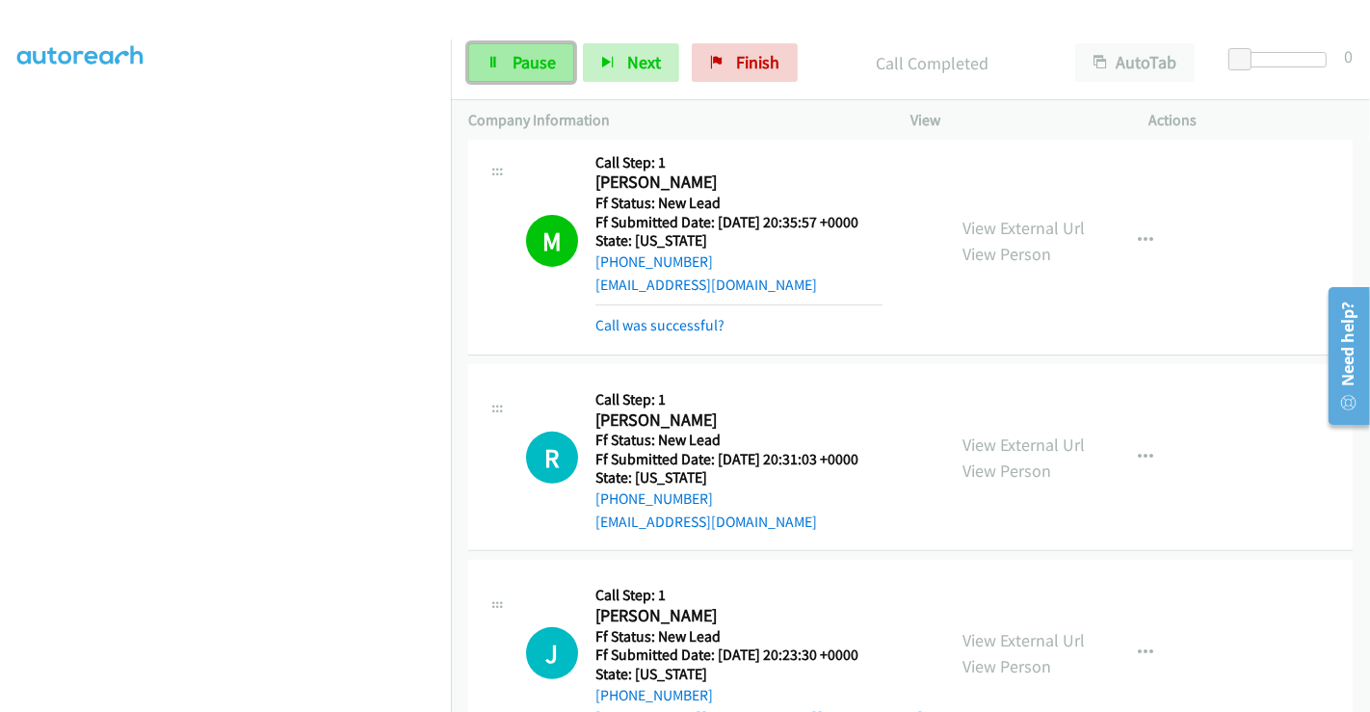
click at [519, 56] on span "Pause" at bounding box center [533, 62] width 43 height 22
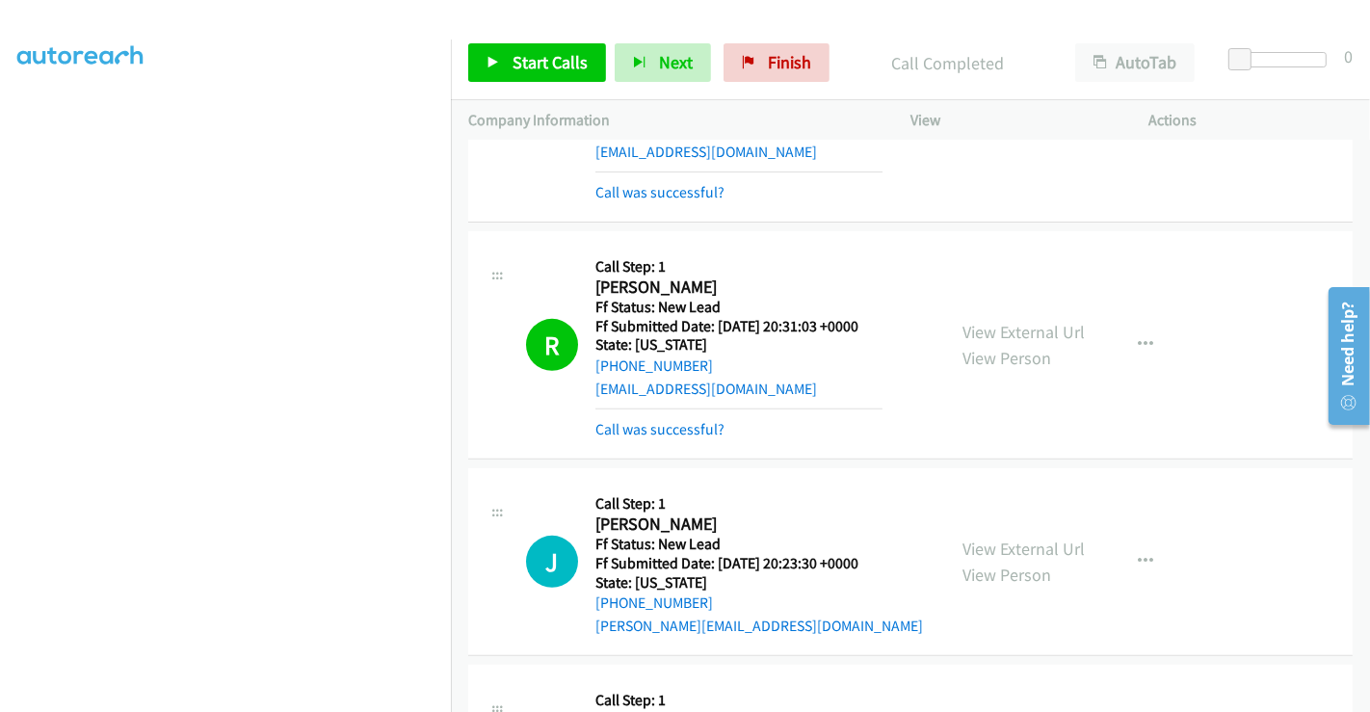
scroll to position [732, 0]
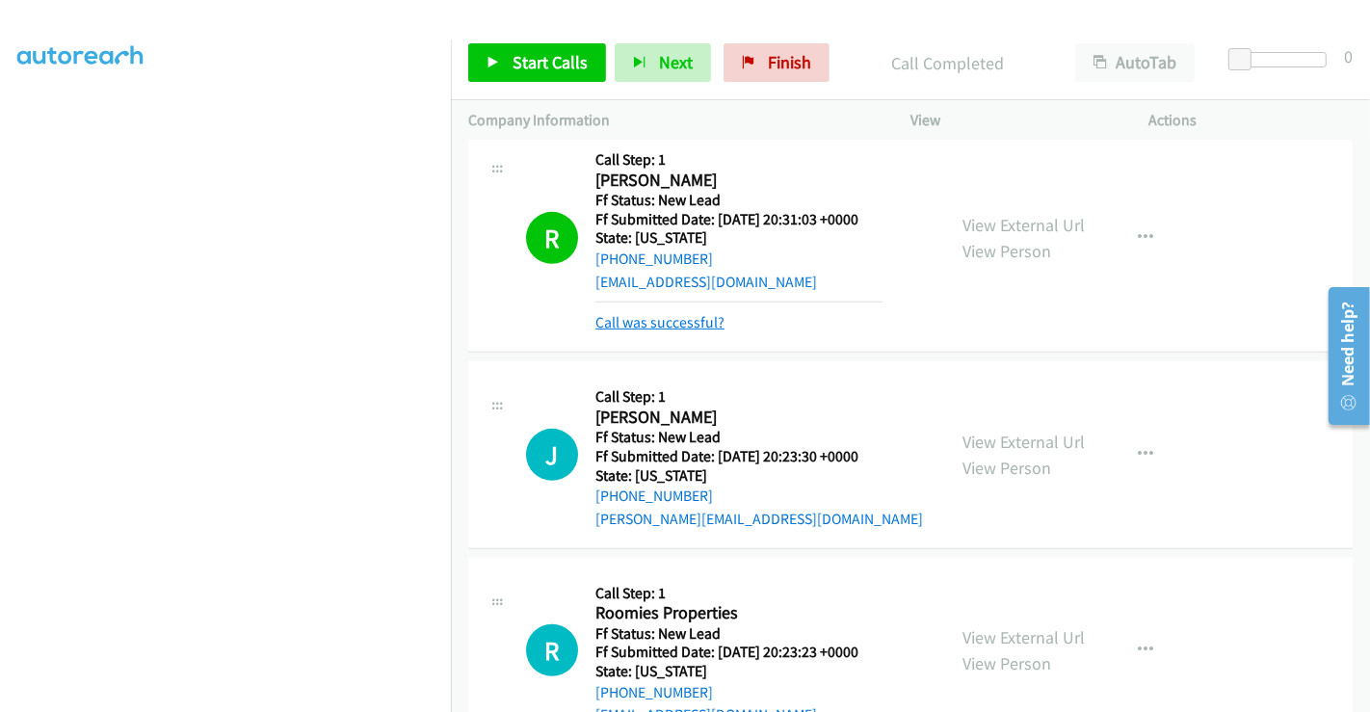
click at [704, 322] on link "Call was successful?" at bounding box center [659, 322] width 129 height 18
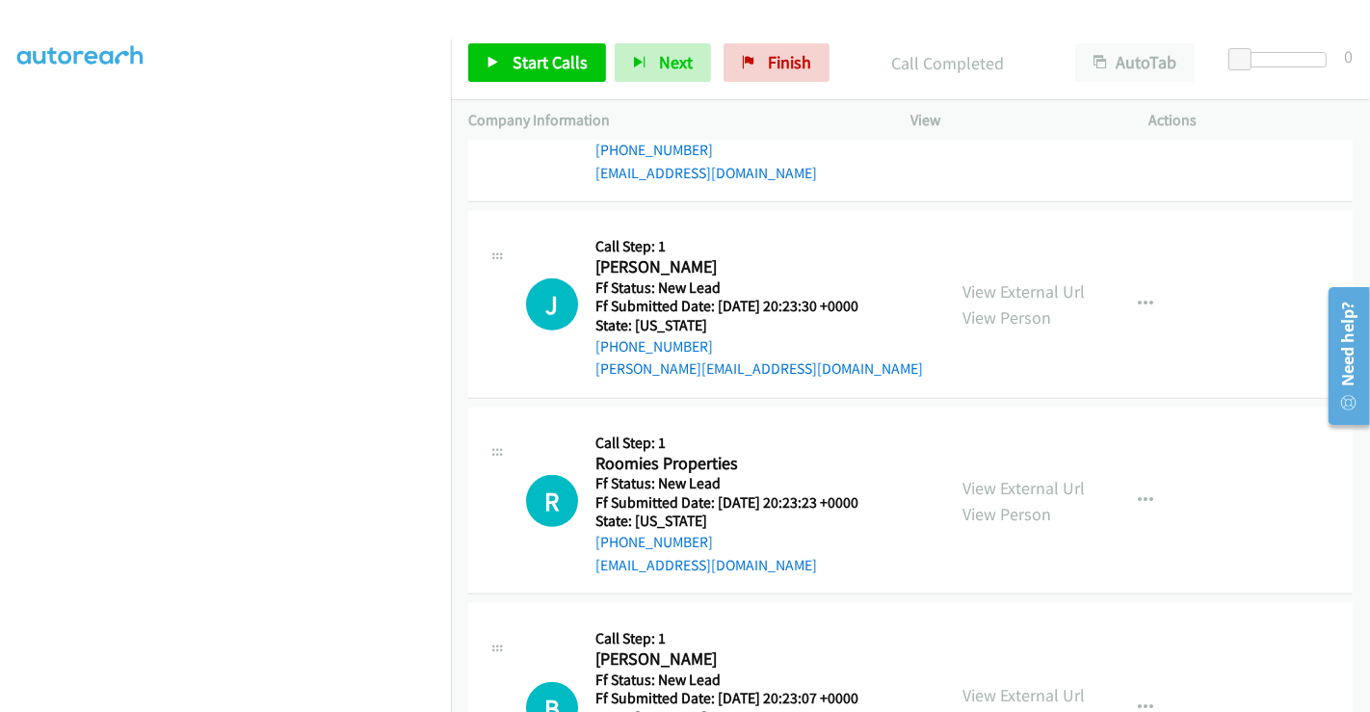
scroll to position [946, 0]
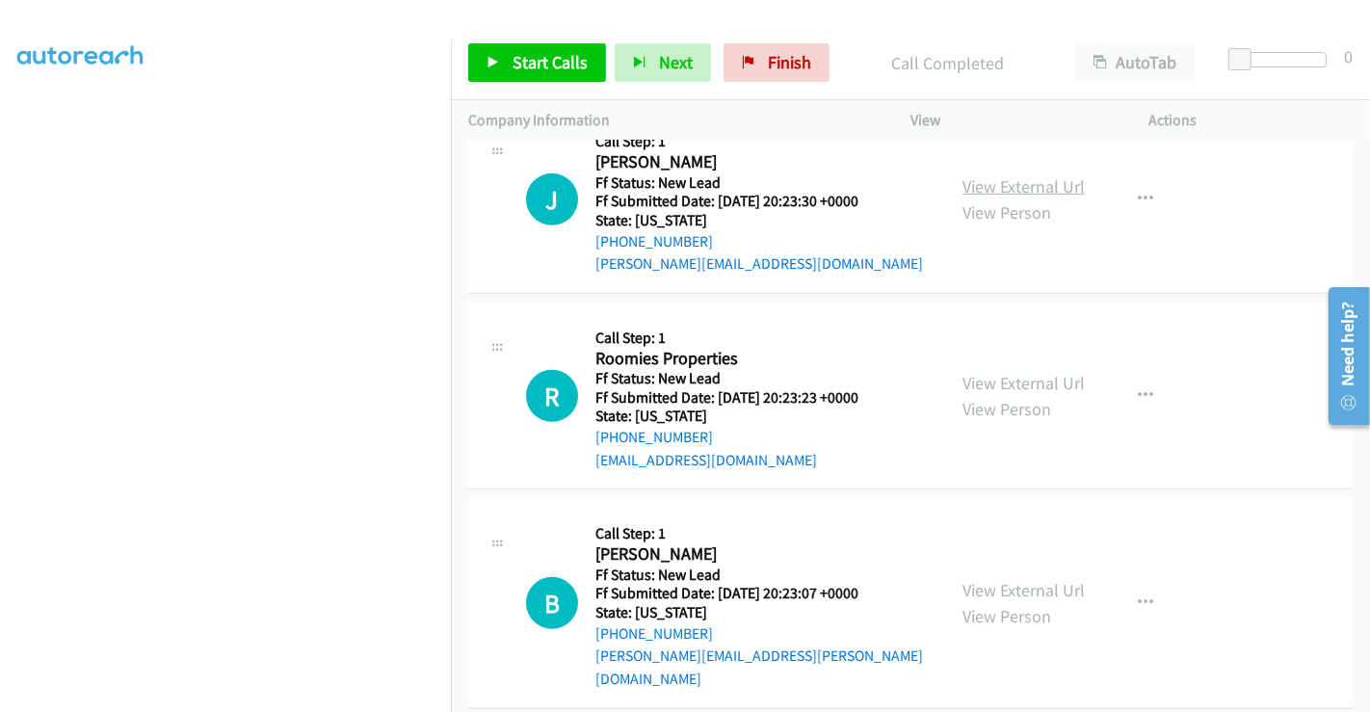
click at [1002, 176] on link "View External Url" at bounding box center [1023, 186] width 122 height 22
click at [1021, 382] on link "View External Url" at bounding box center [1023, 383] width 122 height 22
click at [992, 579] on link "View External Url" at bounding box center [1023, 590] width 122 height 22
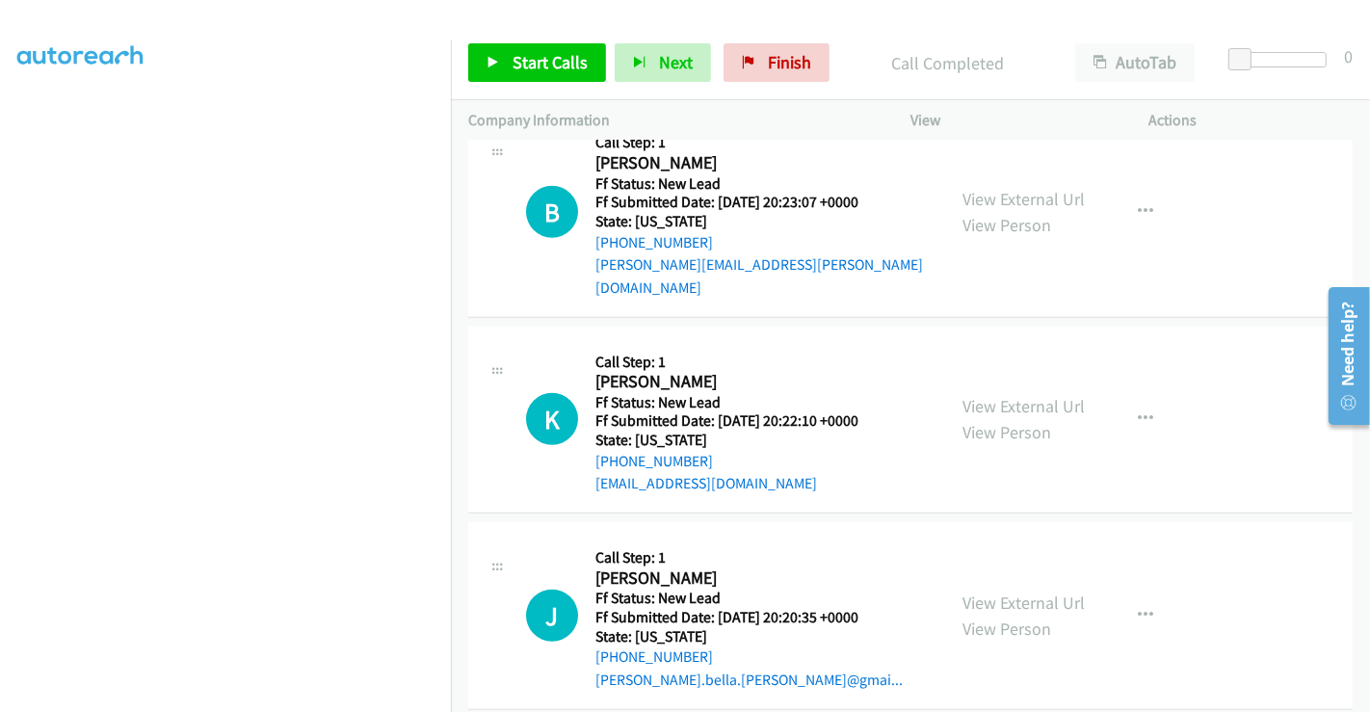
scroll to position [1338, 0]
click at [983, 394] on link "View External Url" at bounding box center [1023, 405] width 122 height 22
click at [1009, 590] on link "View External Url" at bounding box center [1023, 601] width 122 height 22
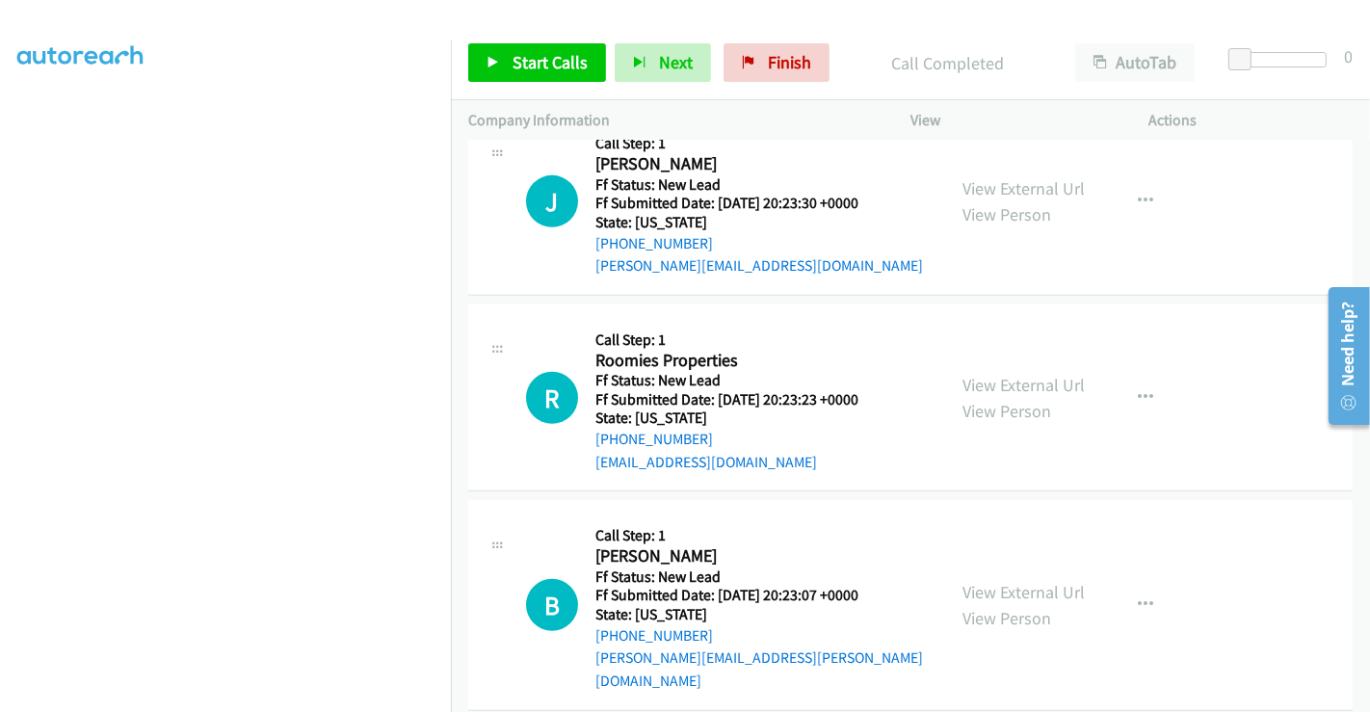
scroll to position [910, 0]
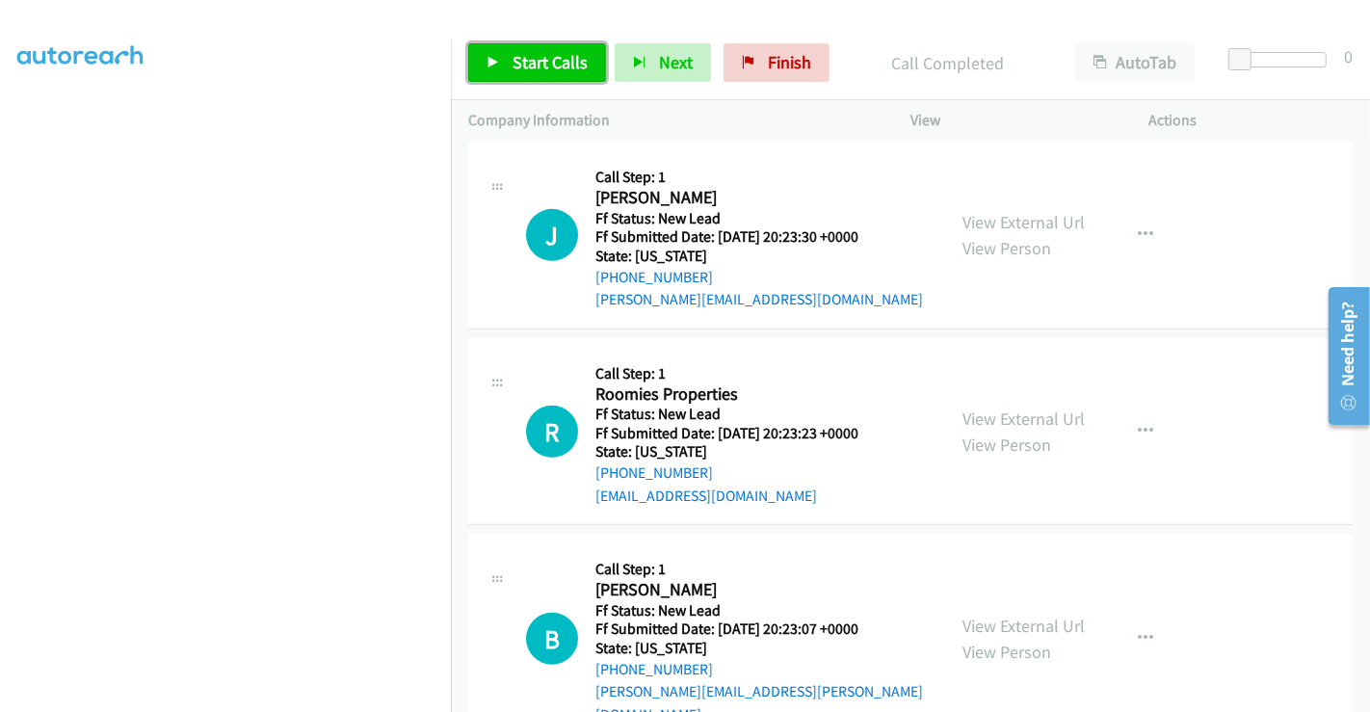
click at [514, 57] on span "Start Calls" at bounding box center [549, 62] width 75 height 22
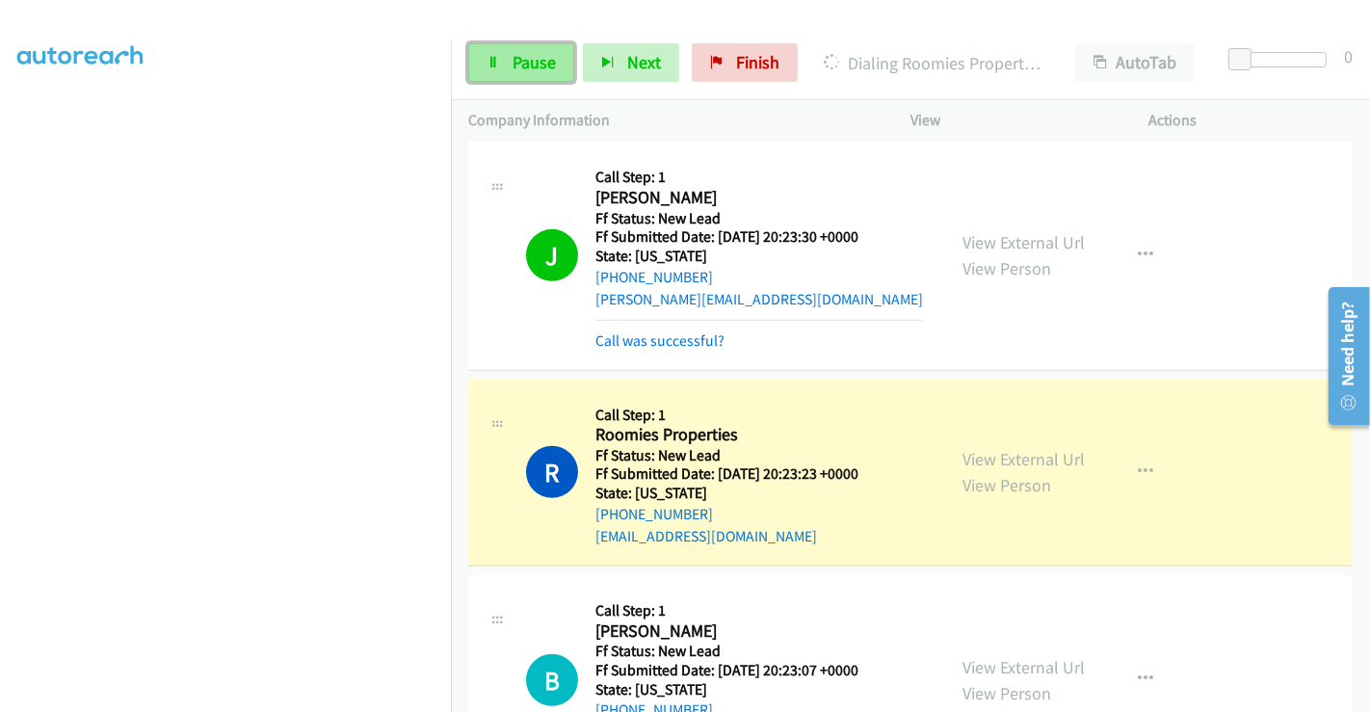
click at [492, 59] on icon at bounding box center [492, 63] width 13 height 13
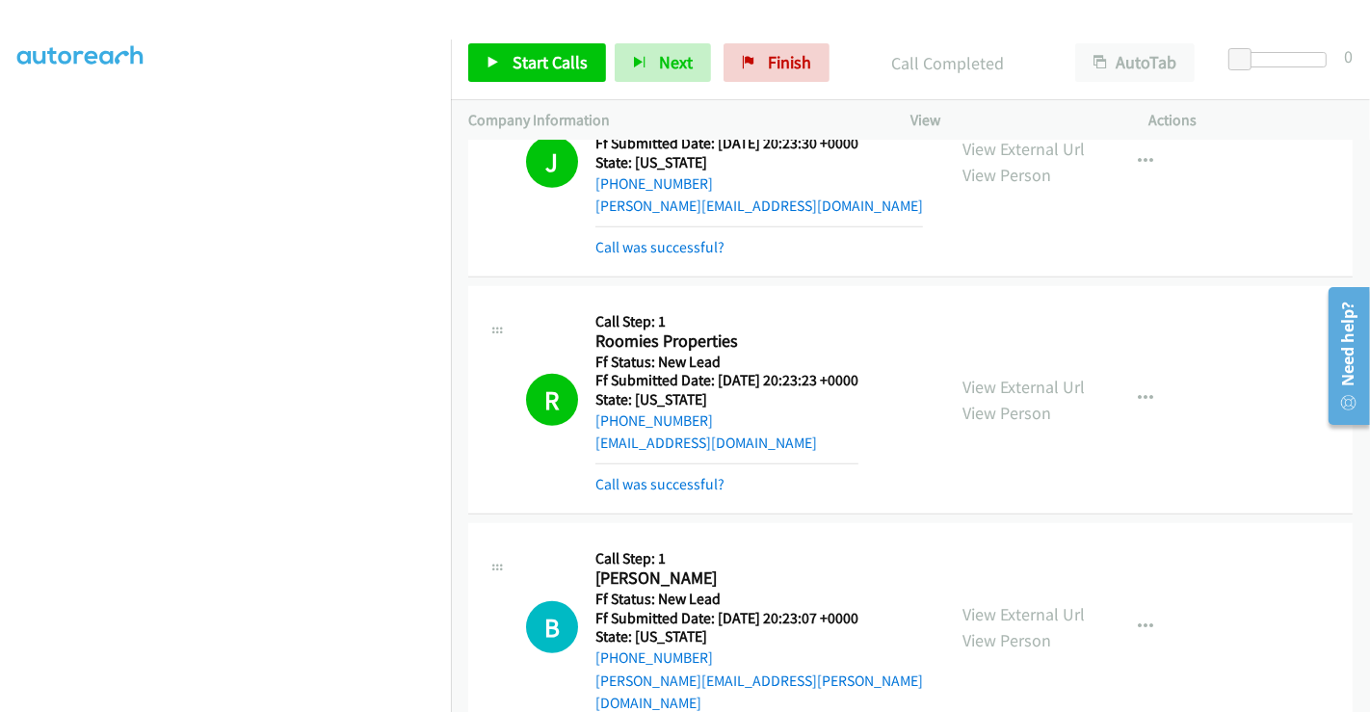
scroll to position [1124, 0]
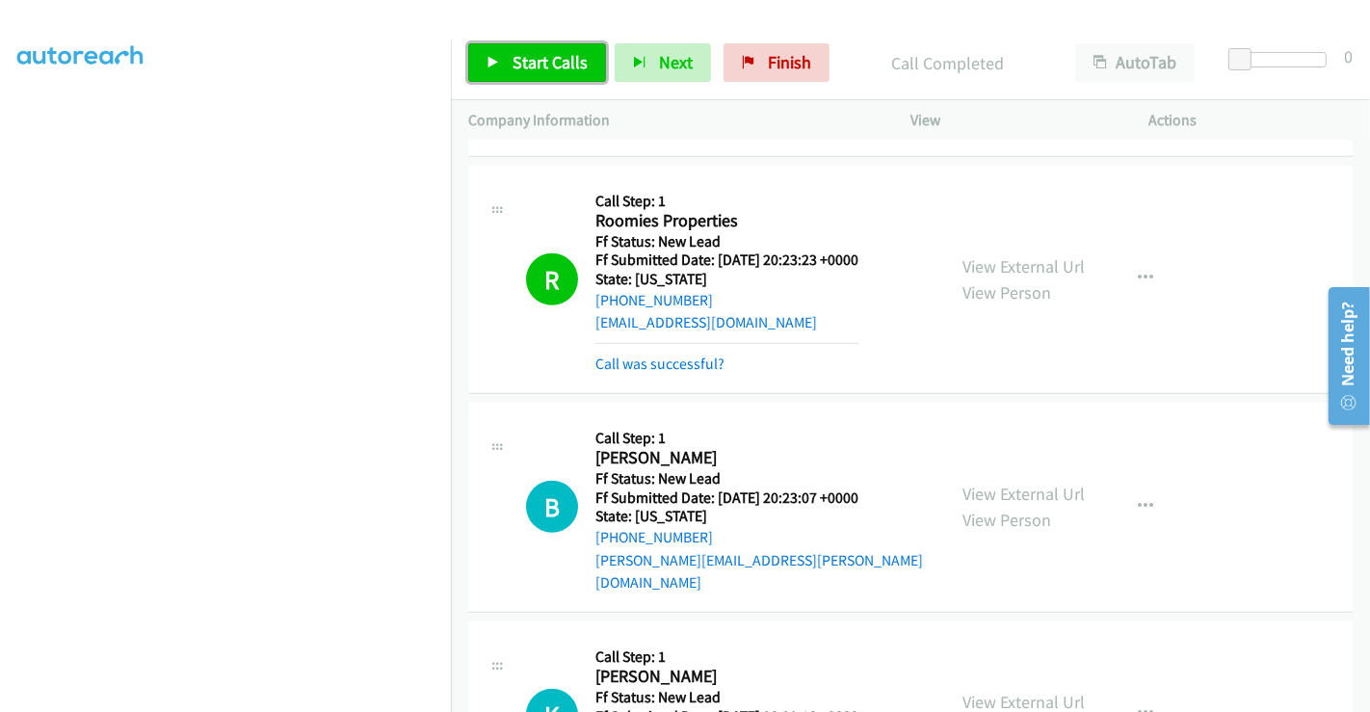
click at [533, 65] on span "Start Calls" at bounding box center [549, 62] width 75 height 22
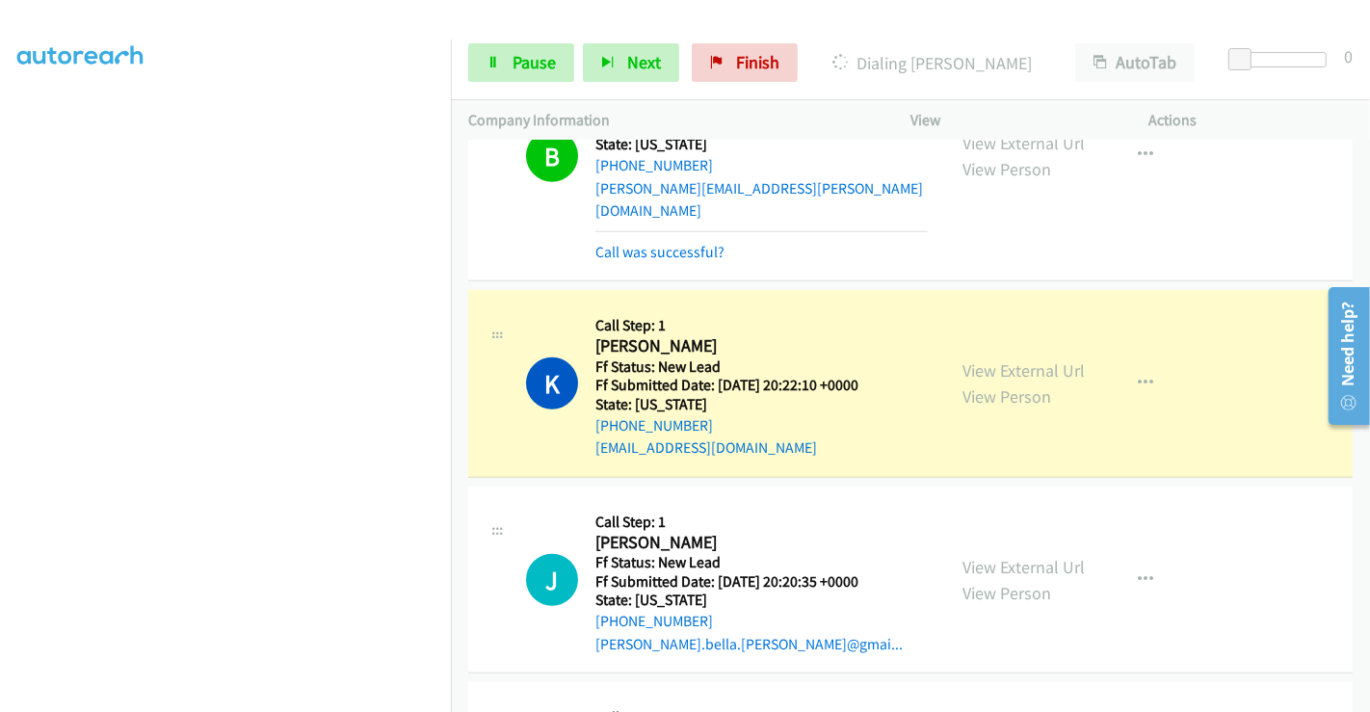
scroll to position [1633, 0]
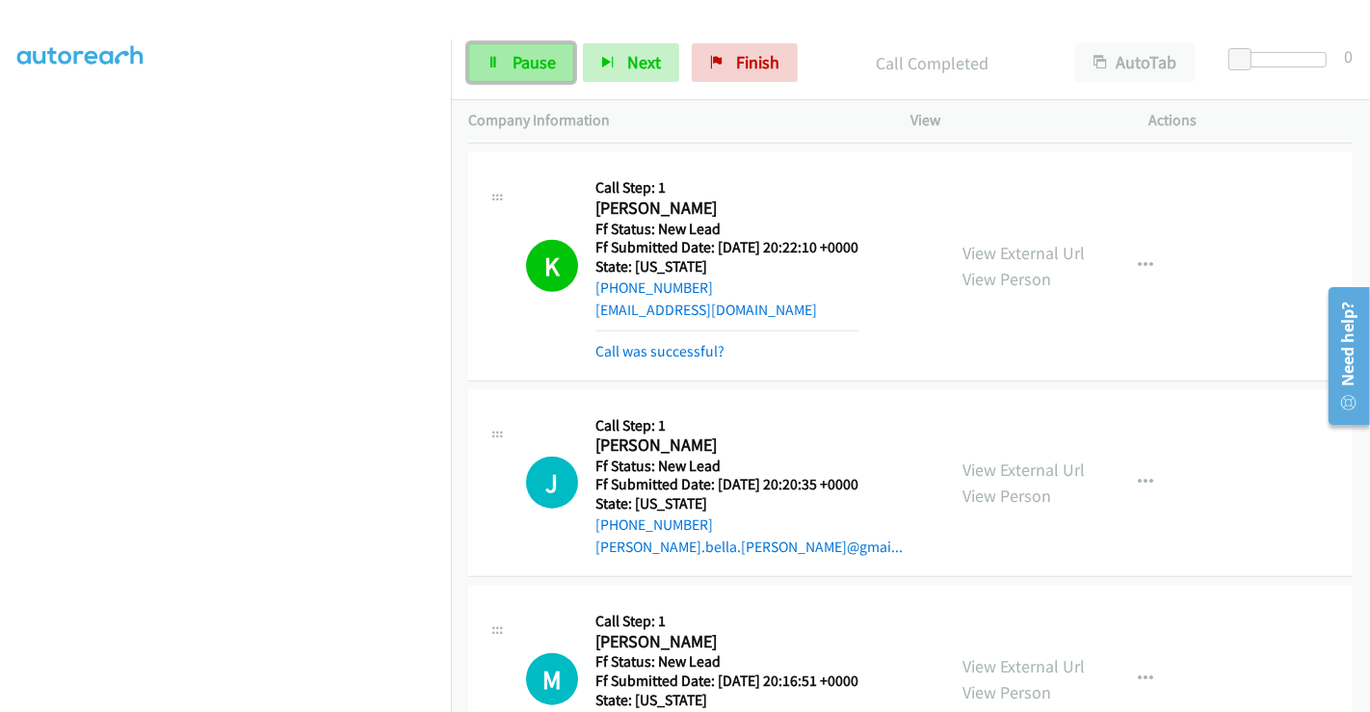
click at [533, 76] on link "Pause" at bounding box center [521, 62] width 106 height 39
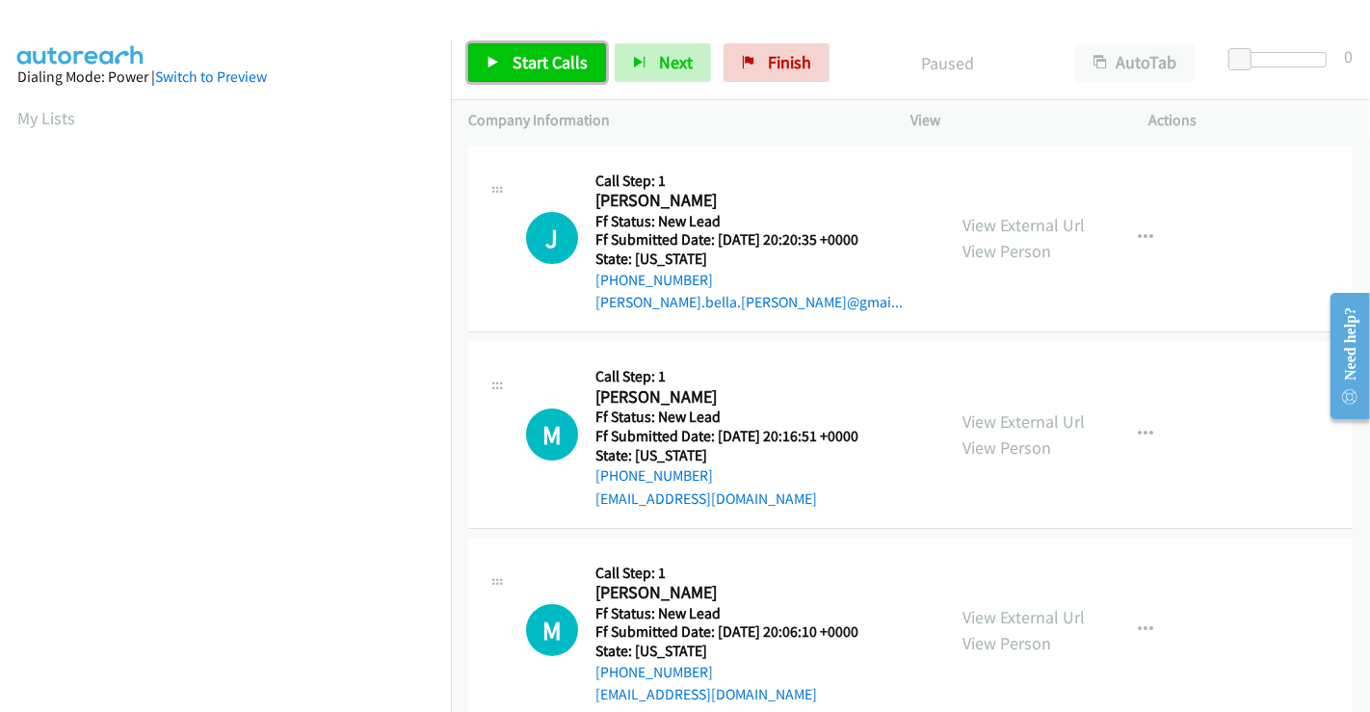
click at [553, 60] on span "Start Calls" at bounding box center [549, 62] width 75 height 22
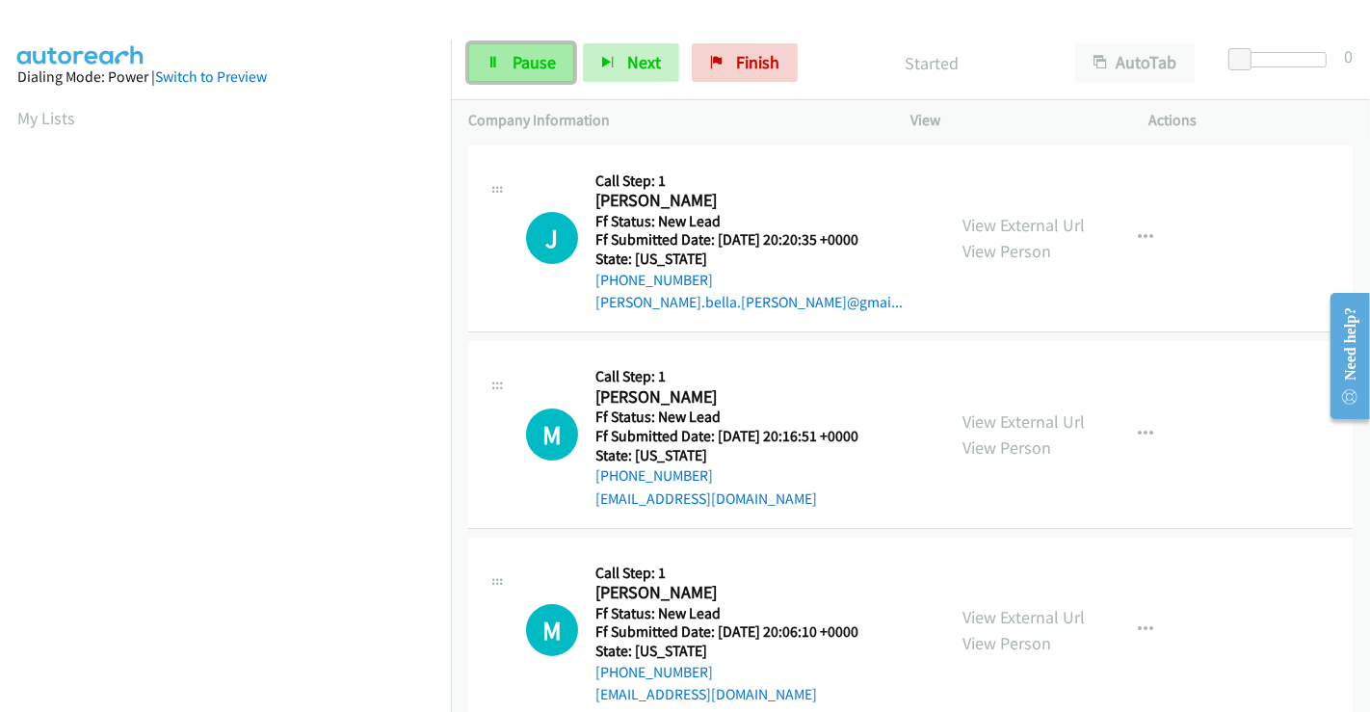
click at [512, 60] on span "Pause" at bounding box center [533, 62] width 43 height 22
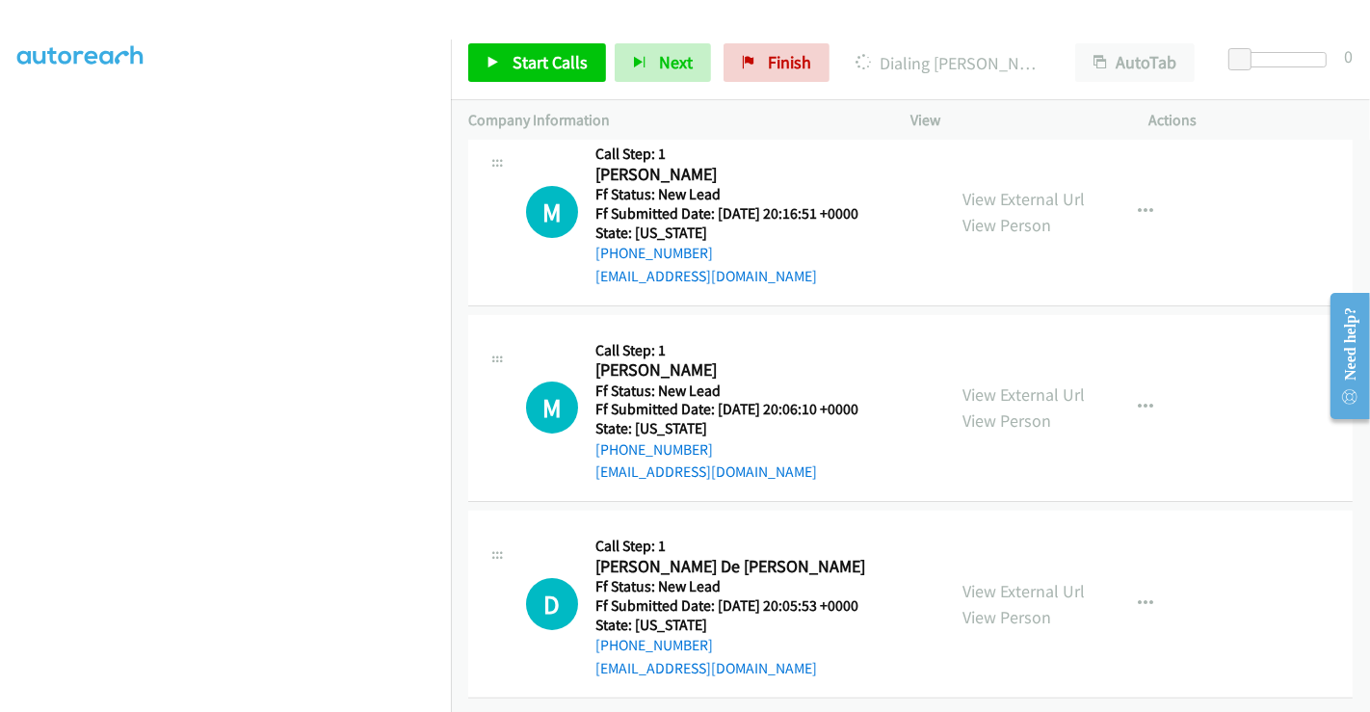
scroll to position [277, 0]
click at [1029, 187] on link "View External Url" at bounding box center [1023, 198] width 122 height 22
click at [1014, 383] on link "View External Url" at bounding box center [1023, 394] width 122 height 22
click at [1017, 579] on link "View External Url" at bounding box center [1023, 590] width 122 height 22
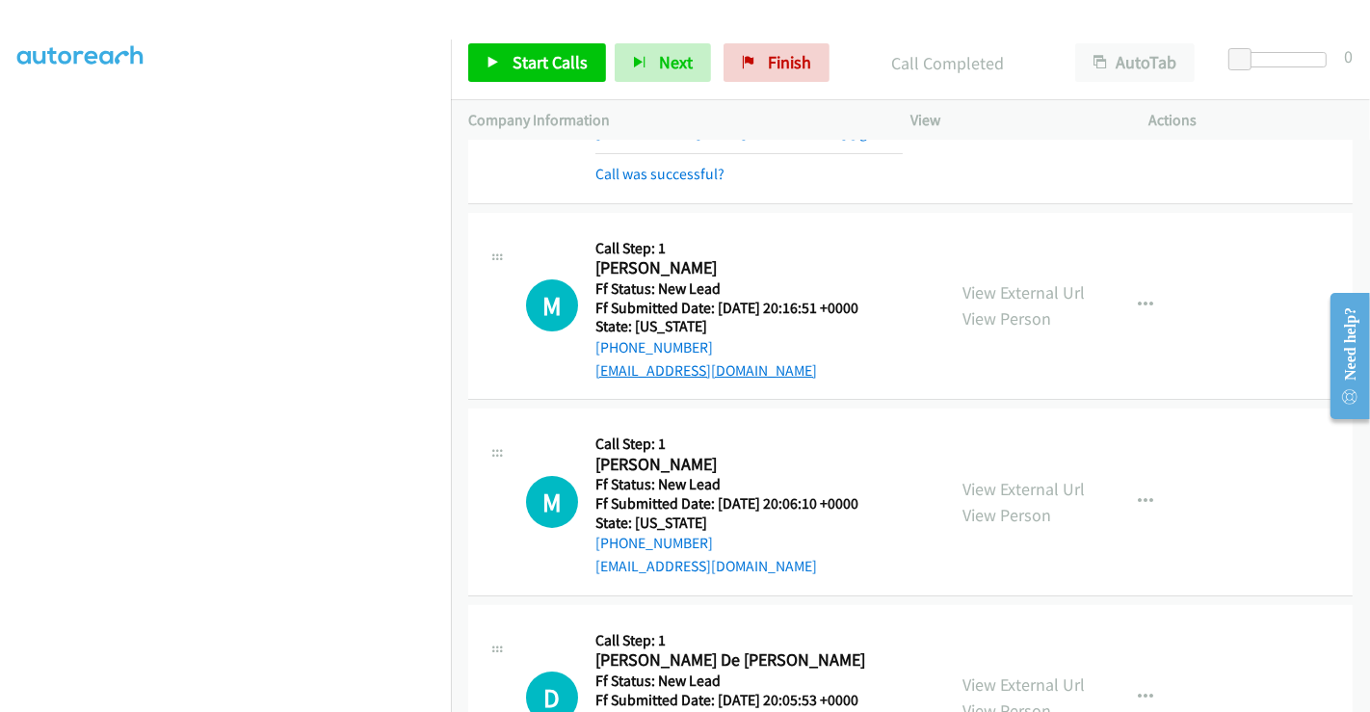
scroll to position [64, 0]
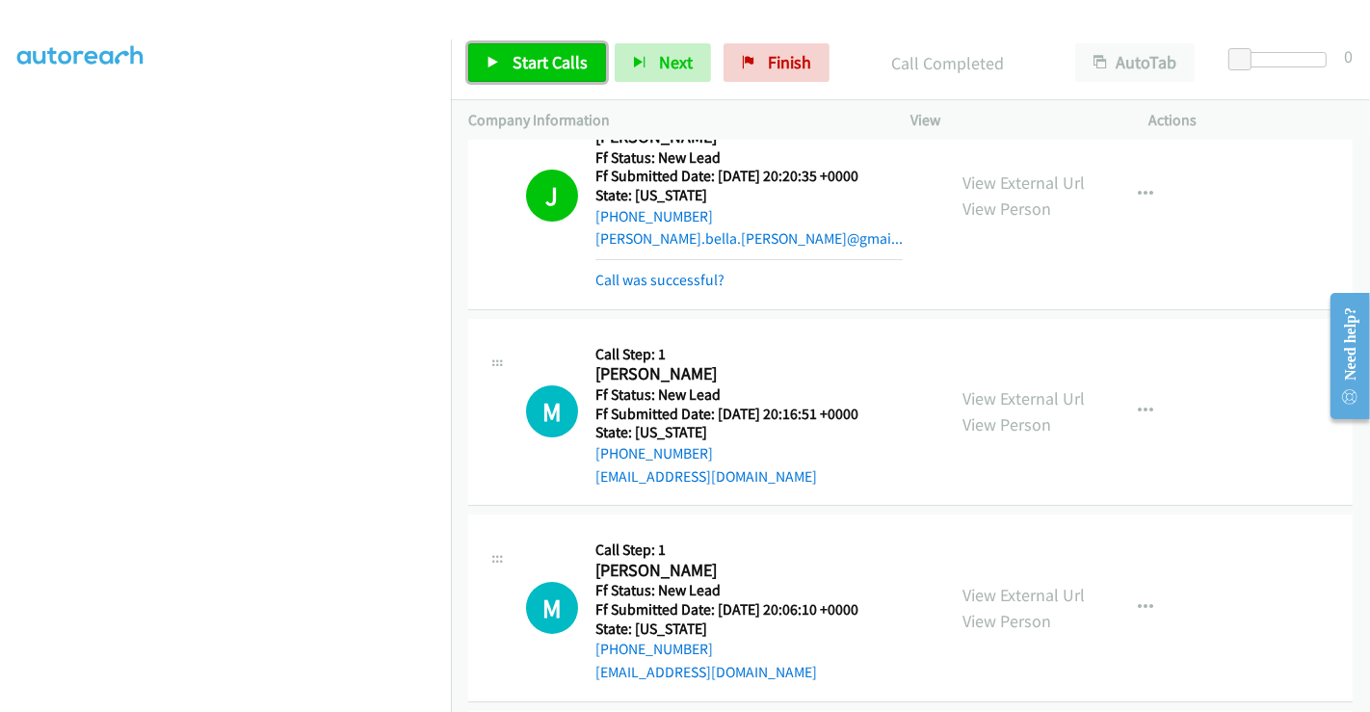
click at [535, 53] on span "Start Calls" at bounding box center [549, 62] width 75 height 22
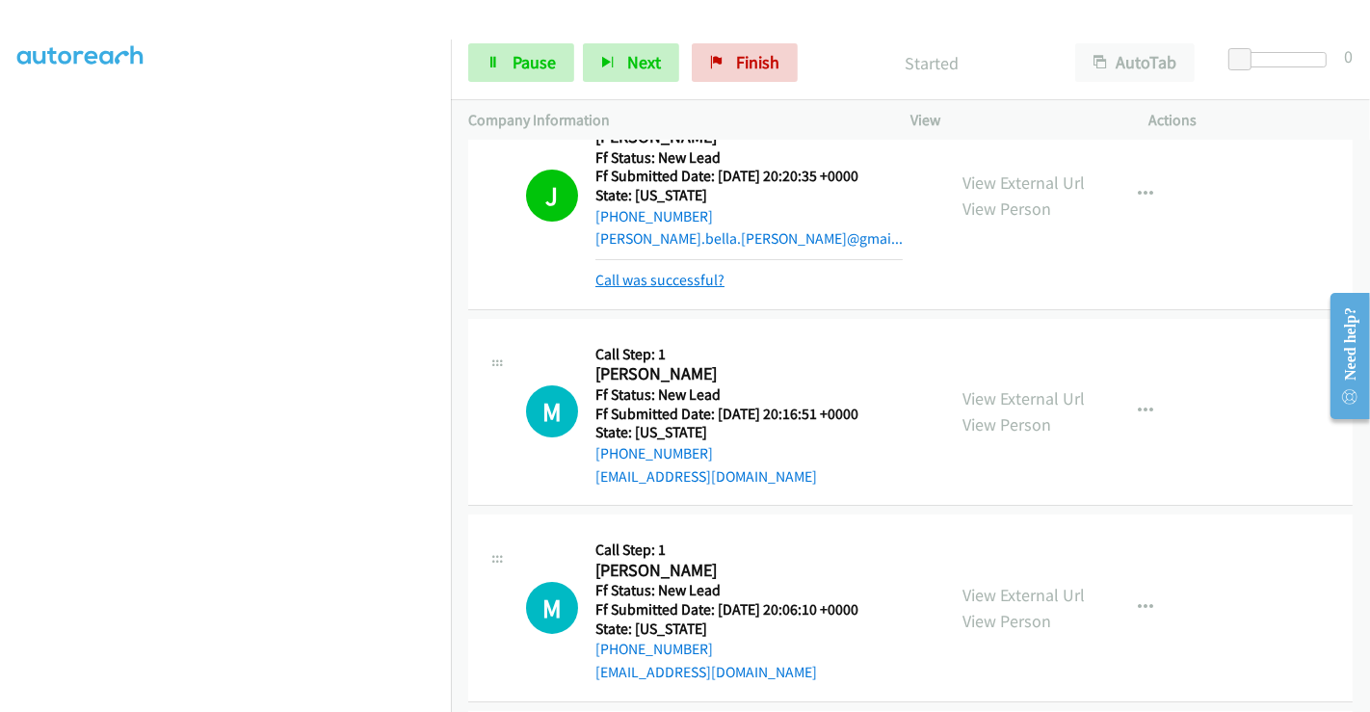
click at [672, 280] on link "Call was successful?" at bounding box center [659, 280] width 129 height 18
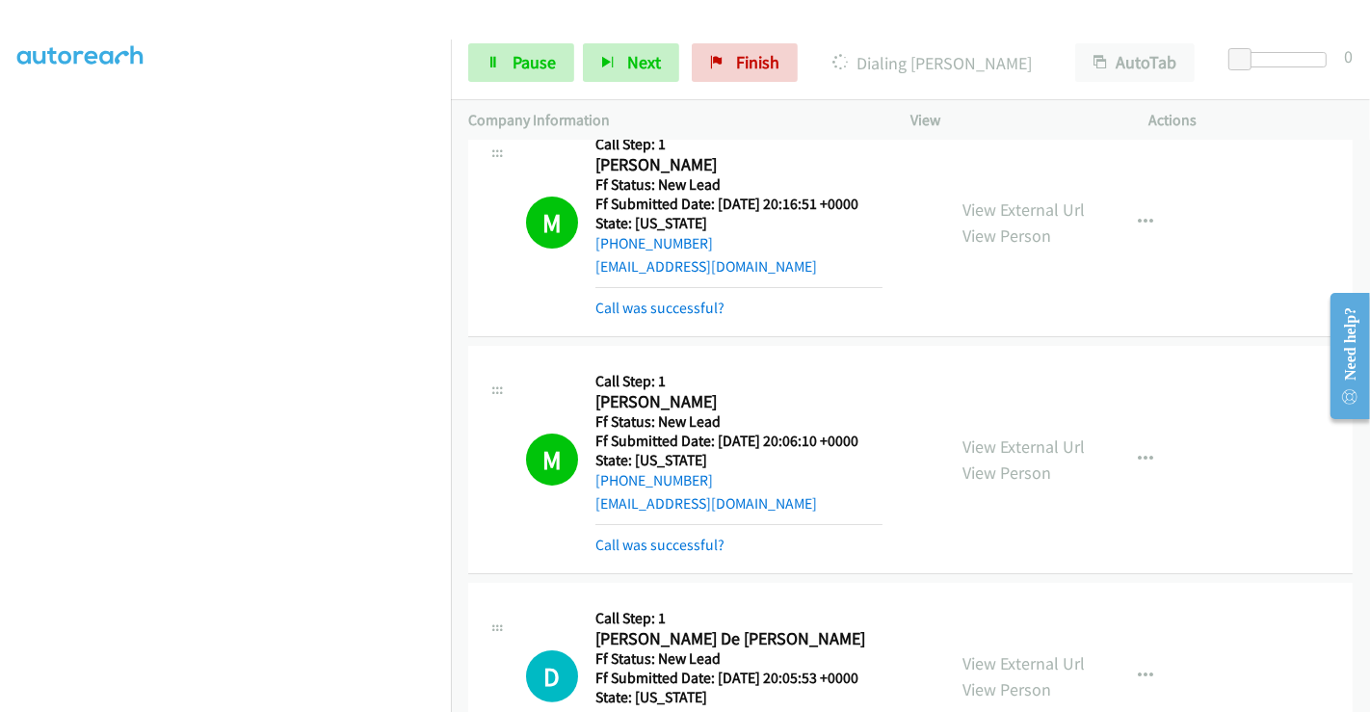
scroll to position [385, 0]
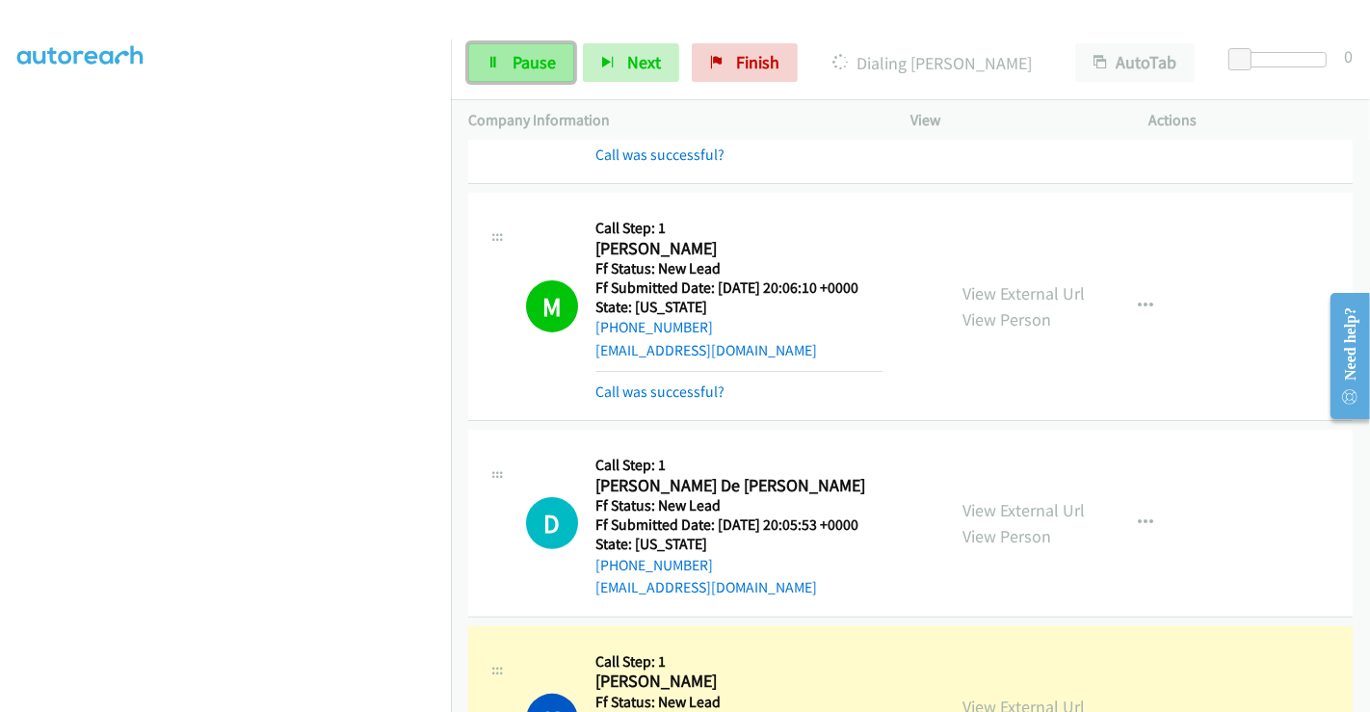
click at [524, 56] on span "Pause" at bounding box center [533, 62] width 43 height 22
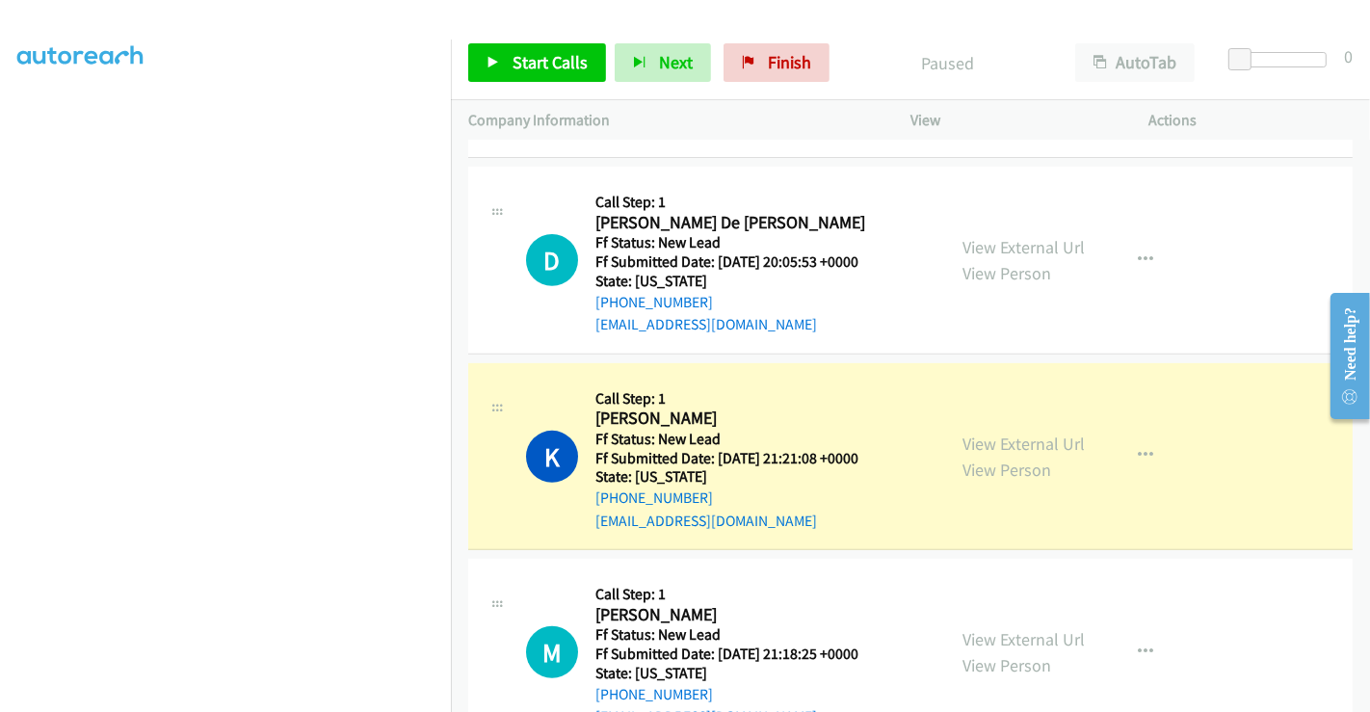
scroll to position [706, 0]
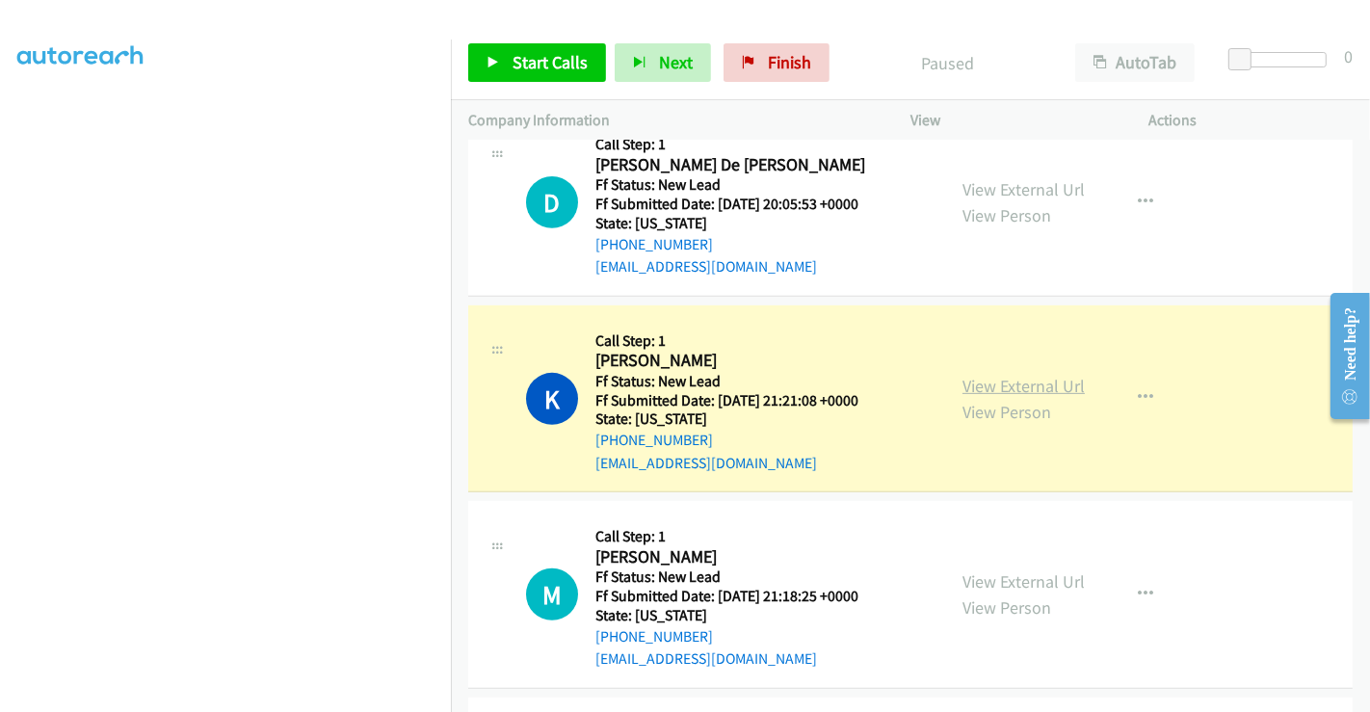
click at [1021, 380] on link "View External Url" at bounding box center [1023, 386] width 122 height 22
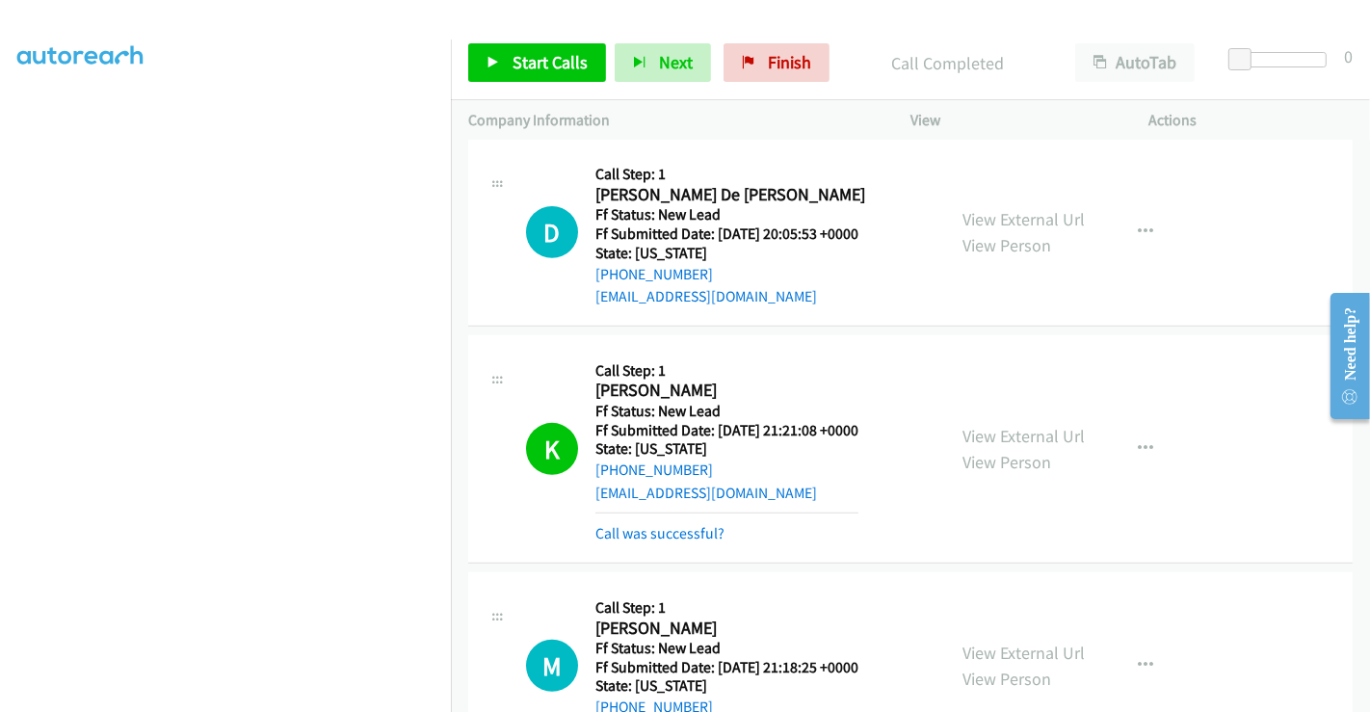
scroll to position [599, 0]
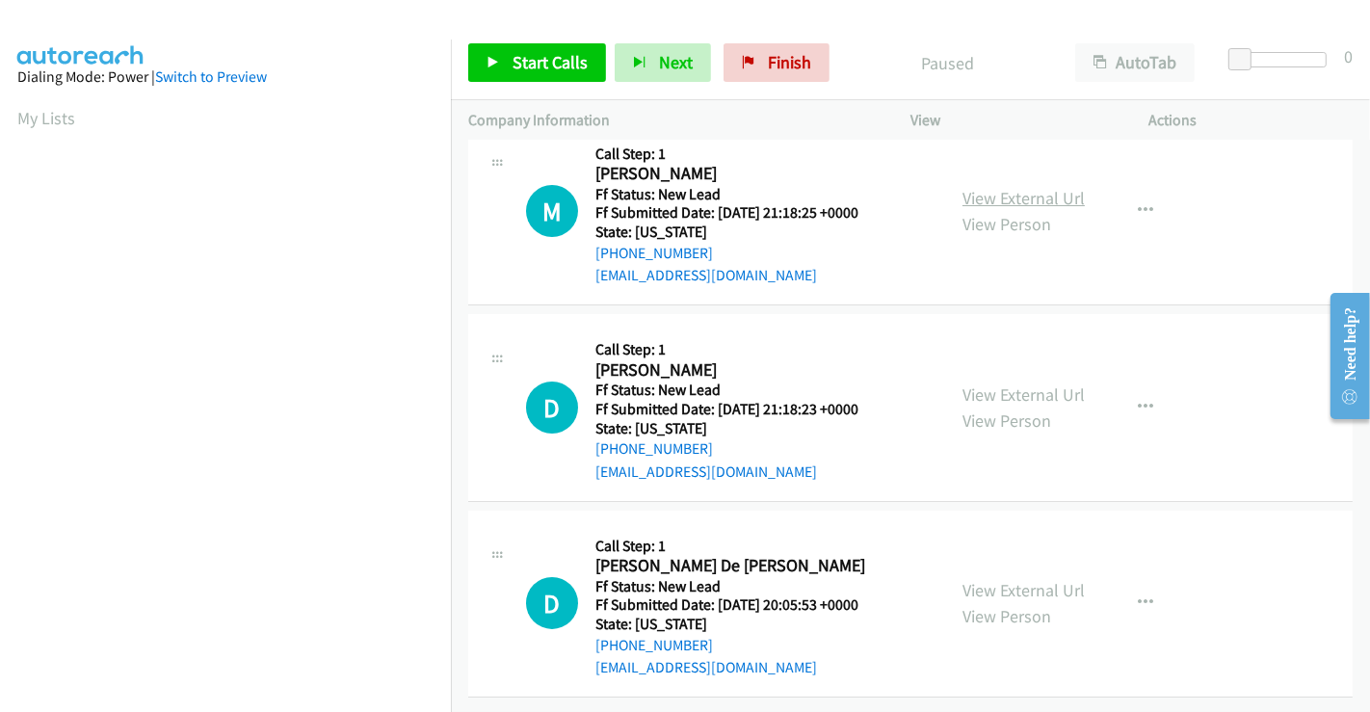
click at [997, 187] on link "View External Url" at bounding box center [1023, 198] width 122 height 22
click at [1018, 383] on link "View External Url" at bounding box center [1023, 394] width 122 height 22
click at [561, 61] on span "Start Calls" at bounding box center [549, 62] width 75 height 22
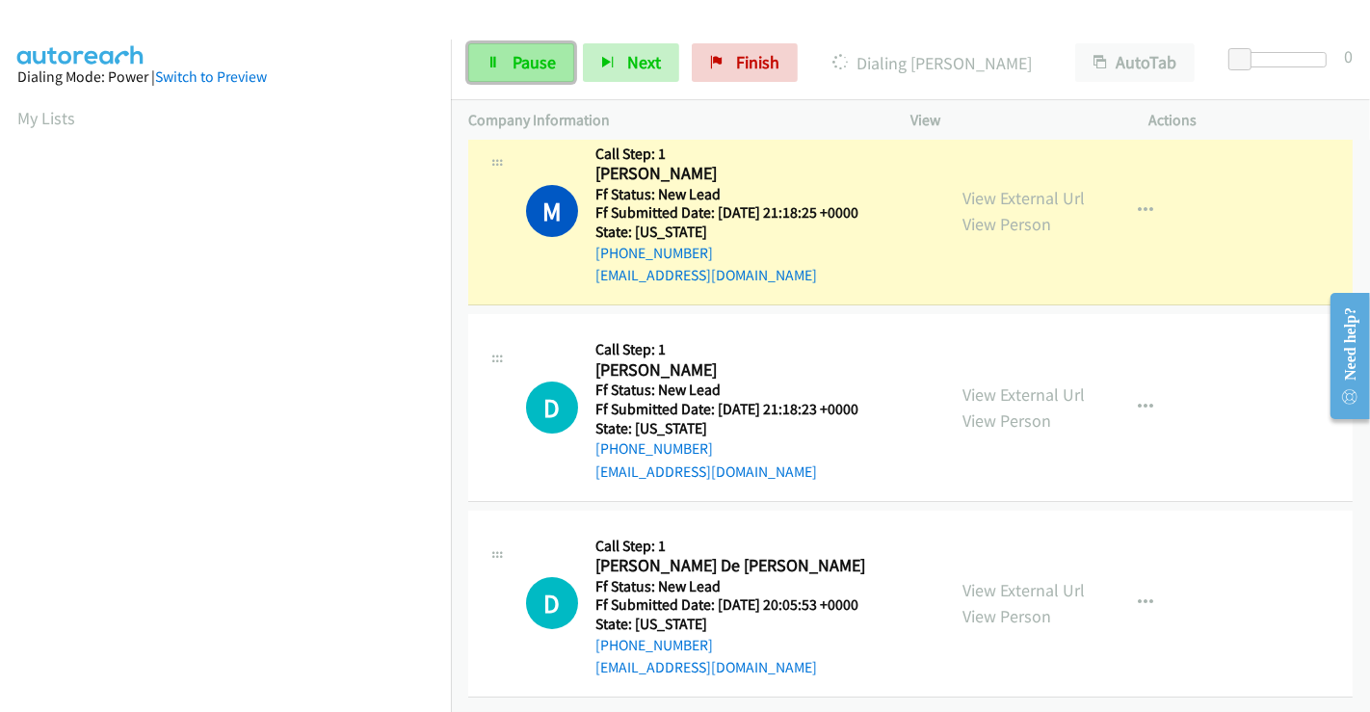
click at [526, 67] on span "Pause" at bounding box center [533, 62] width 43 height 22
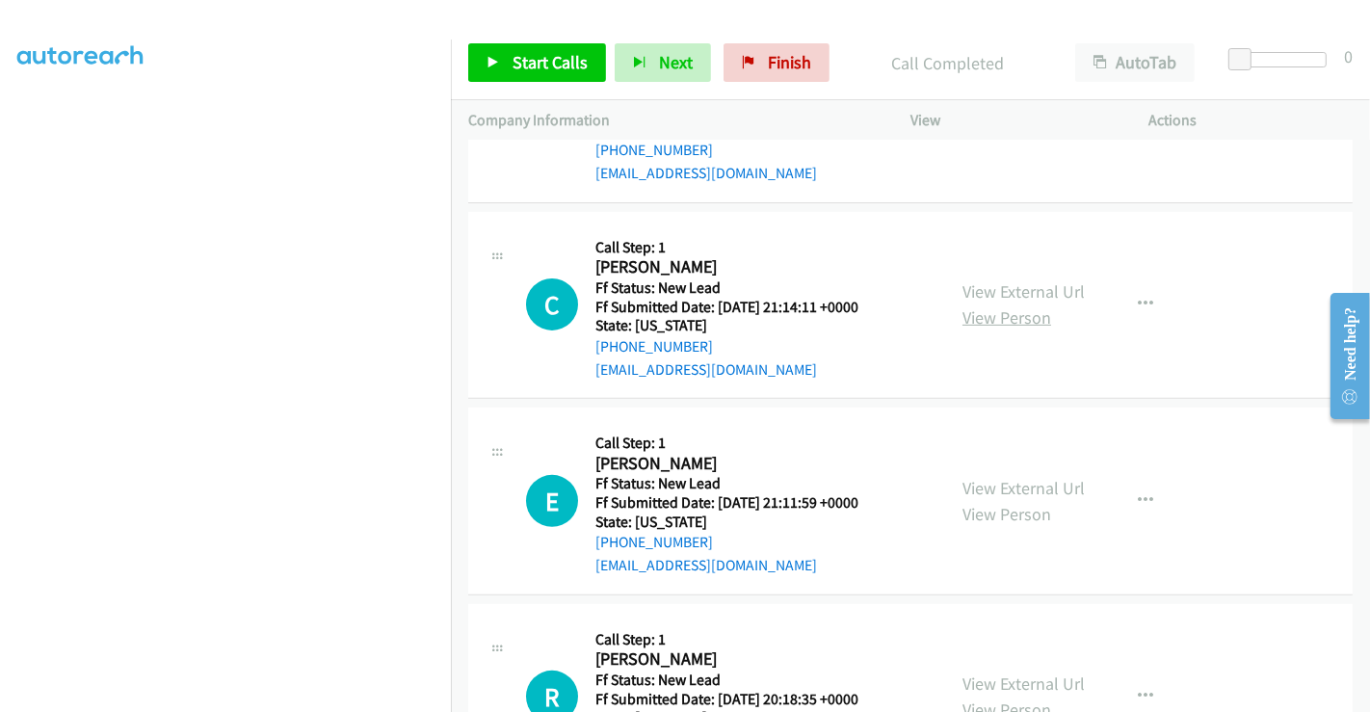
scroll to position [669, 0]
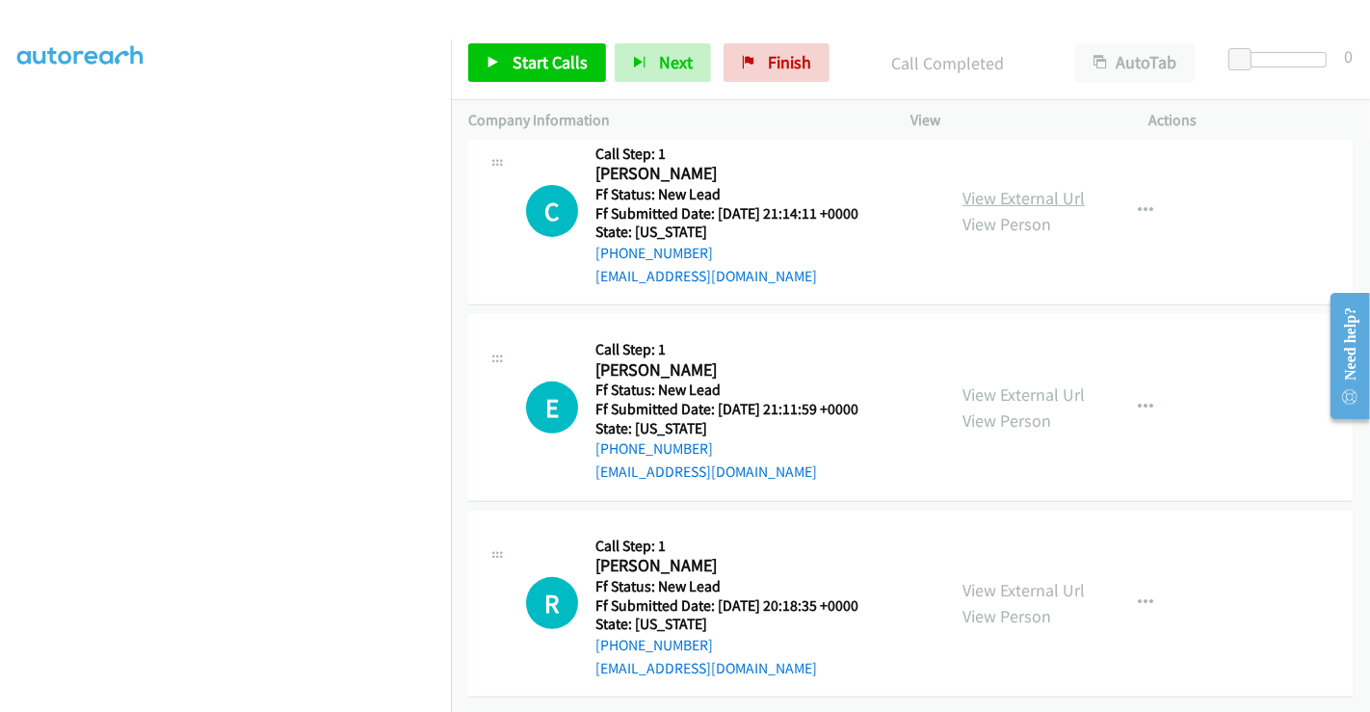
click at [990, 187] on link "View External Url" at bounding box center [1023, 198] width 122 height 22
click at [982, 383] on link "View External Url" at bounding box center [1023, 394] width 122 height 22
click at [1019, 579] on link "View External Url" at bounding box center [1023, 590] width 122 height 22
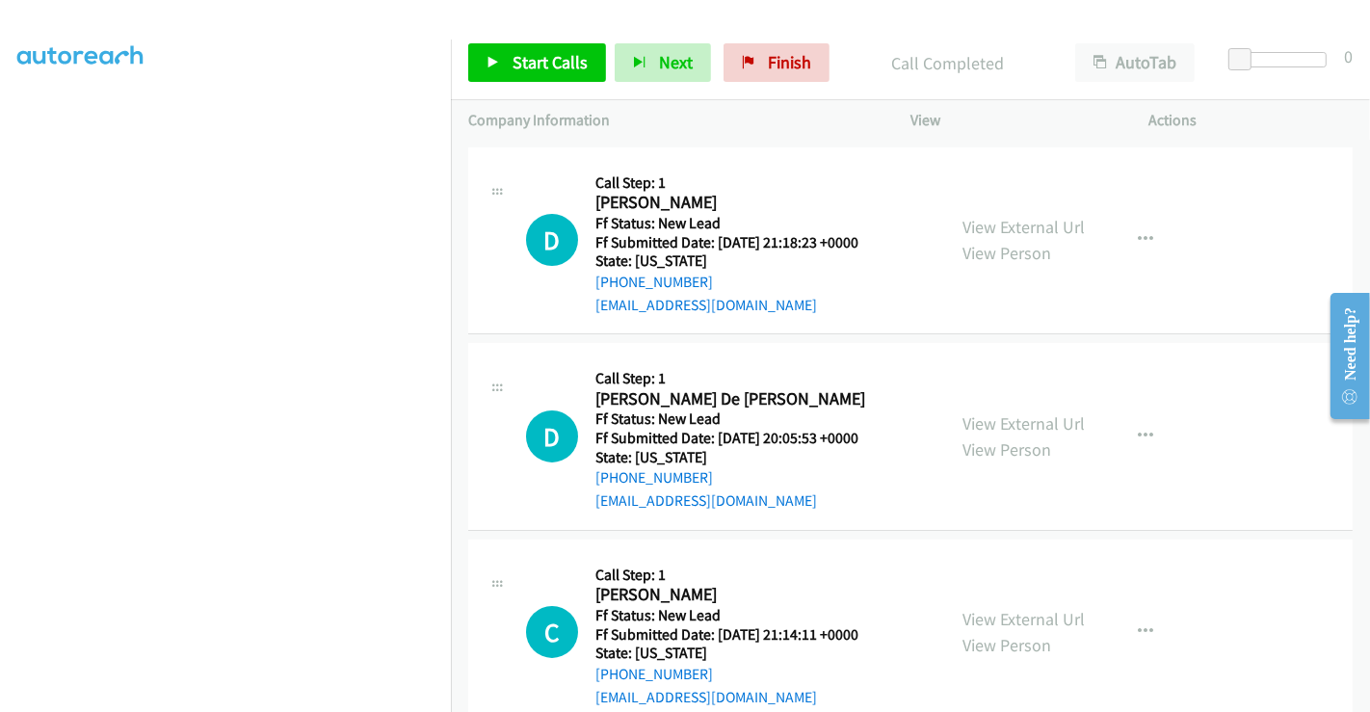
scroll to position [242, 0]
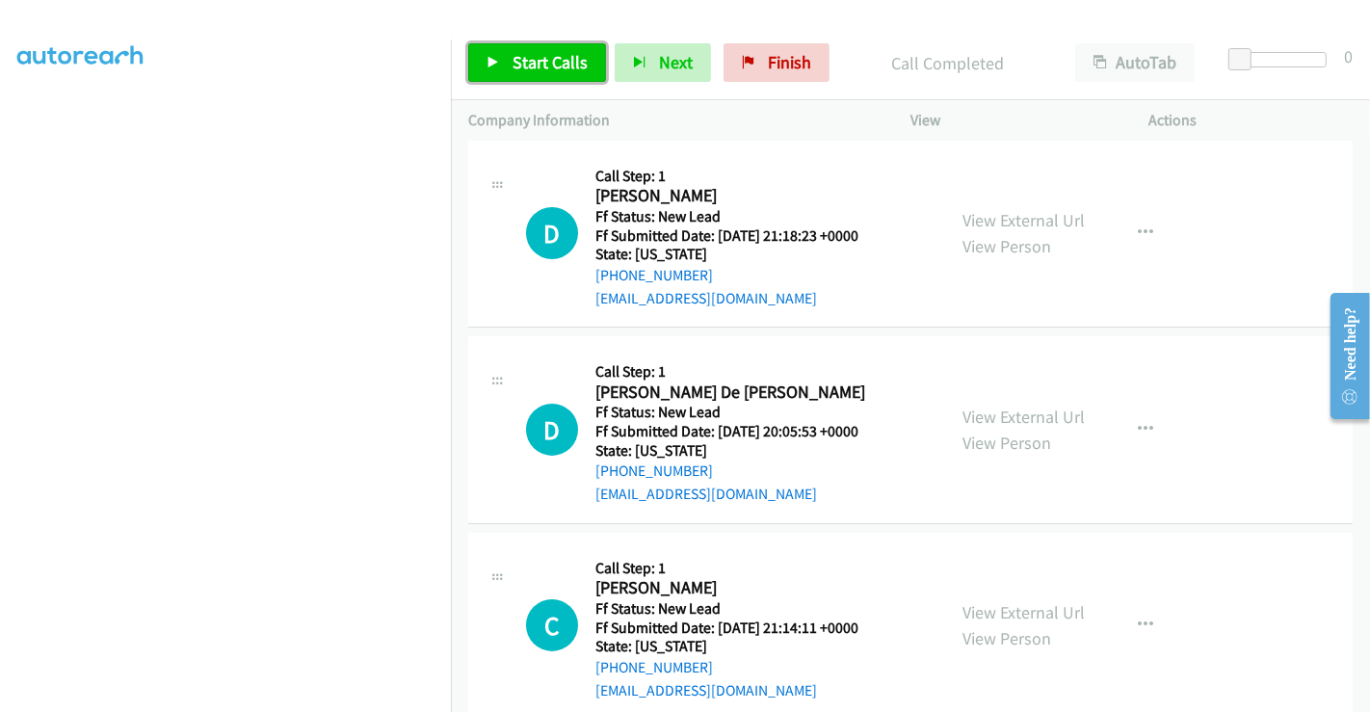
click at [538, 48] on link "Start Calls" at bounding box center [537, 62] width 138 height 39
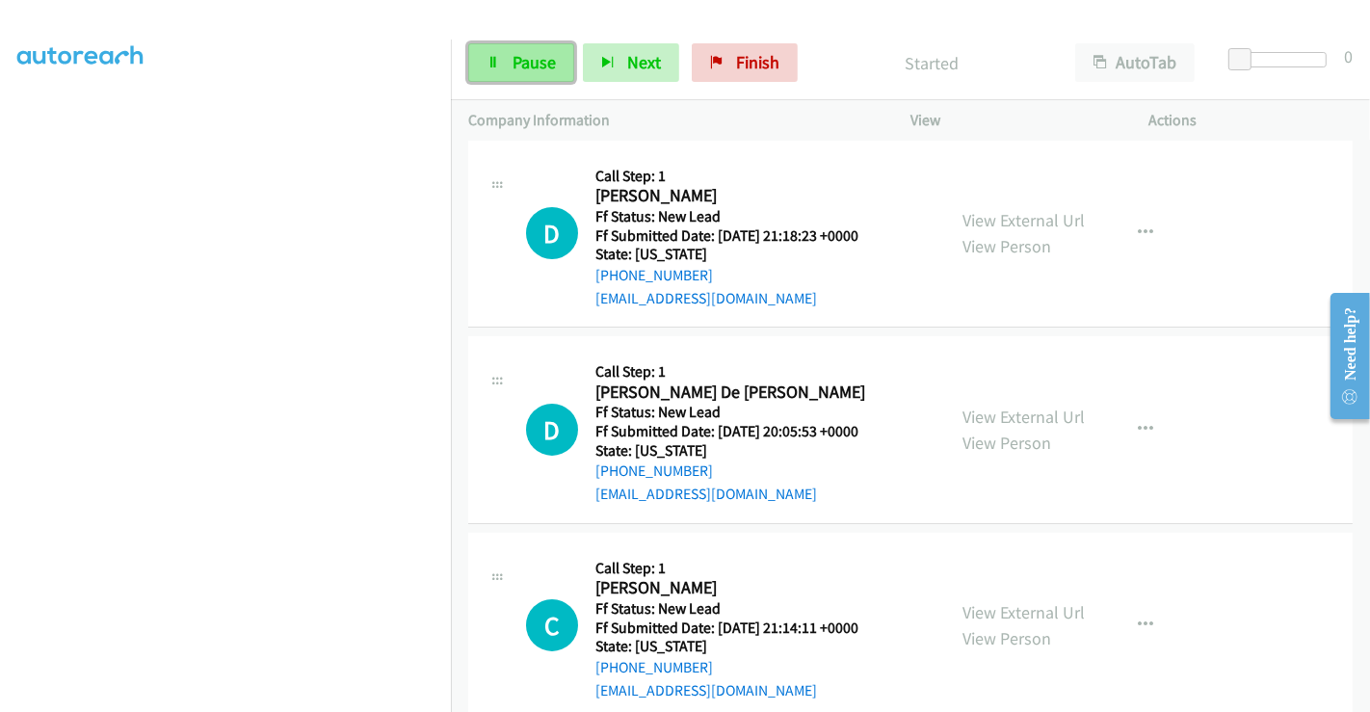
click at [504, 57] on link "Pause" at bounding box center [521, 62] width 106 height 39
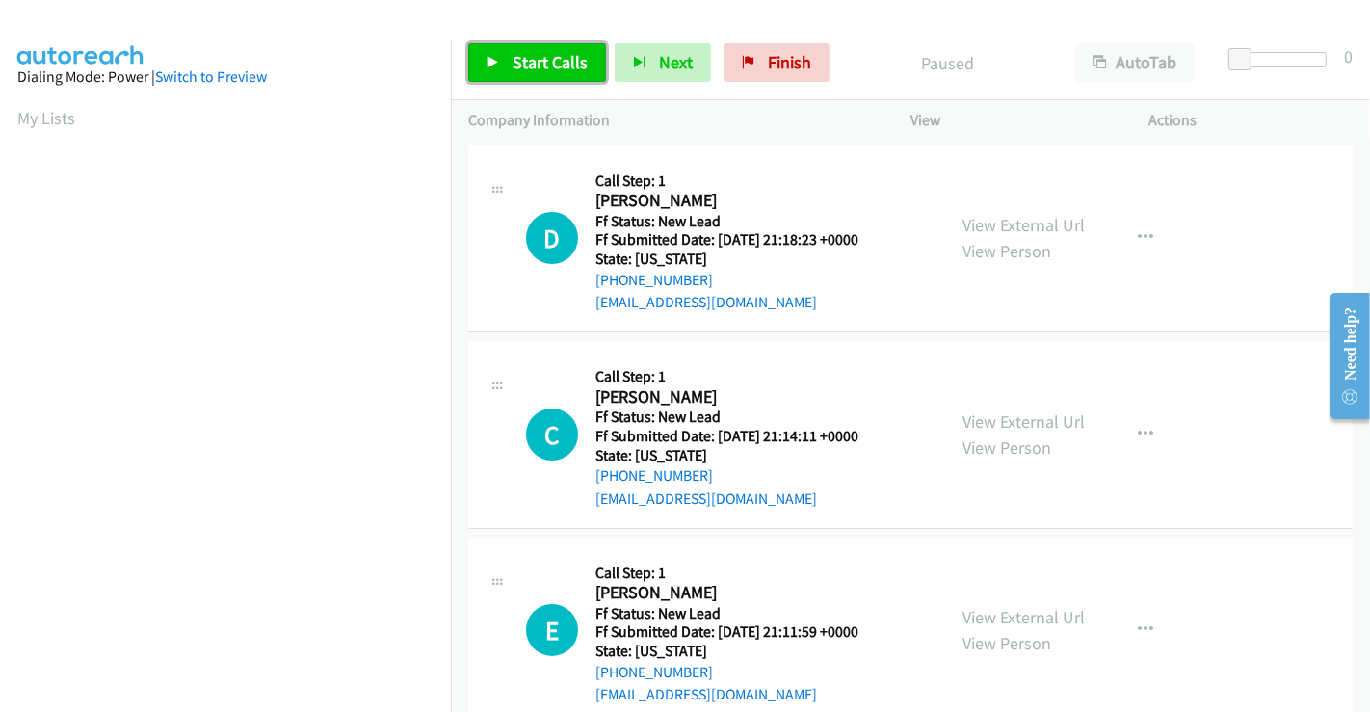
click at [561, 62] on span "Start Calls" at bounding box center [549, 62] width 75 height 22
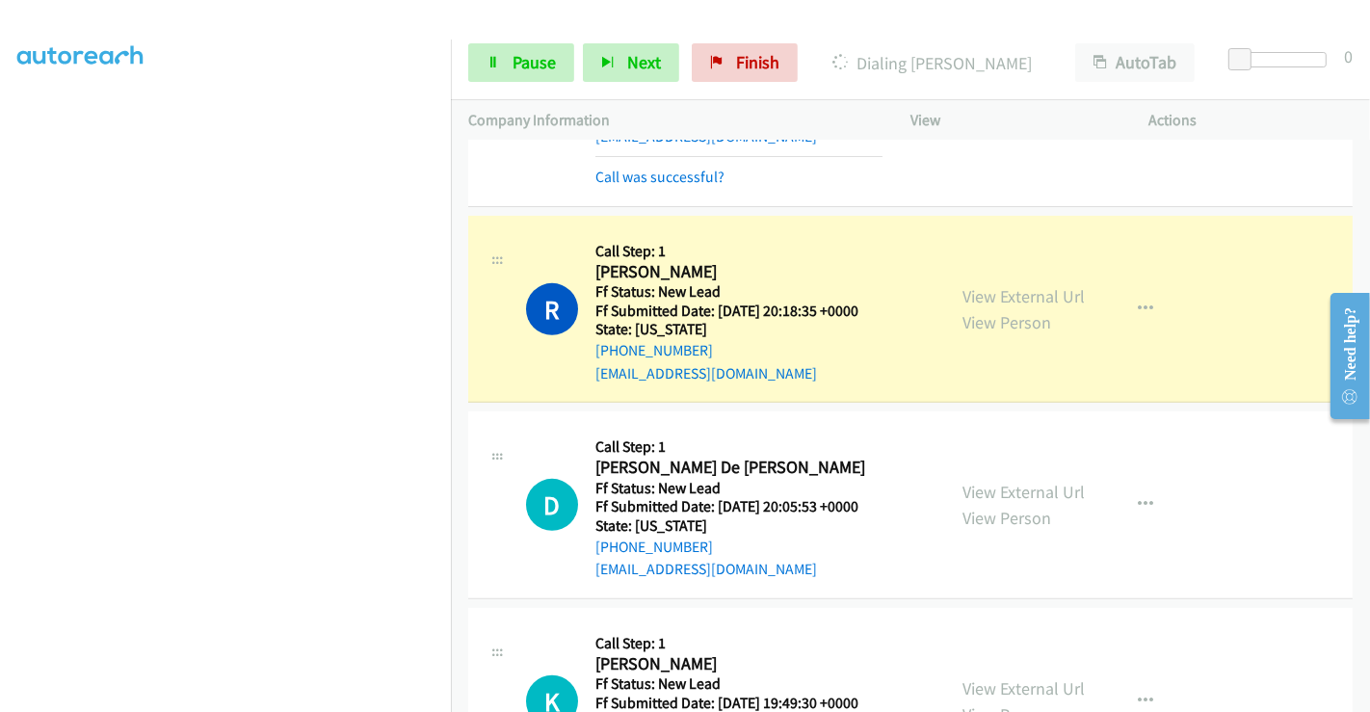
scroll to position [608, 0]
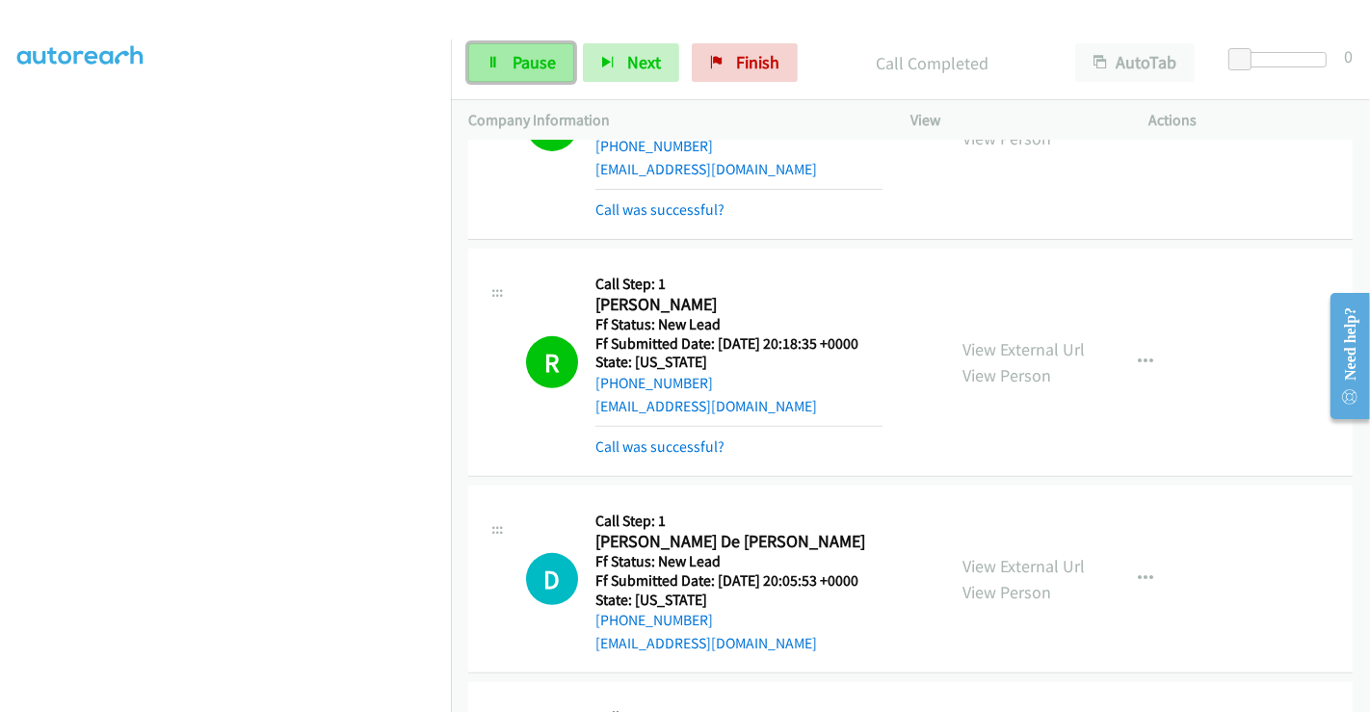
click at [512, 62] on span "Pause" at bounding box center [533, 62] width 43 height 22
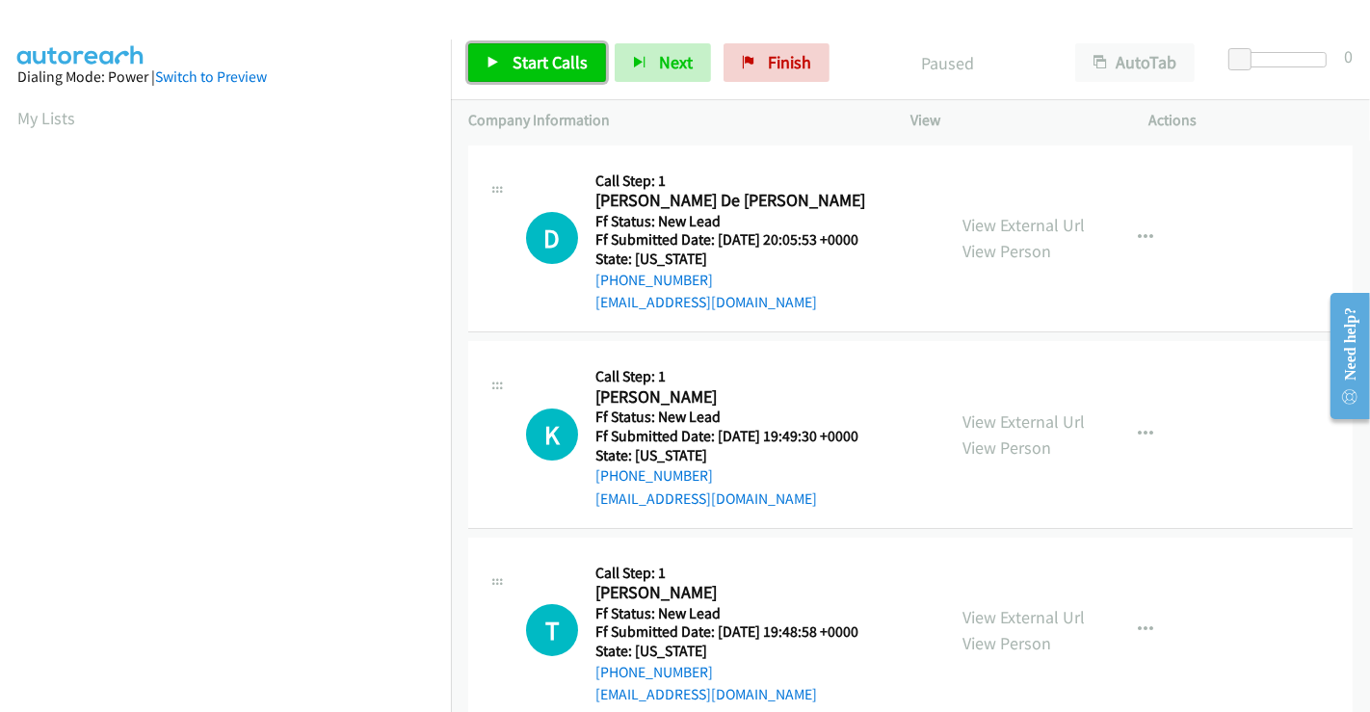
click at [522, 59] on span "Start Calls" at bounding box center [549, 62] width 75 height 22
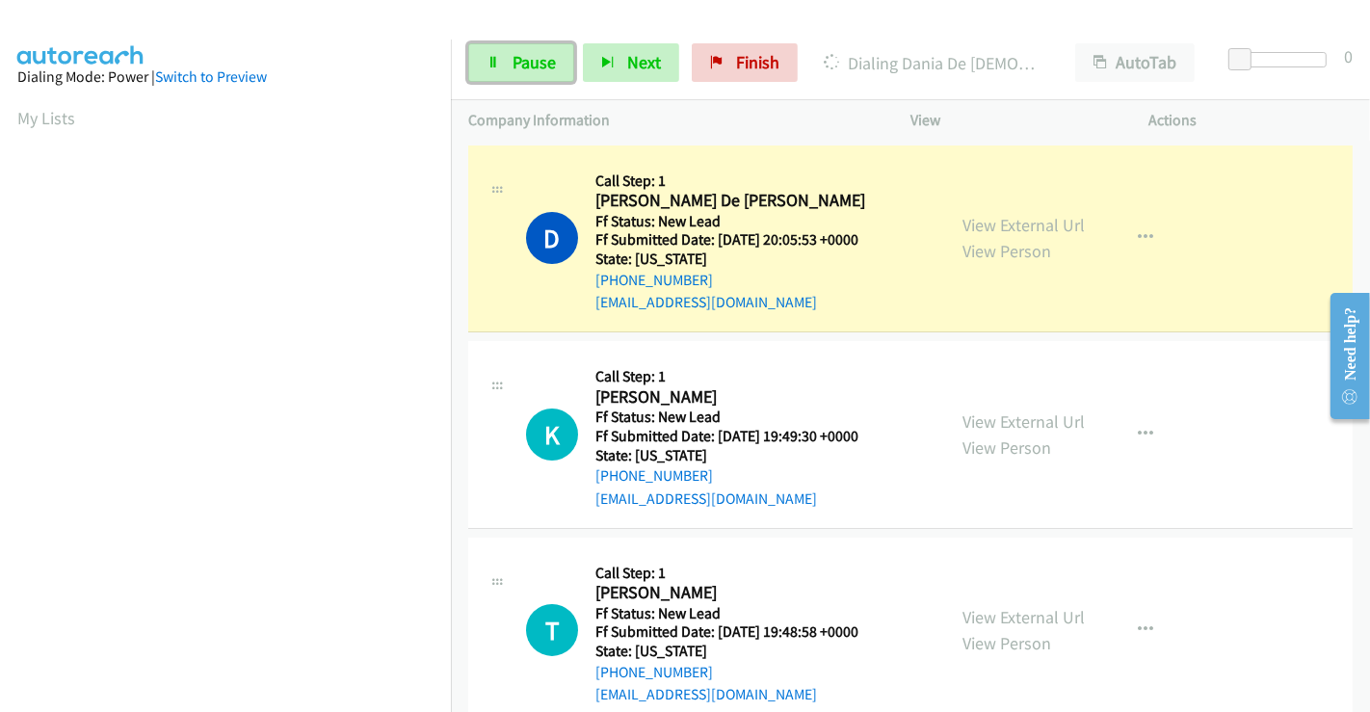
click at [522, 59] on span "Pause" at bounding box center [533, 62] width 43 height 22
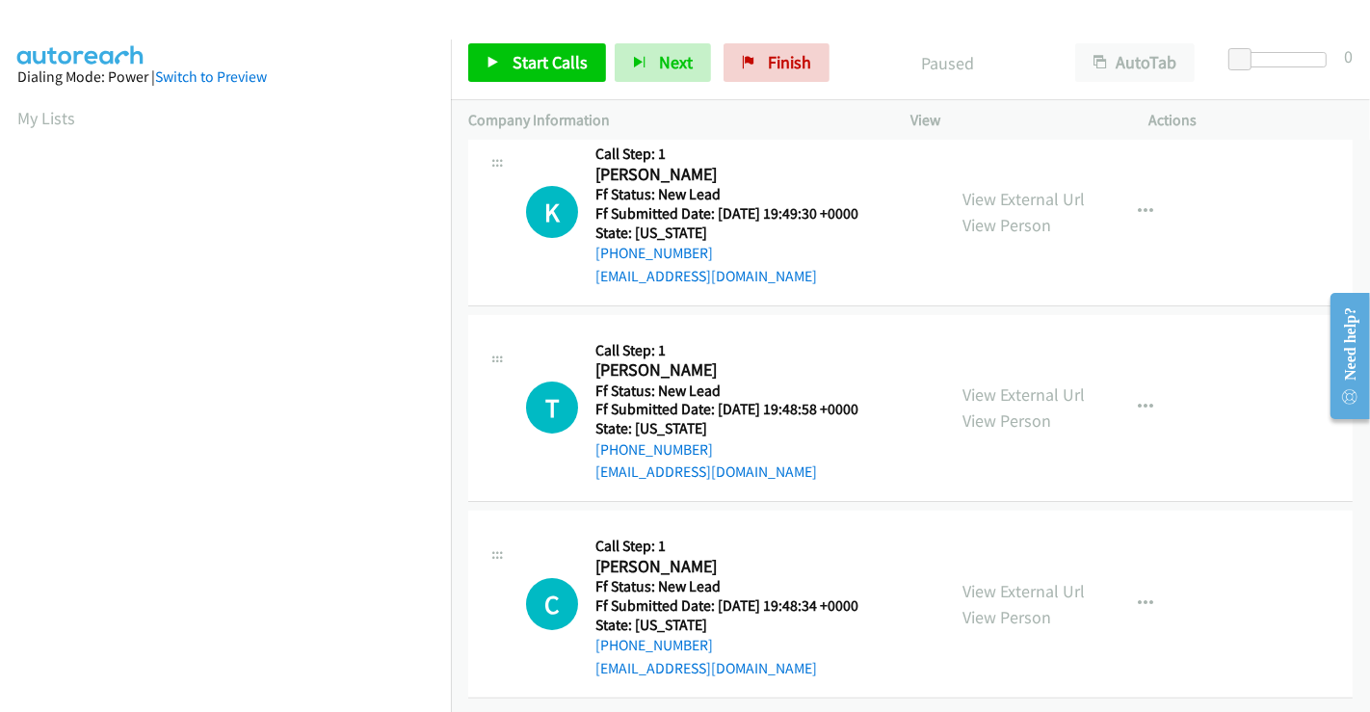
scroll to position [237, 0]
click at [1019, 188] on link "View External Url" at bounding box center [1023, 199] width 122 height 22
click at [1001, 383] on link "View External Url" at bounding box center [1023, 394] width 122 height 22
click at [1015, 580] on link "View External Url" at bounding box center [1023, 591] width 122 height 22
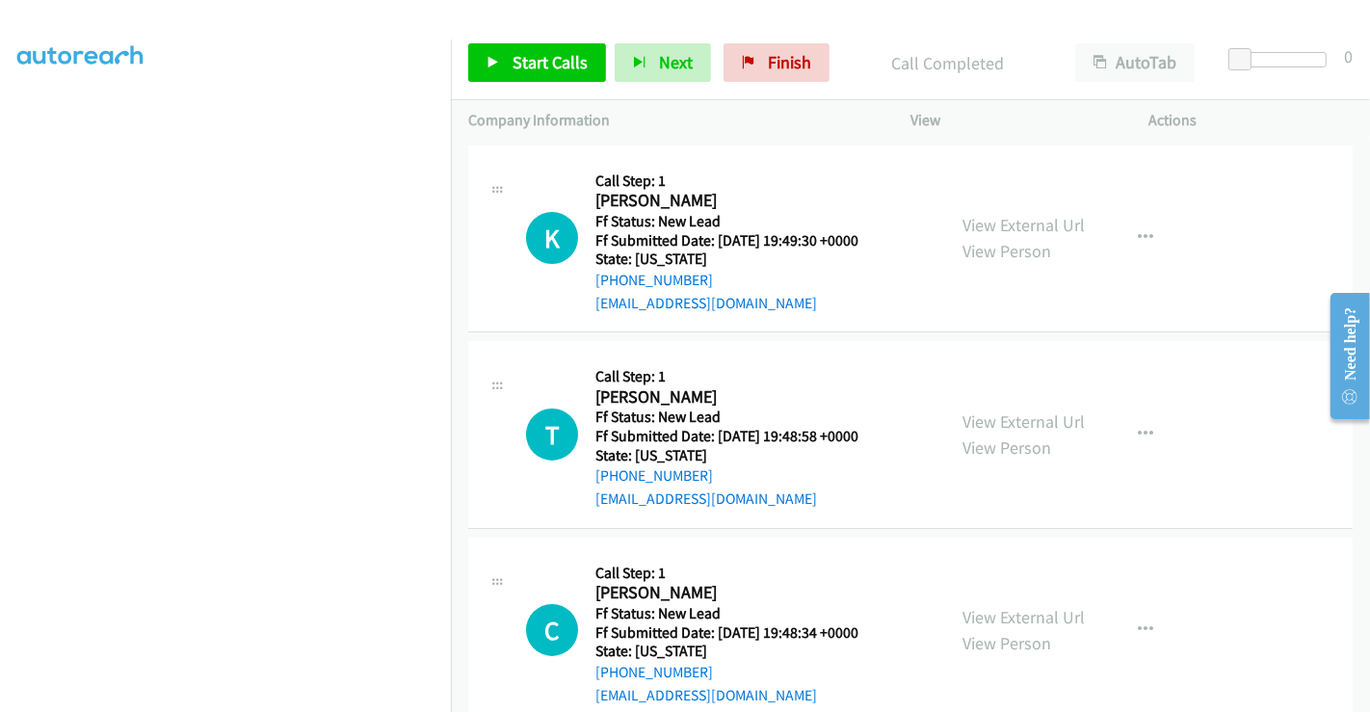
scroll to position [277, 0]
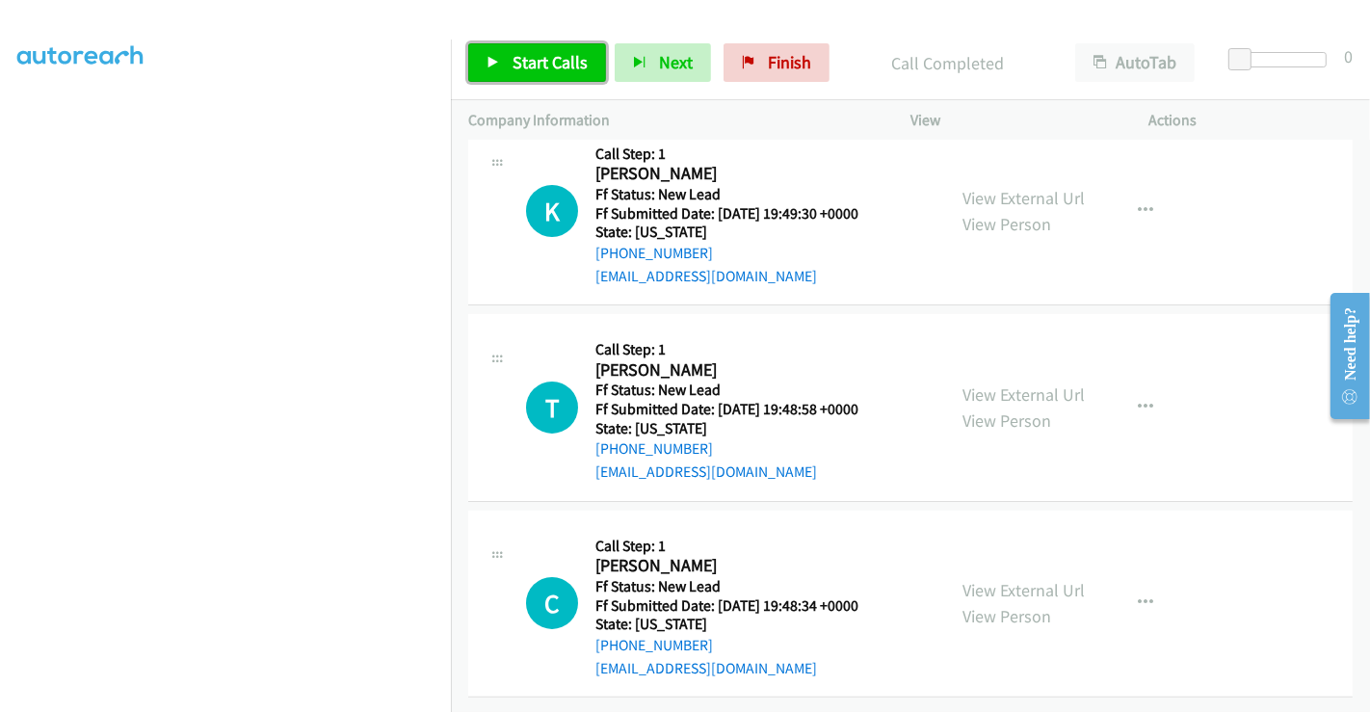
click at [561, 65] on span "Start Calls" at bounding box center [549, 62] width 75 height 22
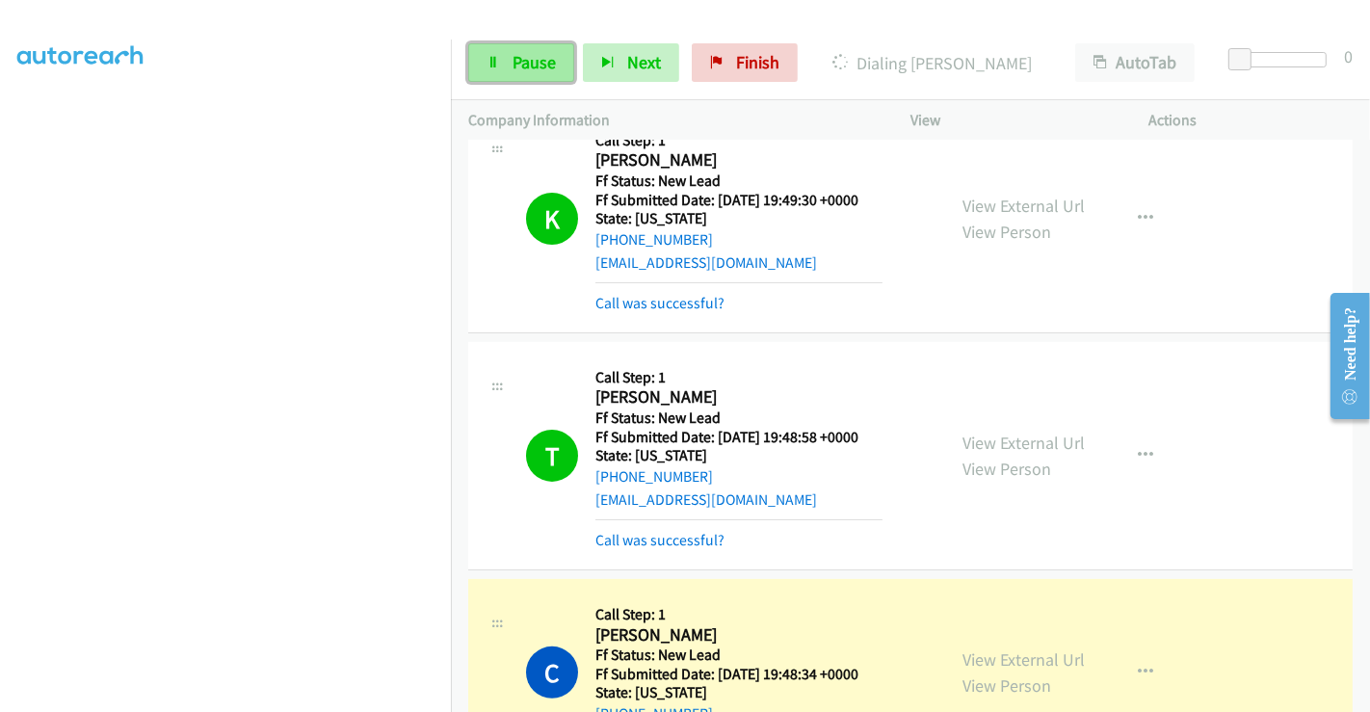
click at [531, 64] on span "Pause" at bounding box center [533, 62] width 43 height 22
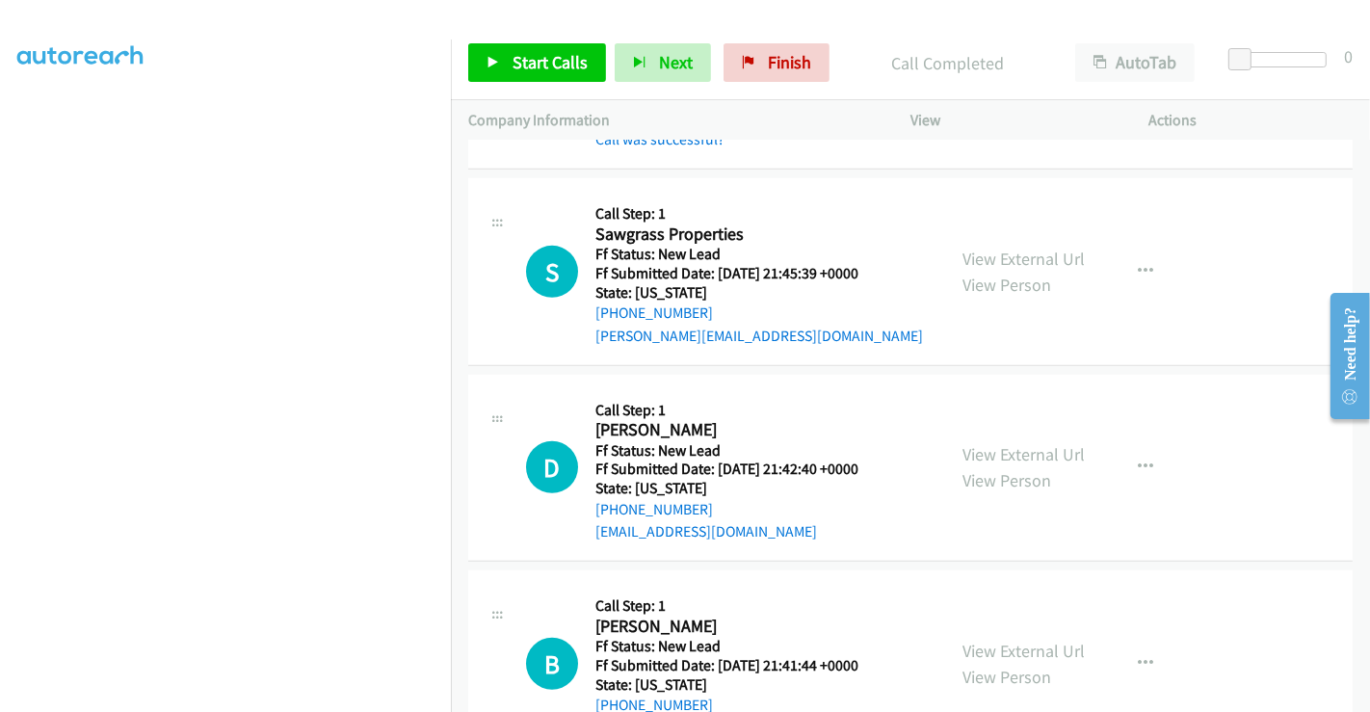
scroll to position [862, 0]
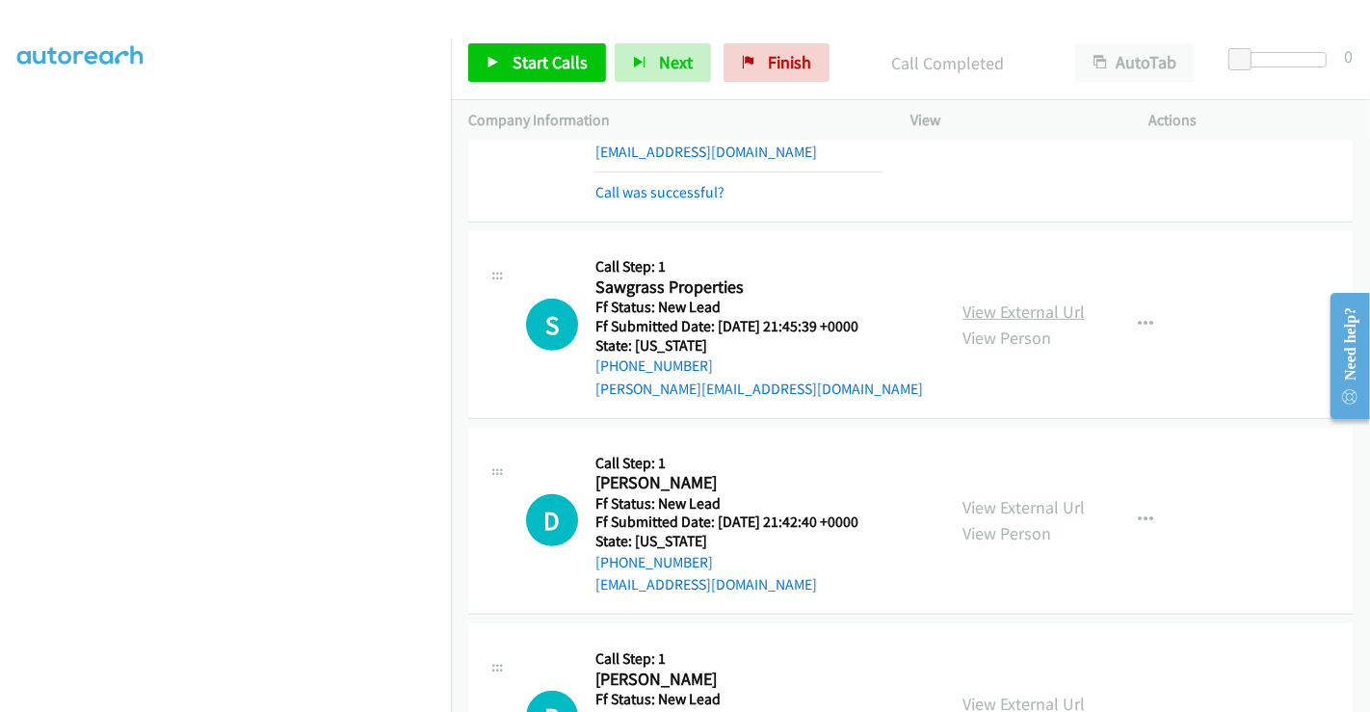
click at [1015, 311] on link "View External Url" at bounding box center [1023, 311] width 122 height 22
click at [1017, 496] on link "View External Url" at bounding box center [1023, 507] width 122 height 22
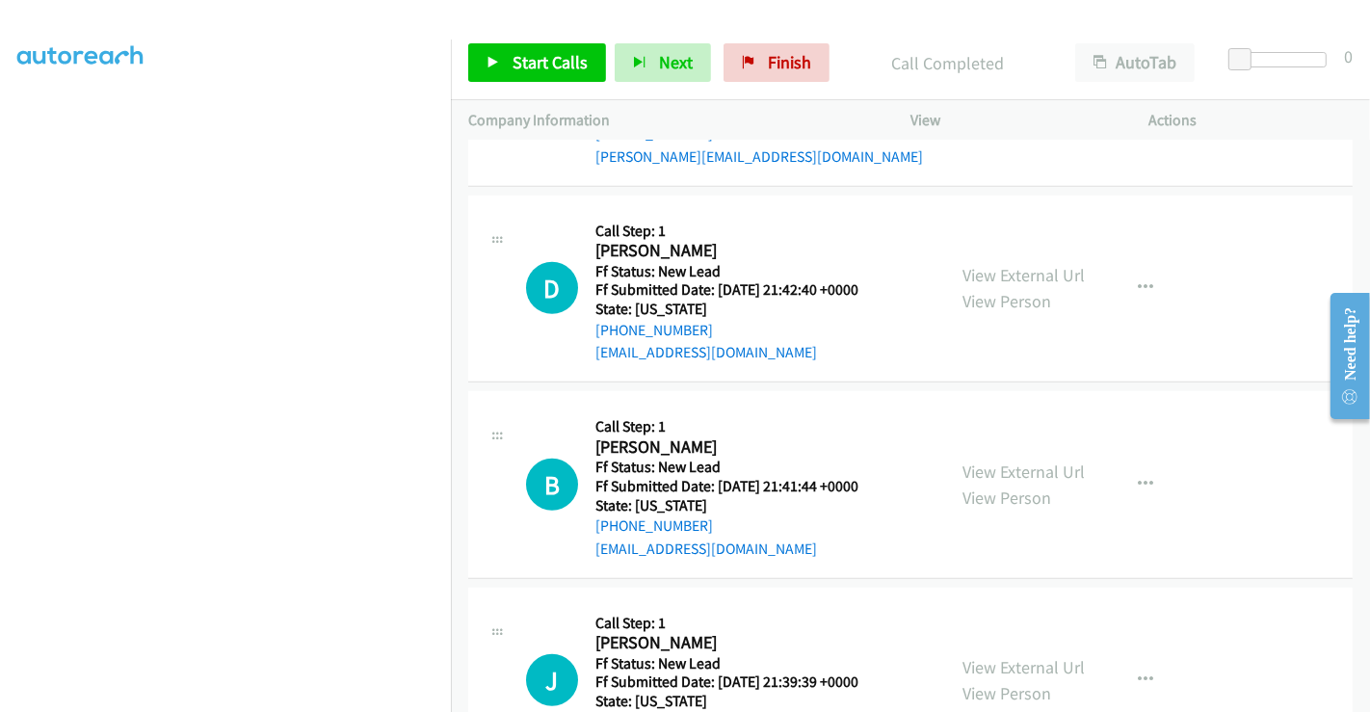
scroll to position [1183, 0]
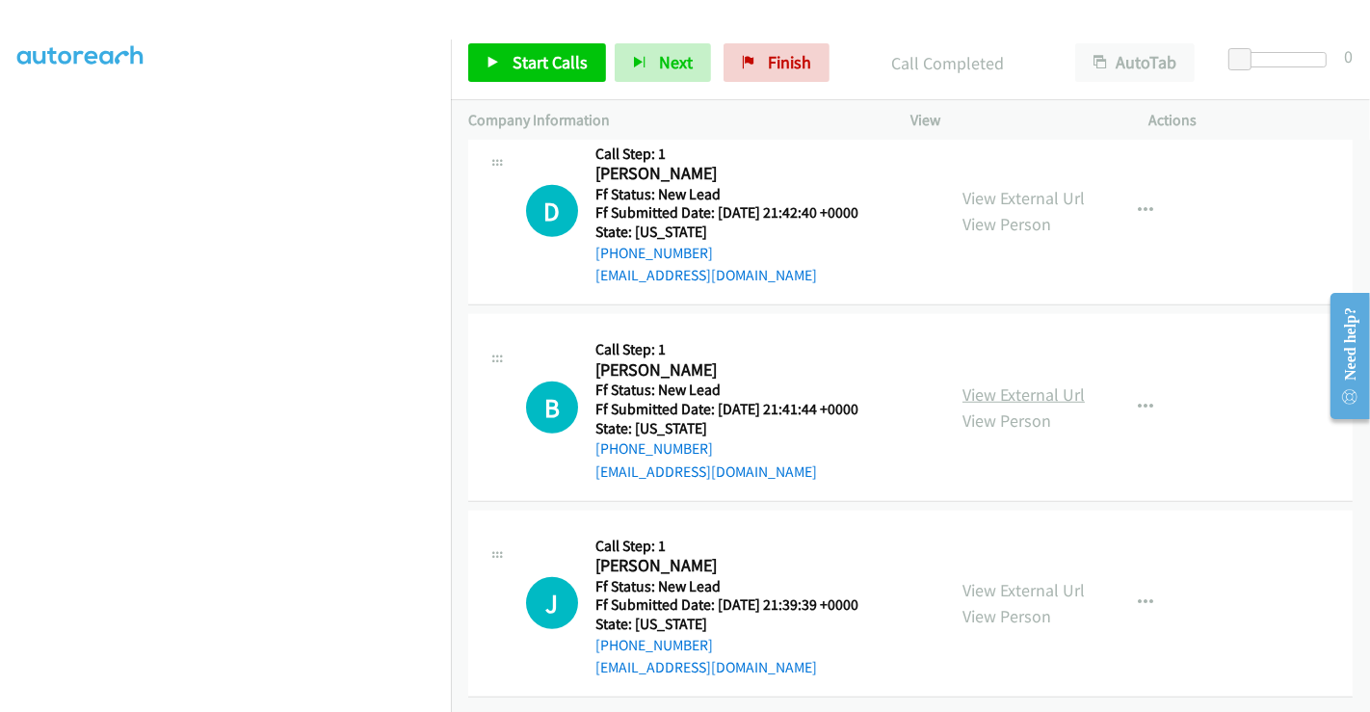
click at [1021, 383] on link "View External Url" at bounding box center [1023, 394] width 122 height 22
click at [1024, 579] on link "View External Url" at bounding box center [1023, 590] width 122 height 22
click at [788, 56] on span "Finish" at bounding box center [789, 62] width 43 height 22
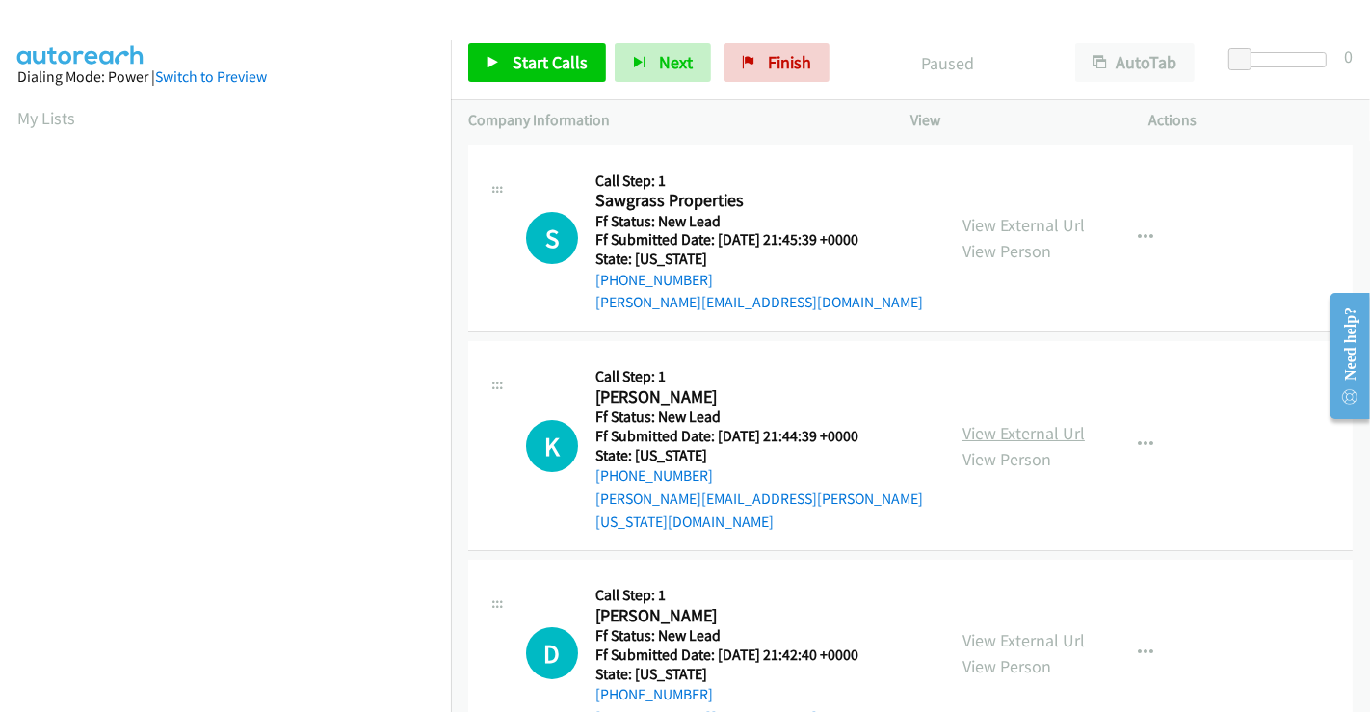
click at [1024, 422] on link "View External Url" at bounding box center [1023, 433] width 122 height 22
click at [570, 58] on span "Start Calls" at bounding box center [549, 62] width 75 height 22
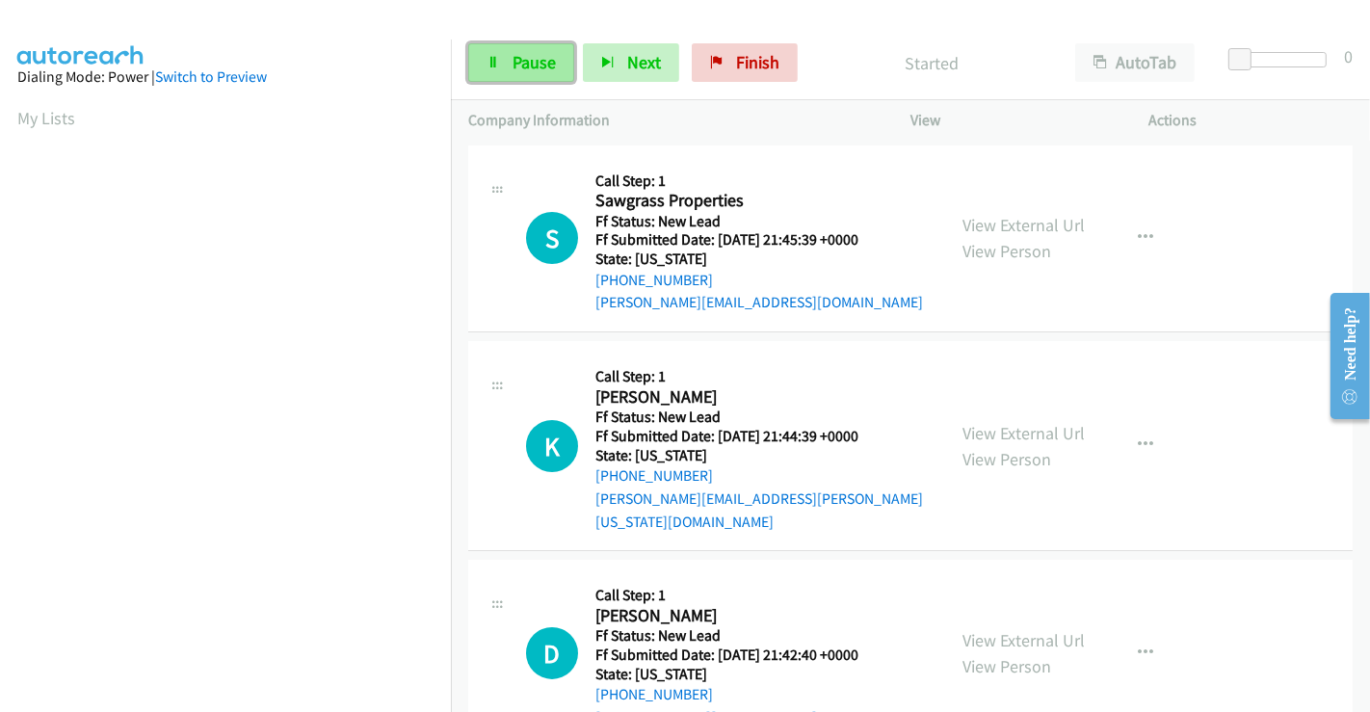
click at [534, 67] on span "Pause" at bounding box center [533, 62] width 43 height 22
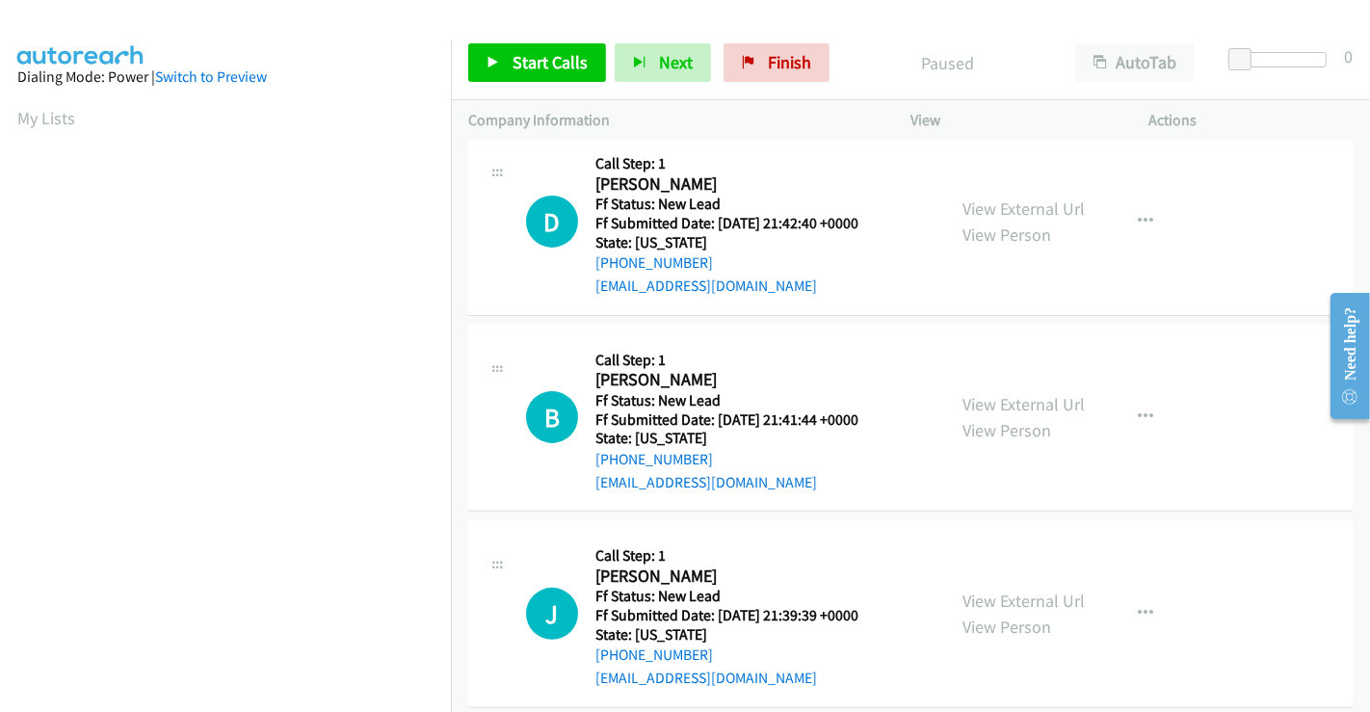
scroll to position [432, 0]
click at [541, 67] on span "Start Calls" at bounding box center [549, 62] width 75 height 22
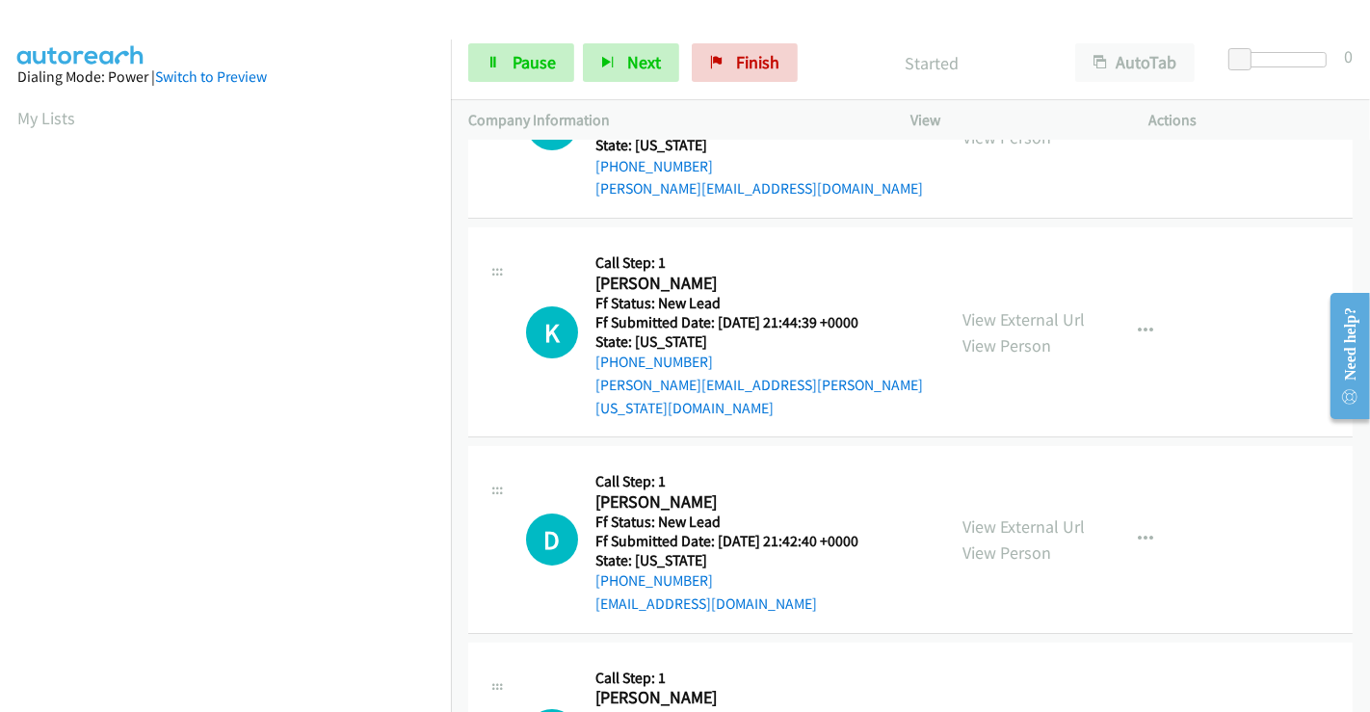
scroll to position [0, 0]
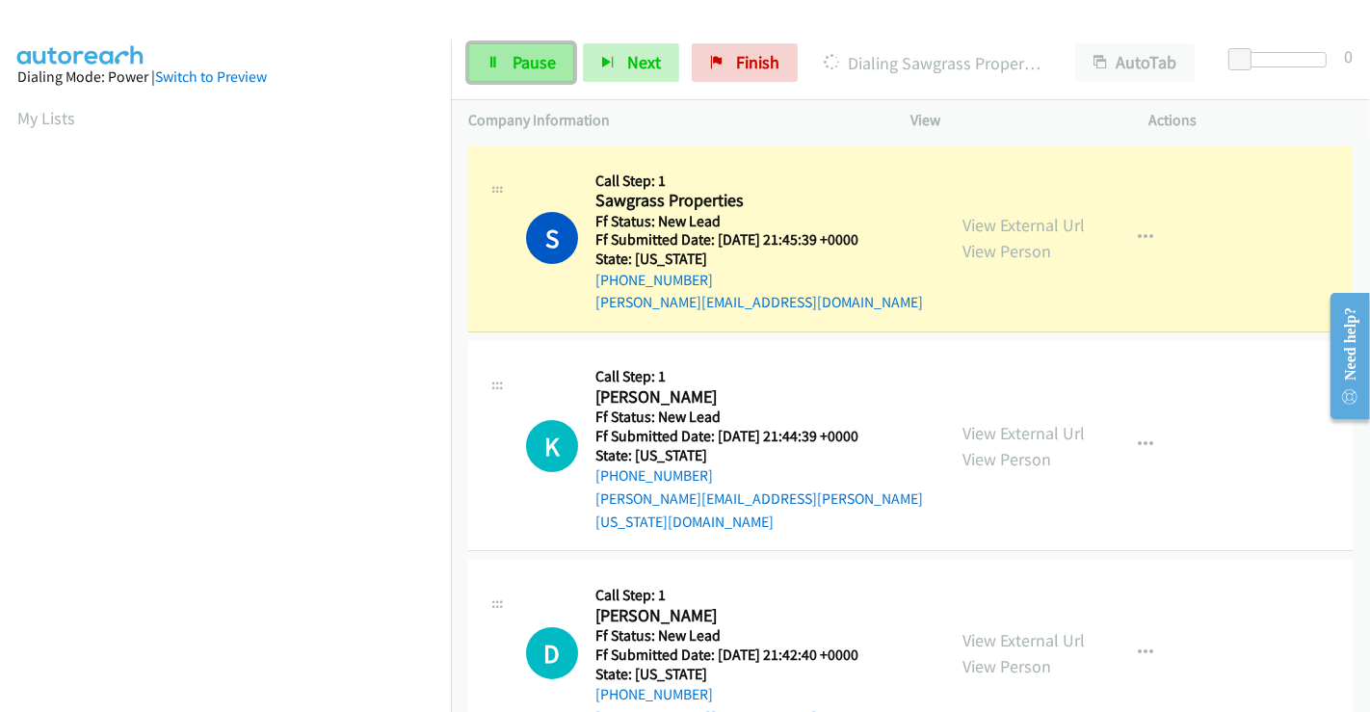
click at [509, 58] on link "Pause" at bounding box center [521, 62] width 106 height 39
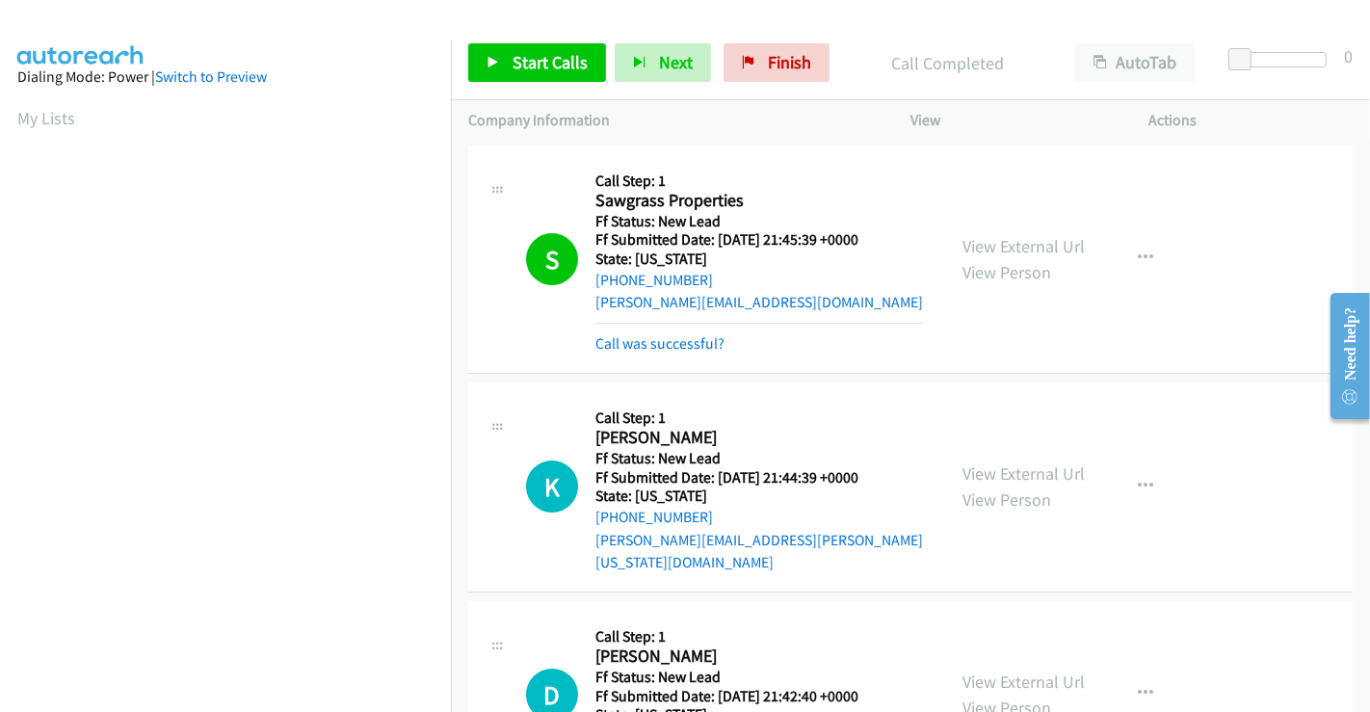
scroll to position [371, 0]
click at [547, 65] on span "Start Calls" at bounding box center [549, 62] width 75 height 22
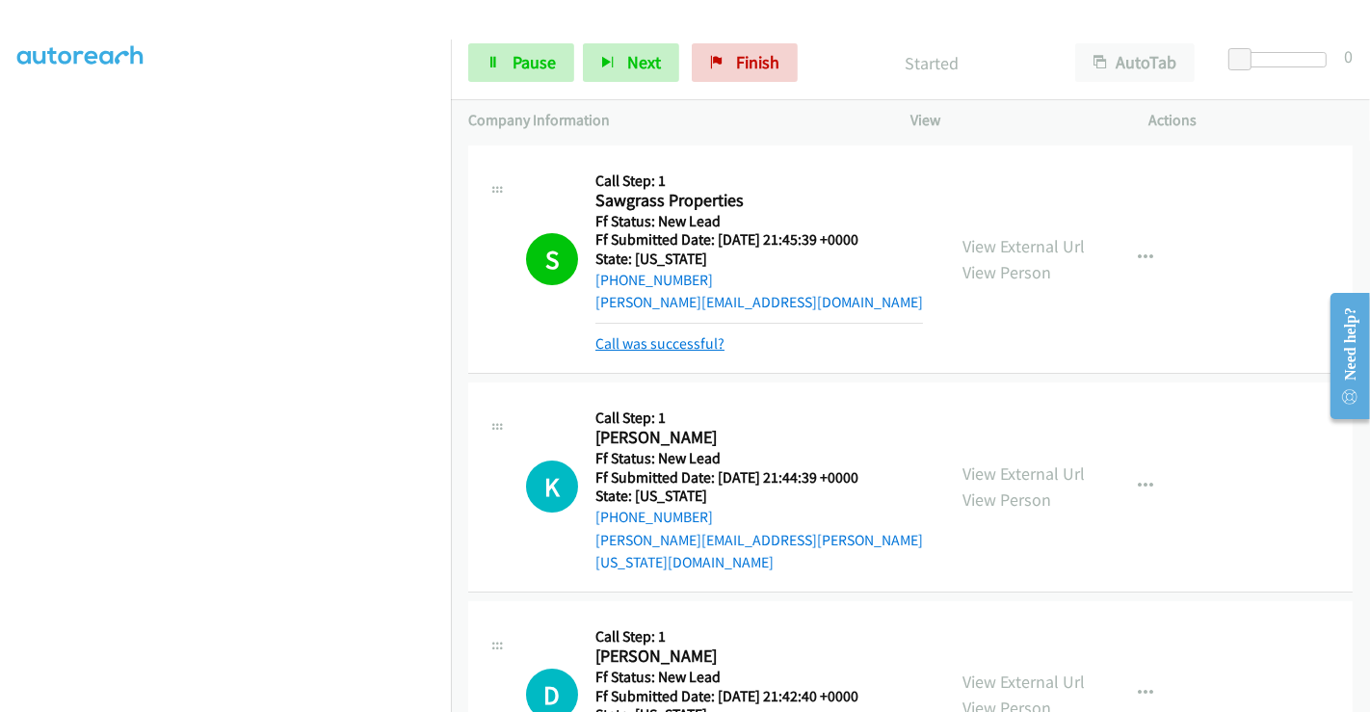
click at [644, 345] on link "Call was successful?" at bounding box center [659, 343] width 129 height 18
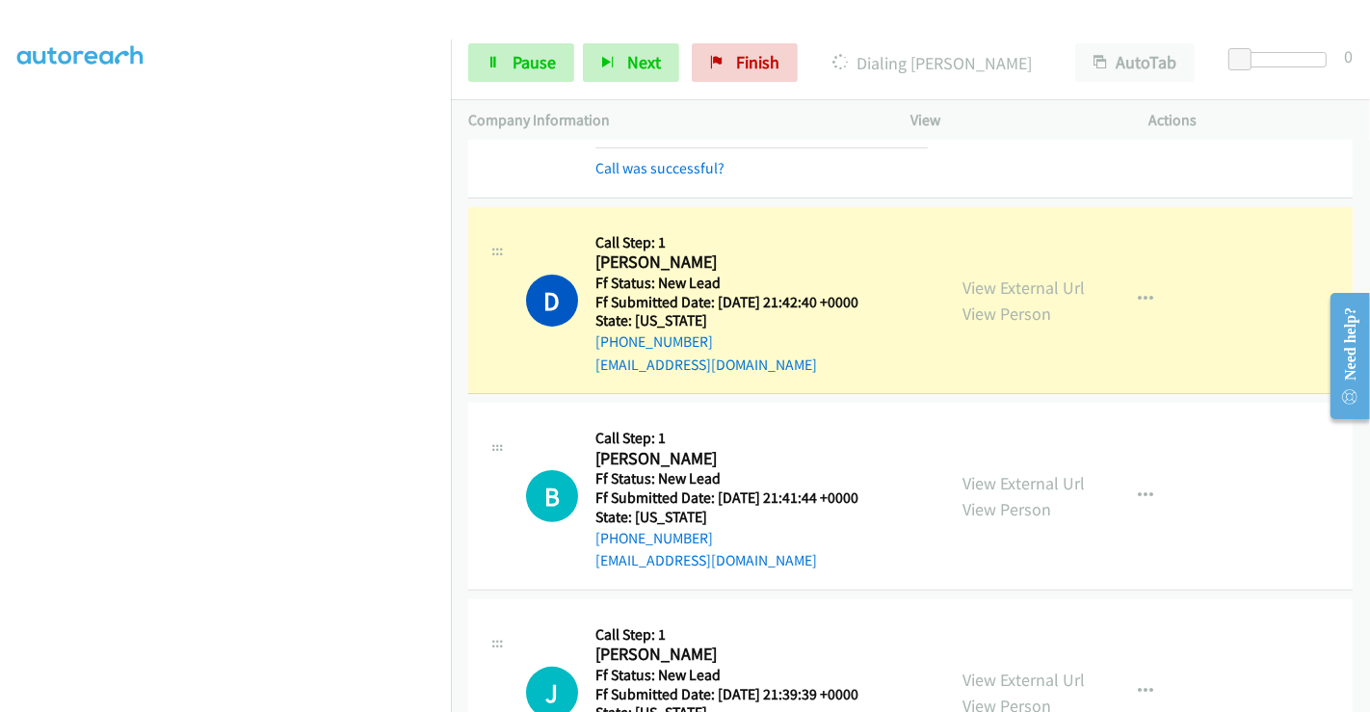
scroll to position [428, 0]
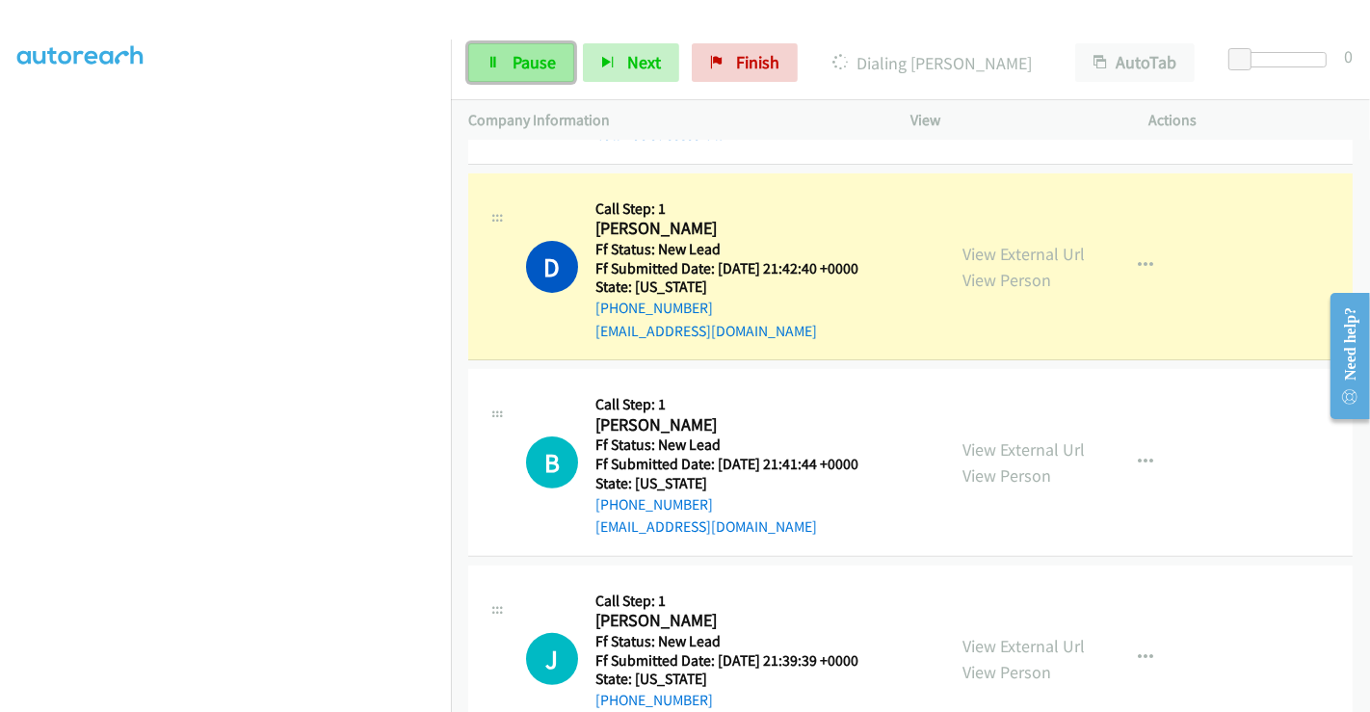
click at [536, 52] on span "Pause" at bounding box center [533, 62] width 43 height 22
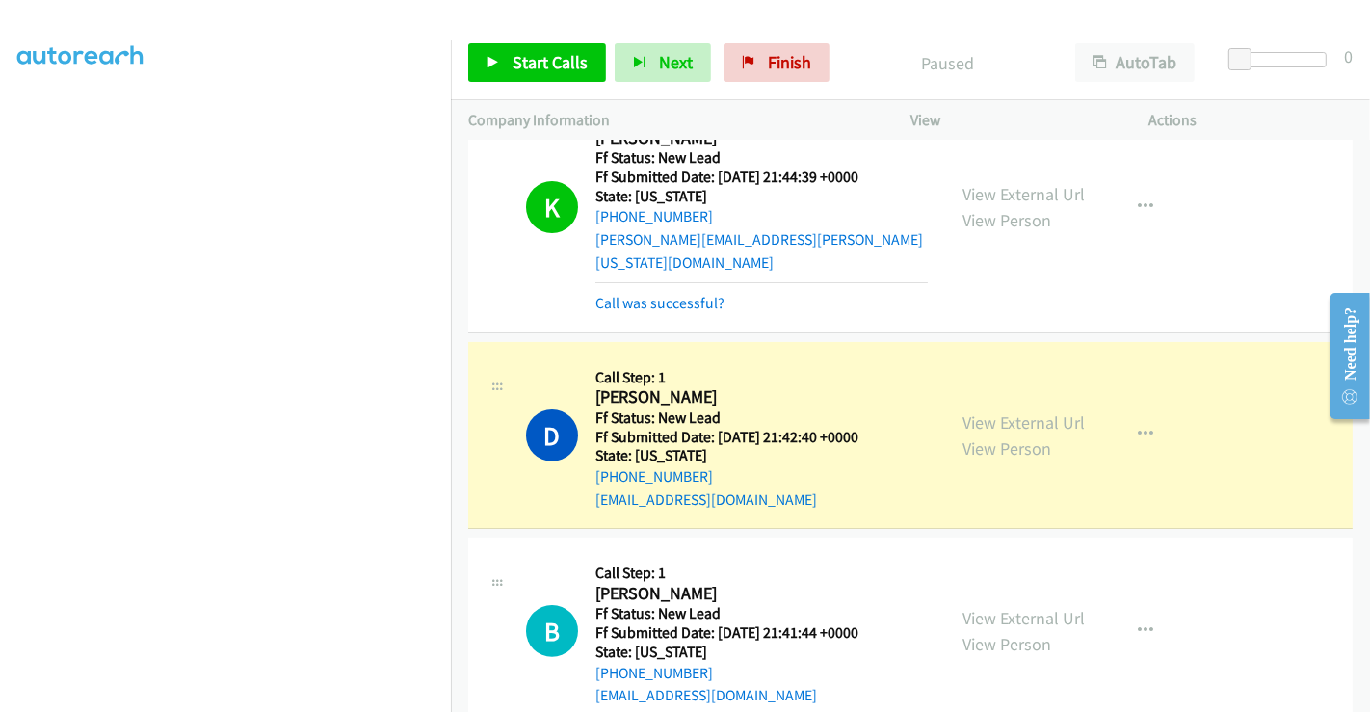
scroll to position [473, 0]
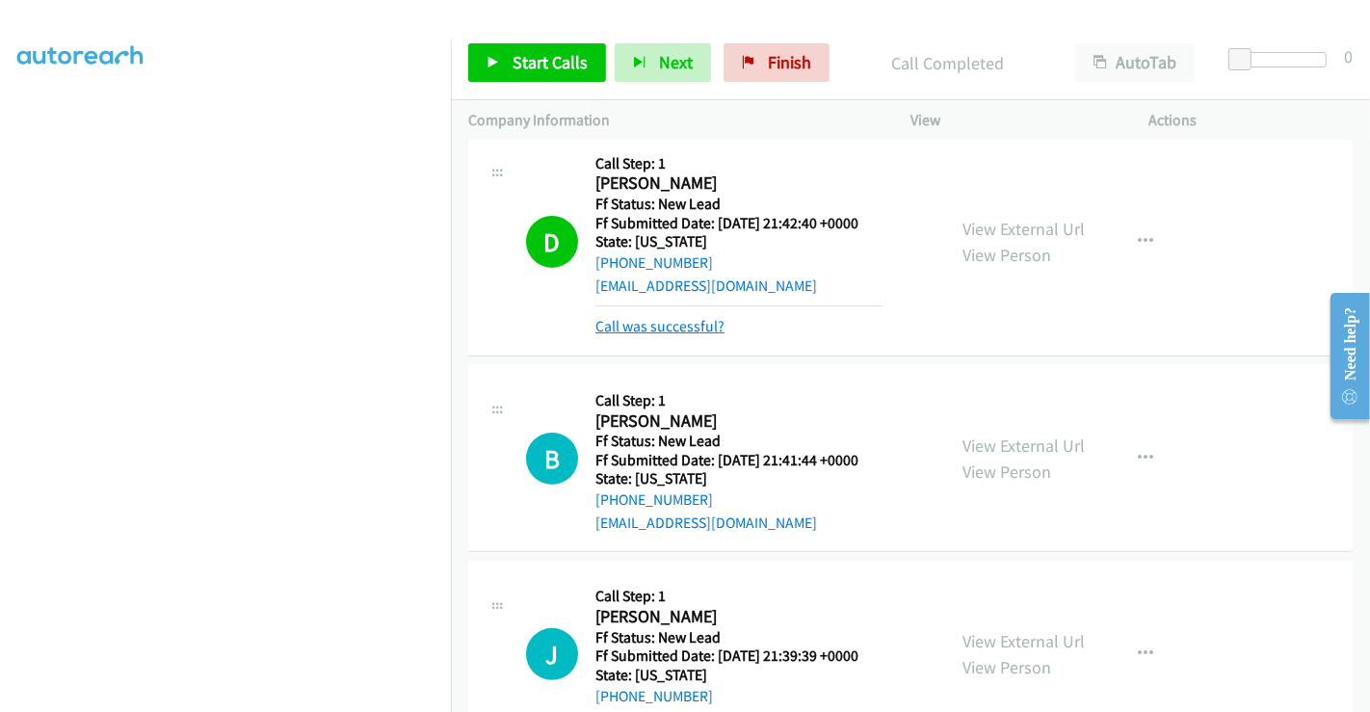
click at [671, 317] on link "Call was successful?" at bounding box center [659, 326] width 129 height 18
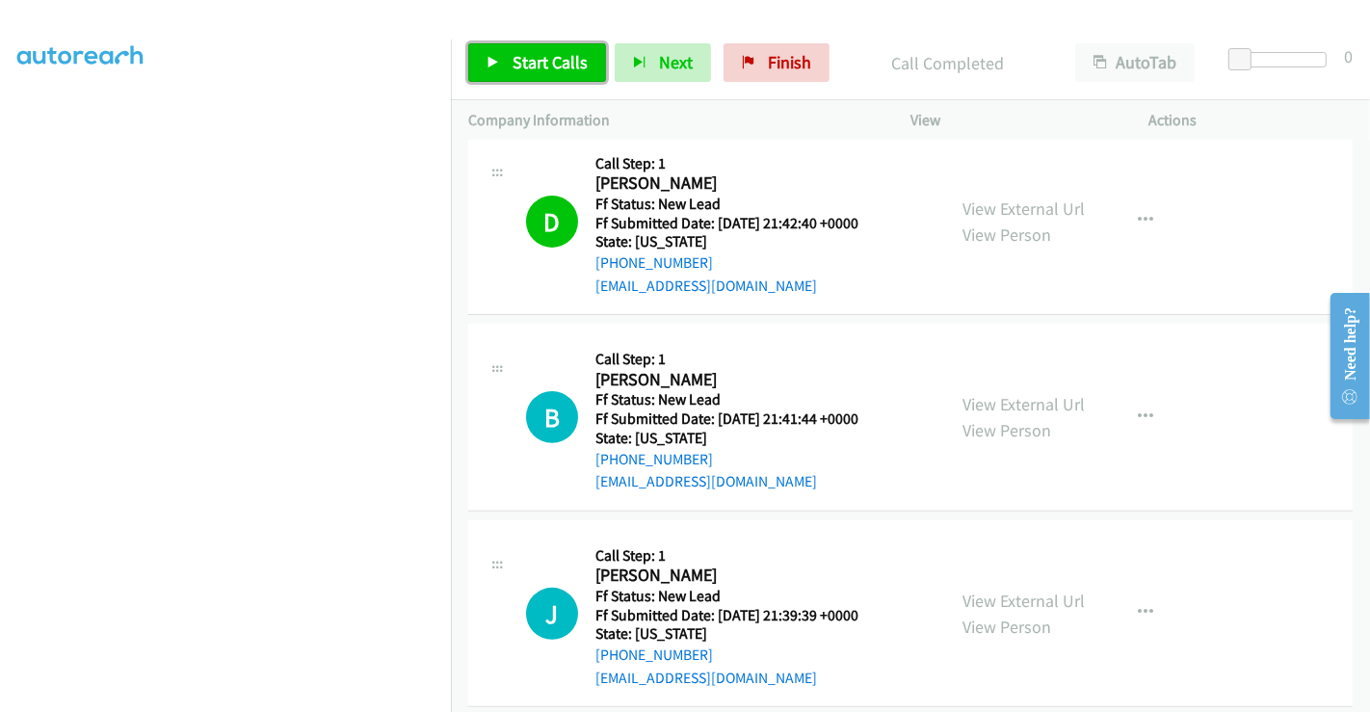
click at [528, 65] on span "Start Calls" at bounding box center [549, 62] width 75 height 22
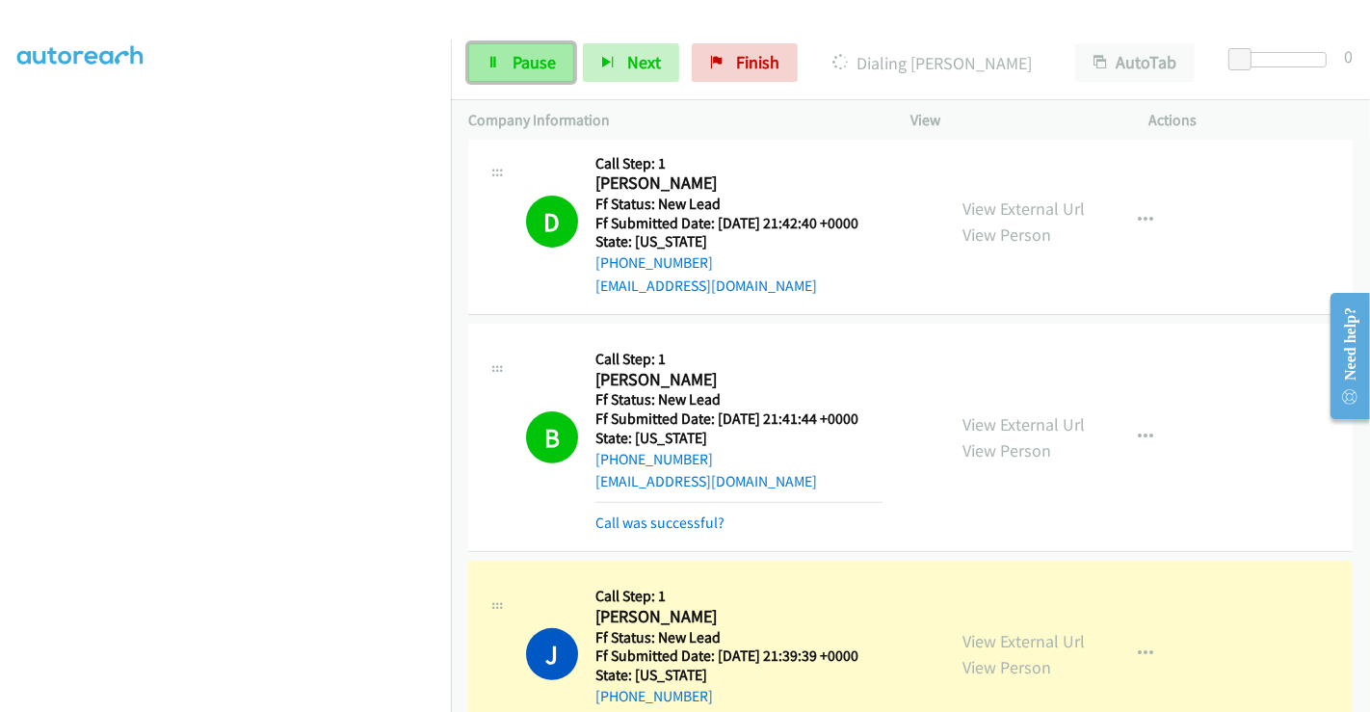
click at [503, 55] on link "Pause" at bounding box center [521, 62] width 106 height 39
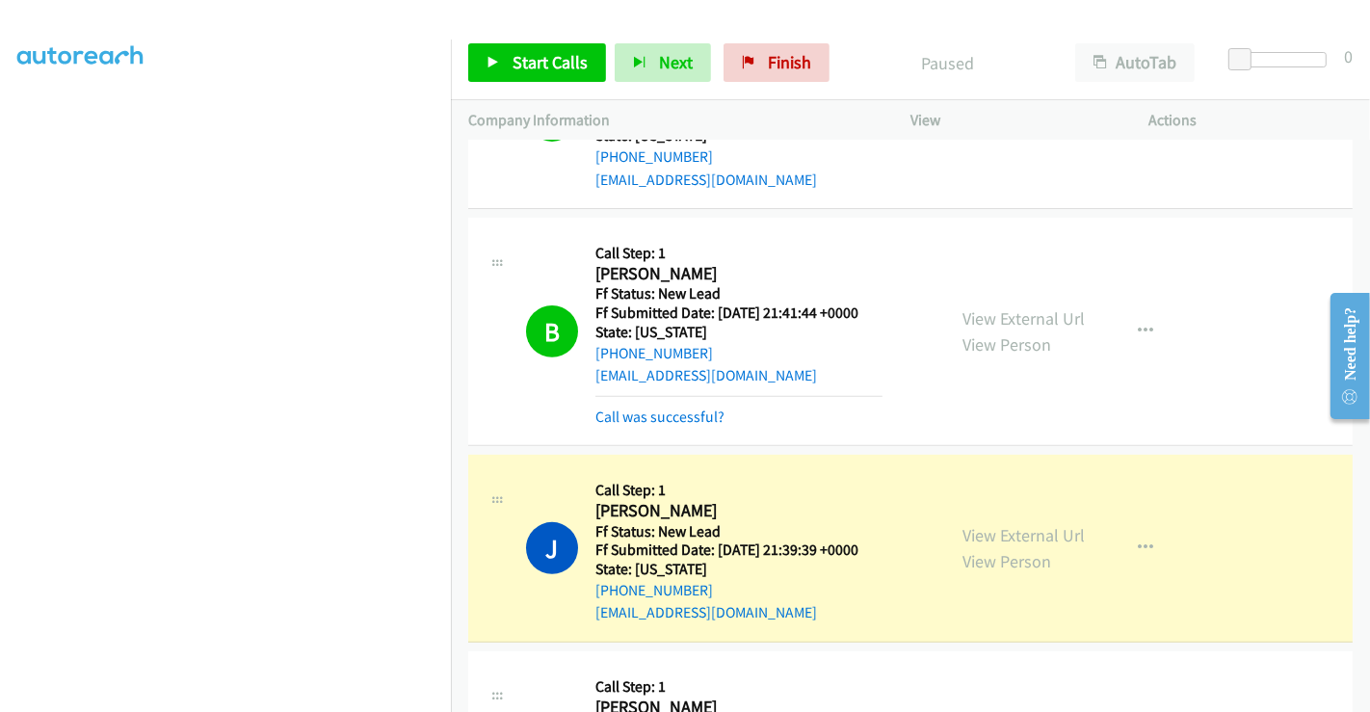
scroll to position [710, 0]
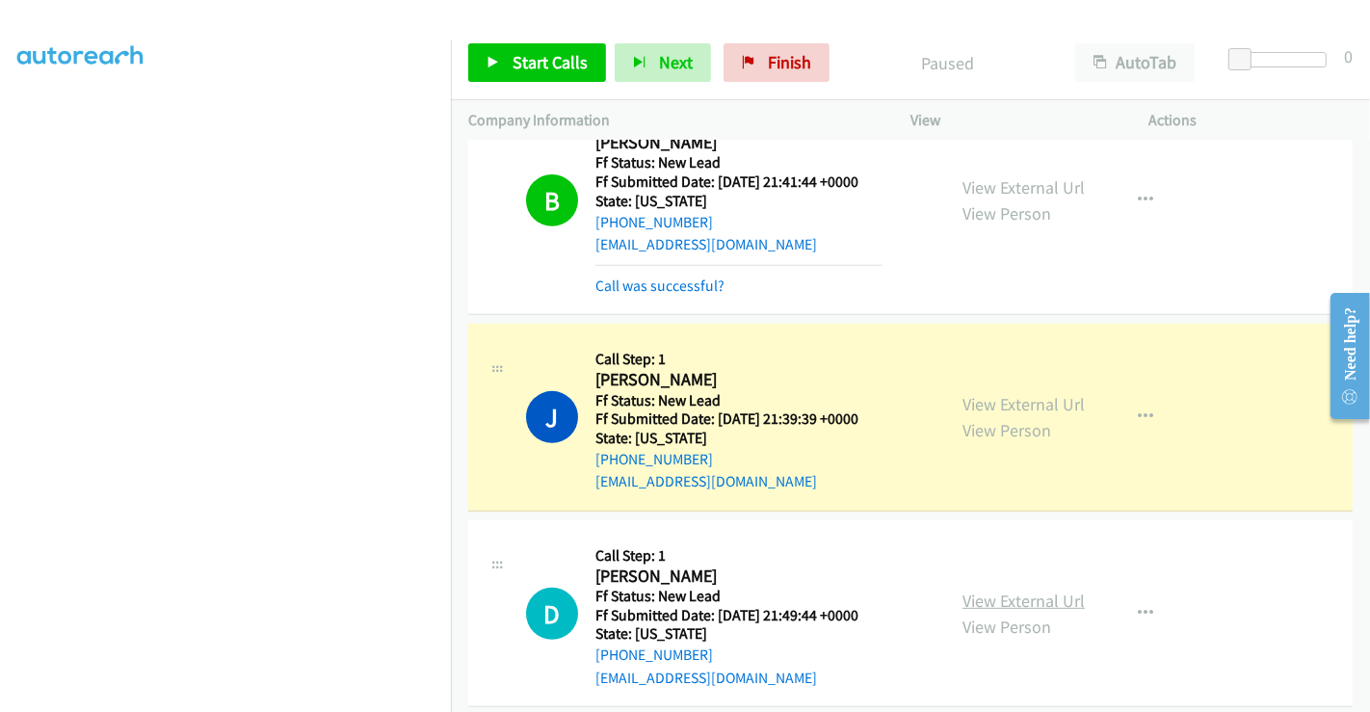
click at [1042, 589] on link "View External Url" at bounding box center [1023, 600] width 122 height 22
click at [518, 53] on span "Start Calls" at bounding box center [549, 62] width 75 height 22
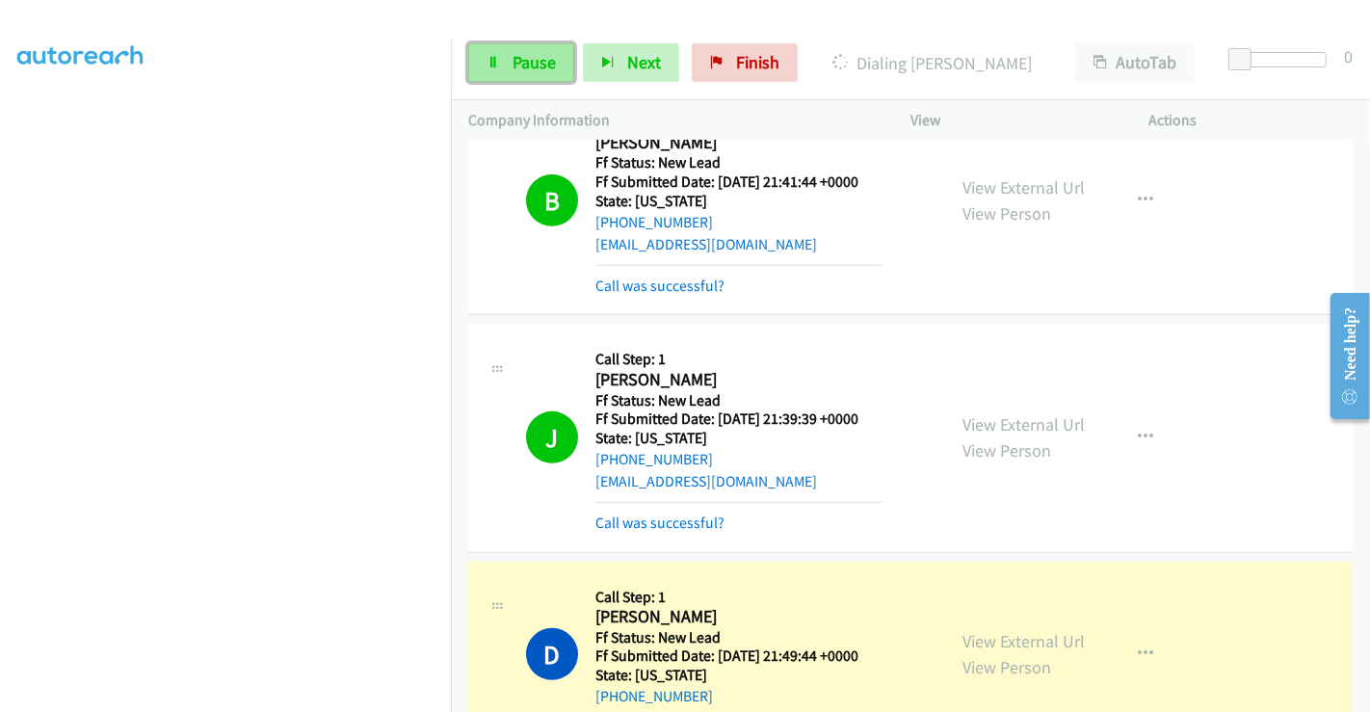
click at [521, 56] on span "Pause" at bounding box center [533, 62] width 43 height 22
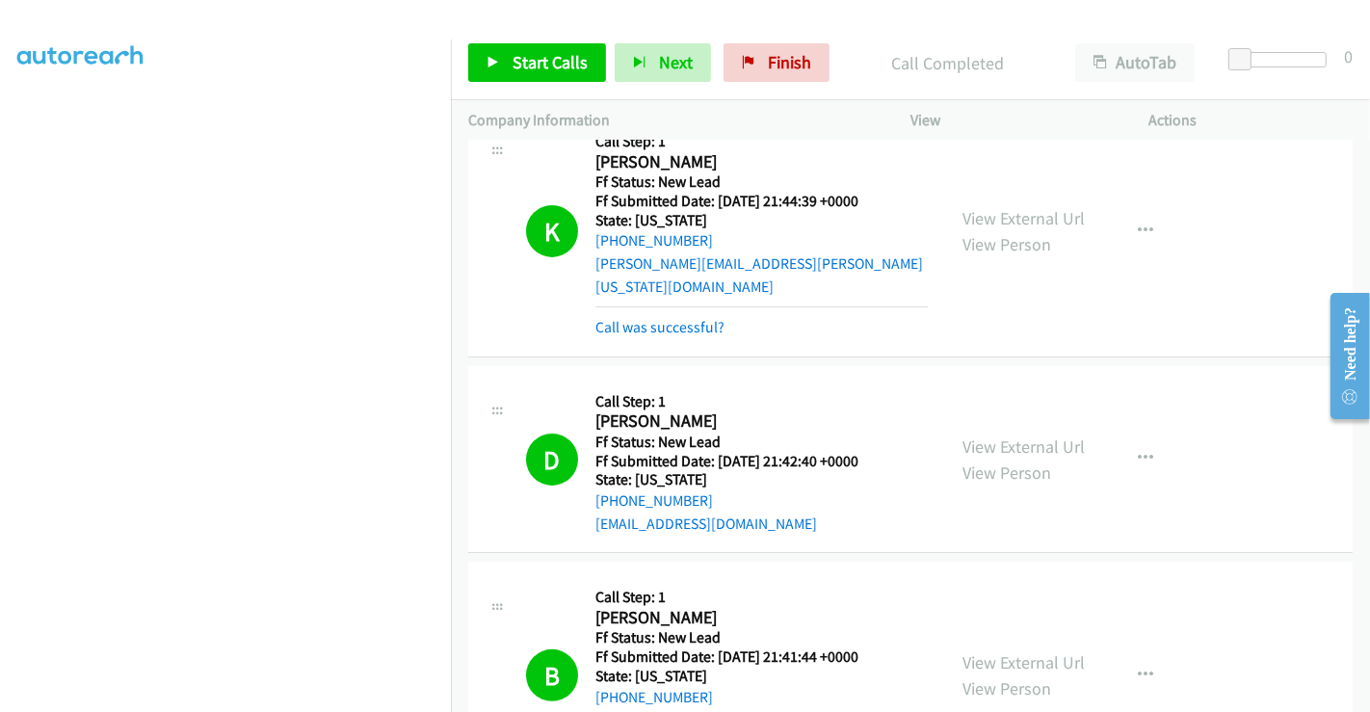
scroll to position [0, 0]
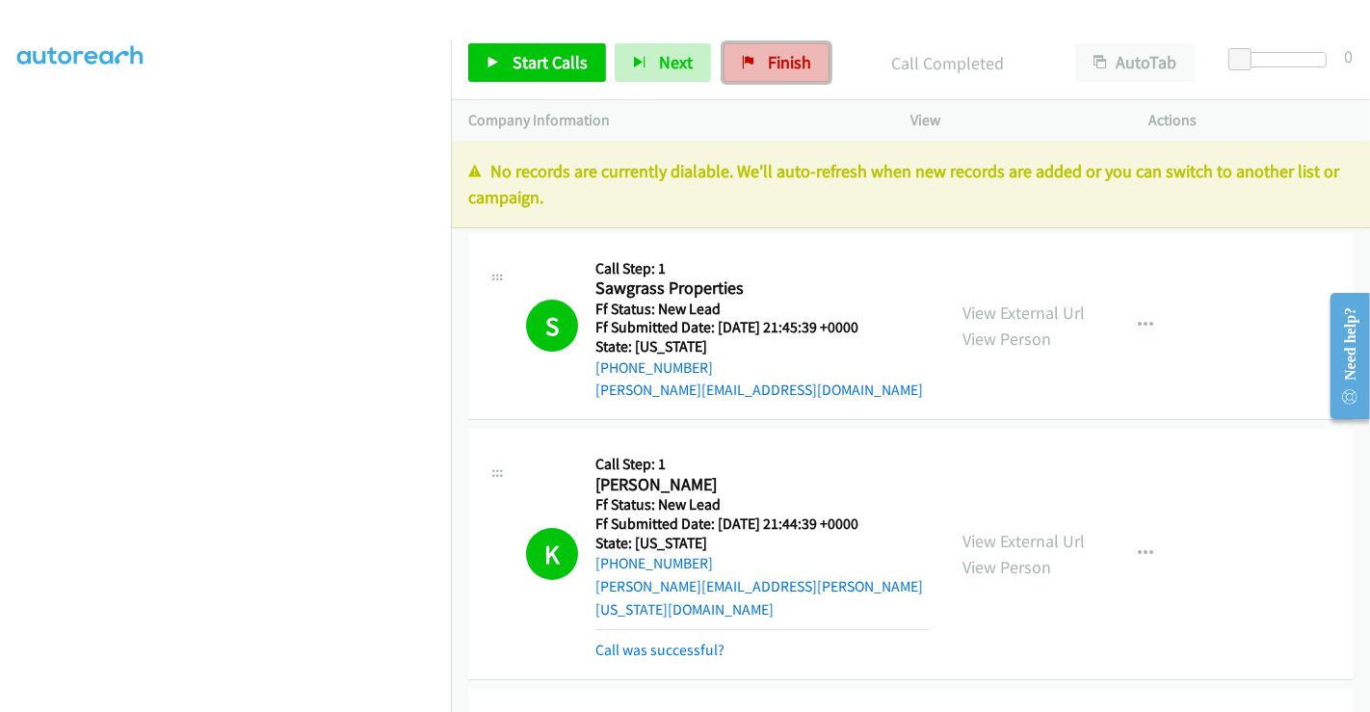
click at [738, 45] on link "Finish" at bounding box center [776, 62] width 106 height 39
